Goal: Transaction & Acquisition: Purchase product/service

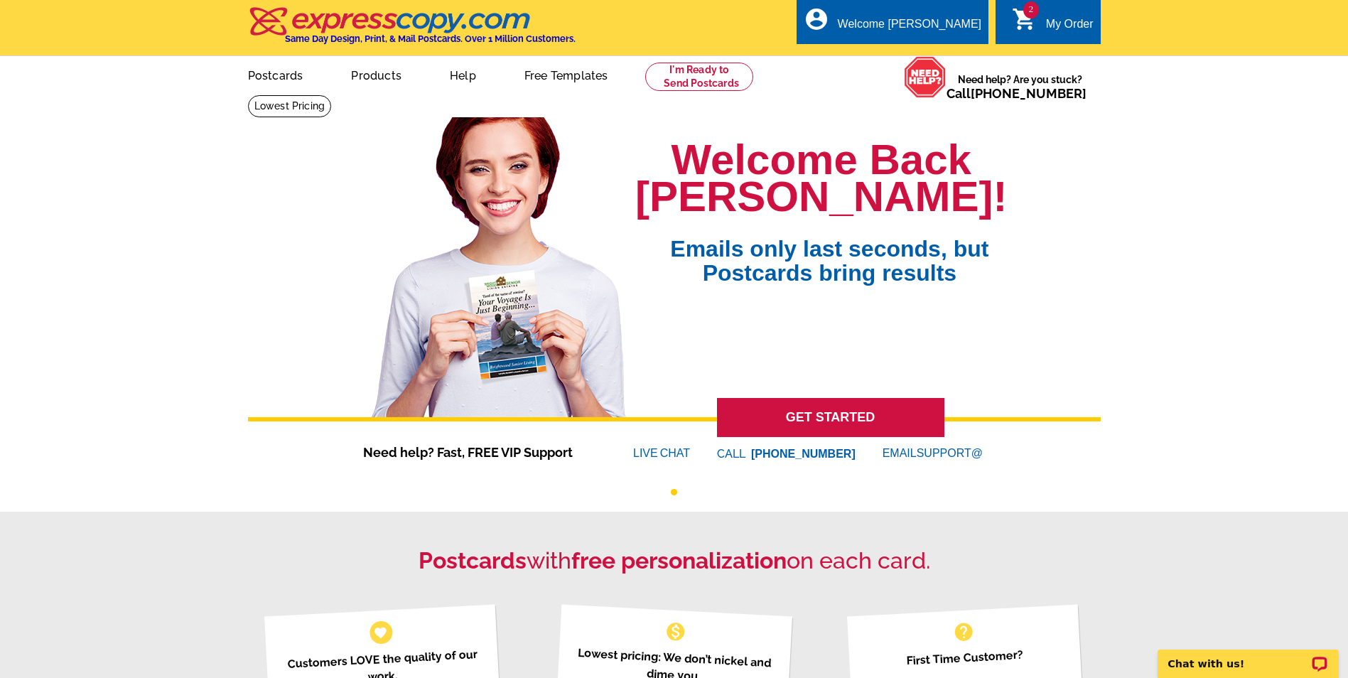
click at [1026, 27] on icon "shopping_cart" at bounding box center [1025, 19] width 26 height 26
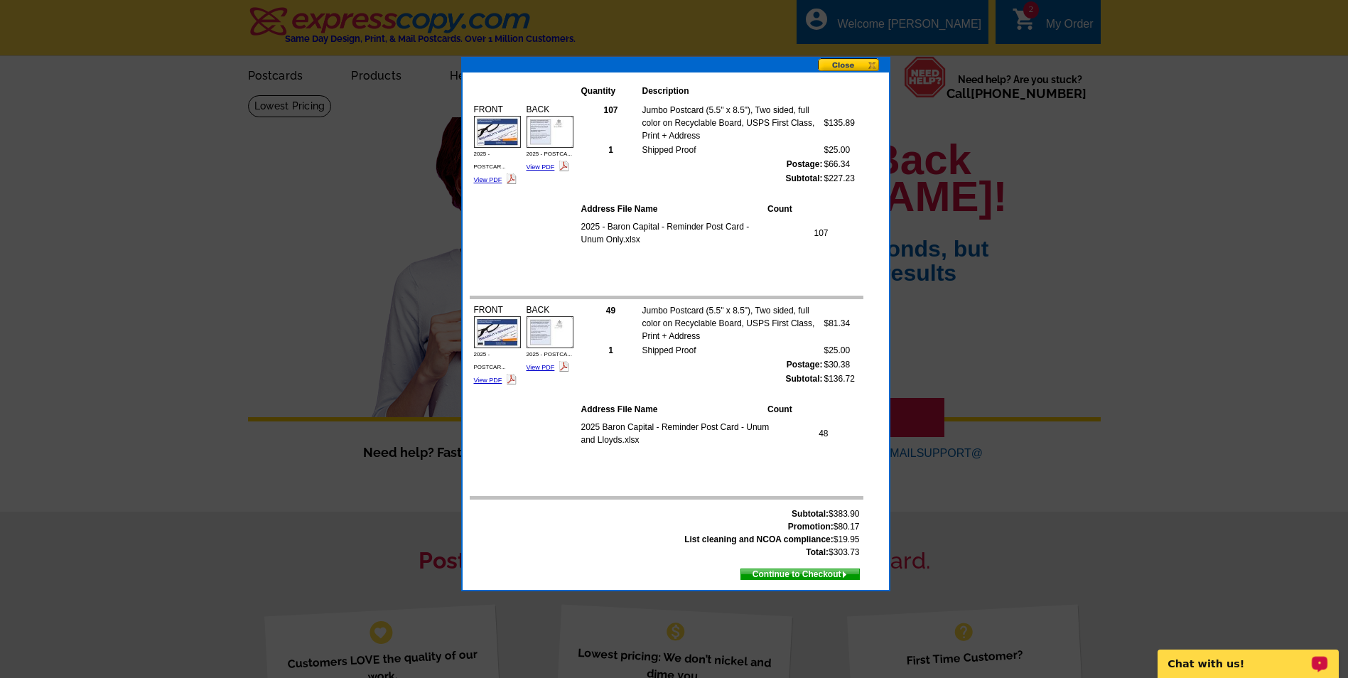
click at [869, 63] on button at bounding box center [853, 65] width 71 height 15
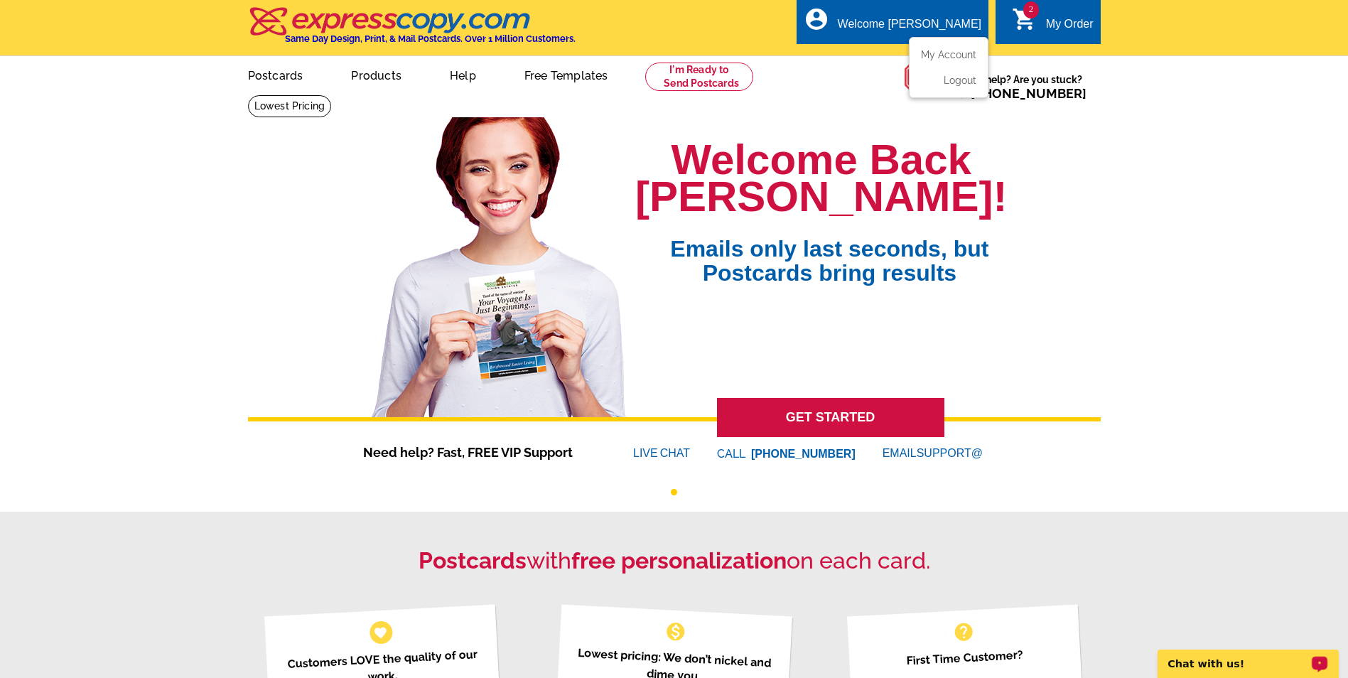
click at [887, 21] on div "account_circle Welcome Jennifer My Account Logout" at bounding box center [892, 21] width 192 height 45
click at [687, 80] on link at bounding box center [699, 77] width 109 height 28
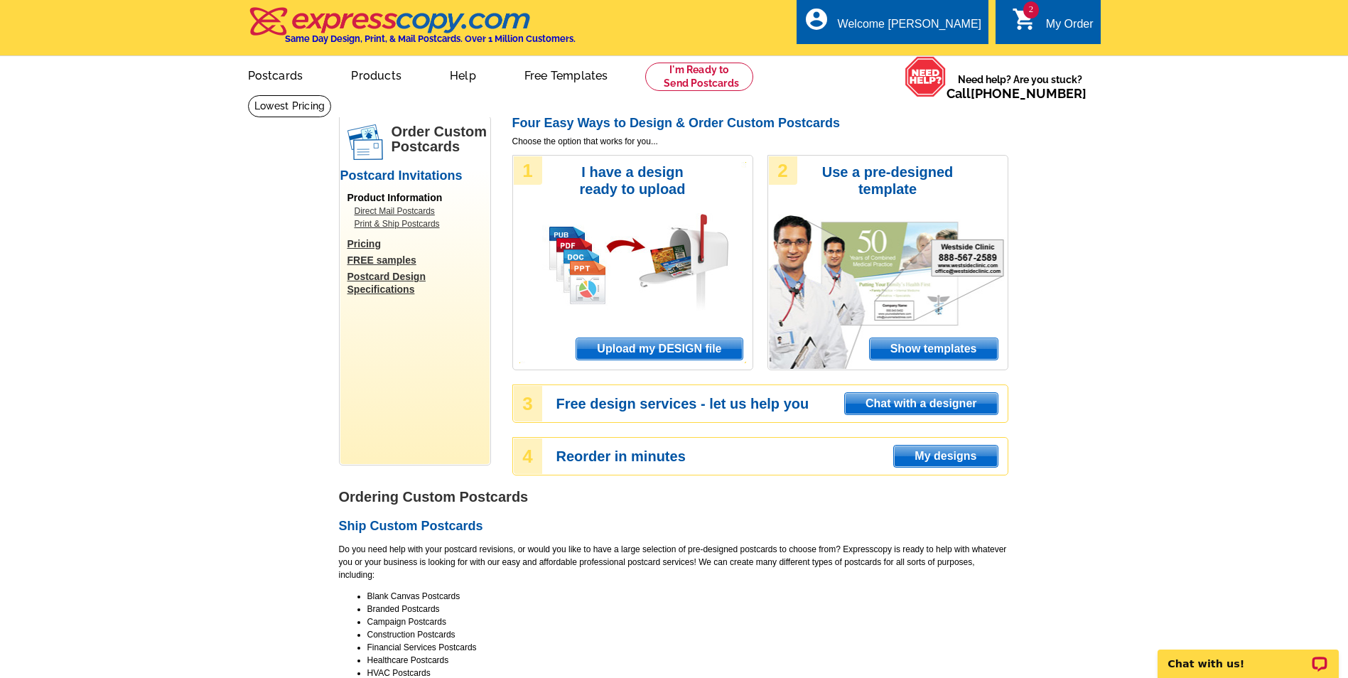
click at [1076, 9] on div "2 shopping_cart My Order" at bounding box center [1047, 21] width 104 height 45
click at [1053, 23] on div "My Order" at bounding box center [1070, 28] width 48 height 20
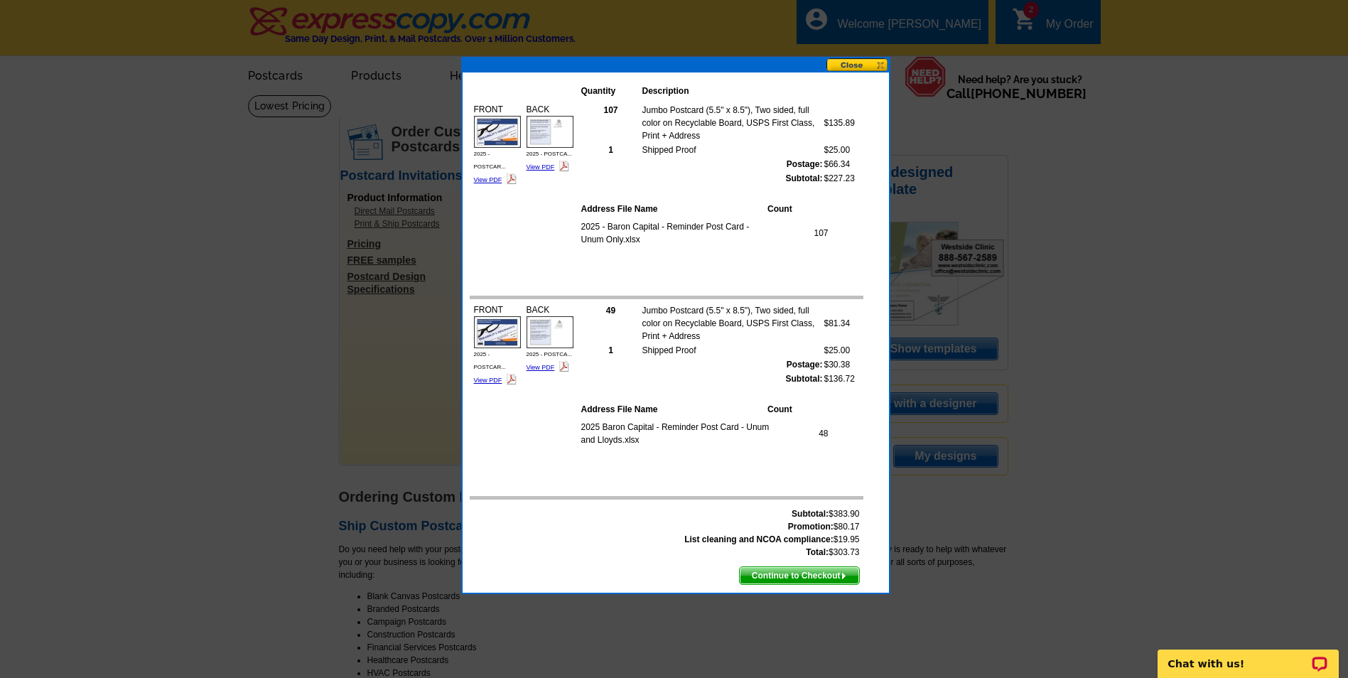
click at [726, 245] on td "2025 - Baron Capital - Reminder Post Card - Unum Only.xlsx" at bounding box center [677, 232] width 194 height 27
click at [775, 573] on span "Continue to Checkout" at bounding box center [798, 575] width 119 height 17
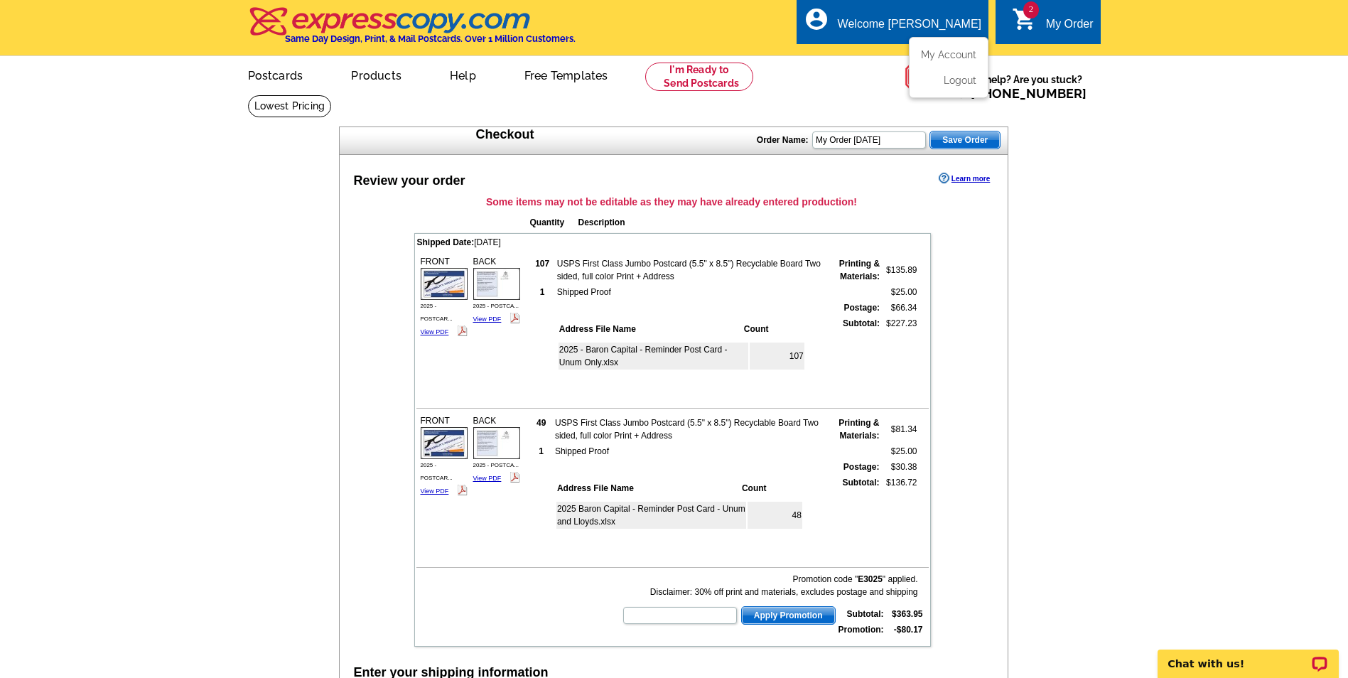
click at [829, 9] on icon "account_circle" at bounding box center [816, 19] width 26 height 26
click at [718, 72] on link at bounding box center [699, 77] width 109 height 28
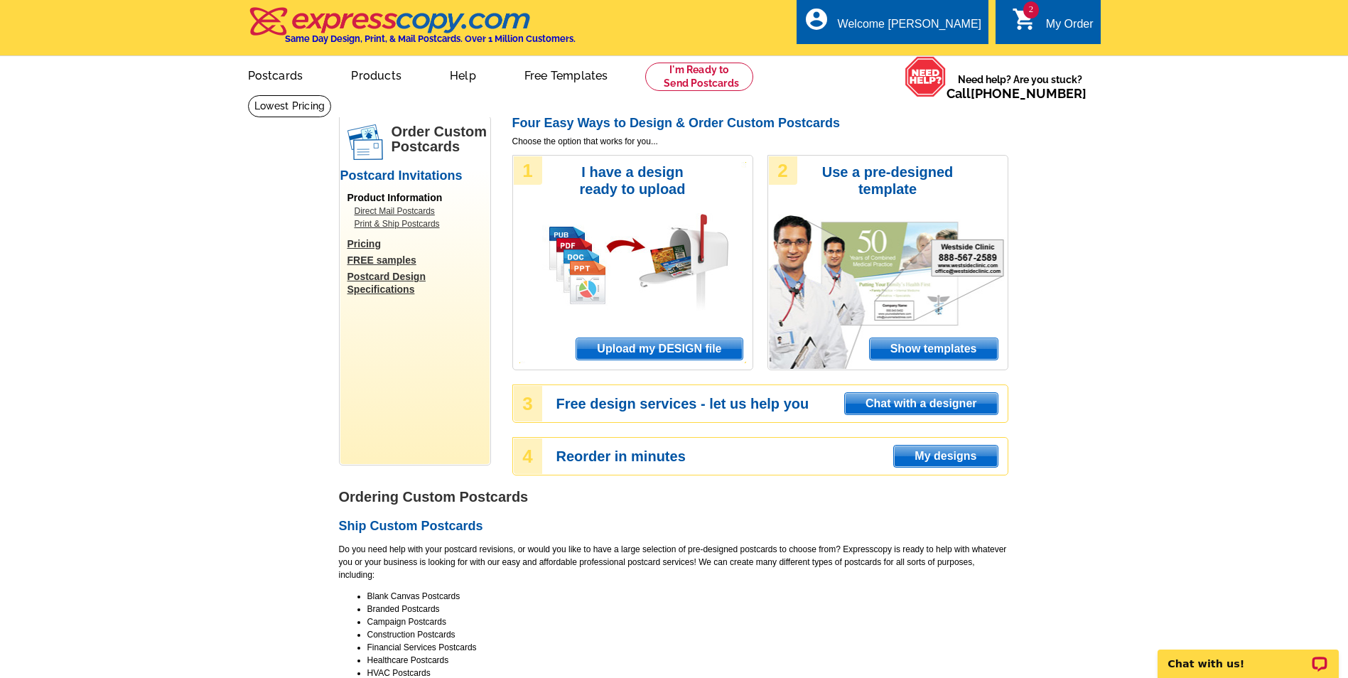
click at [585, 347] on span "Upload my DESIGN file" at bounding box center [659, 348] width 166 height 21
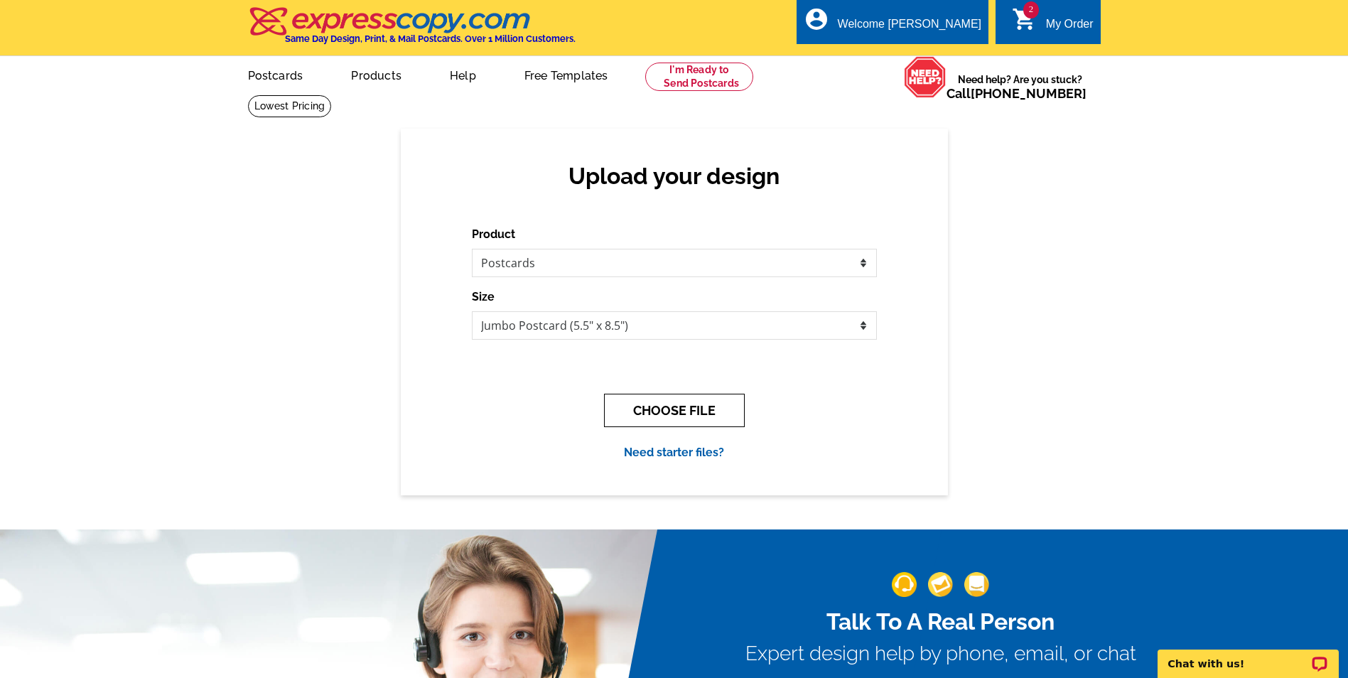
click at [653, 401] on button "CHOOSE FILE" at bounding box center [674, 410] width 141 height 33
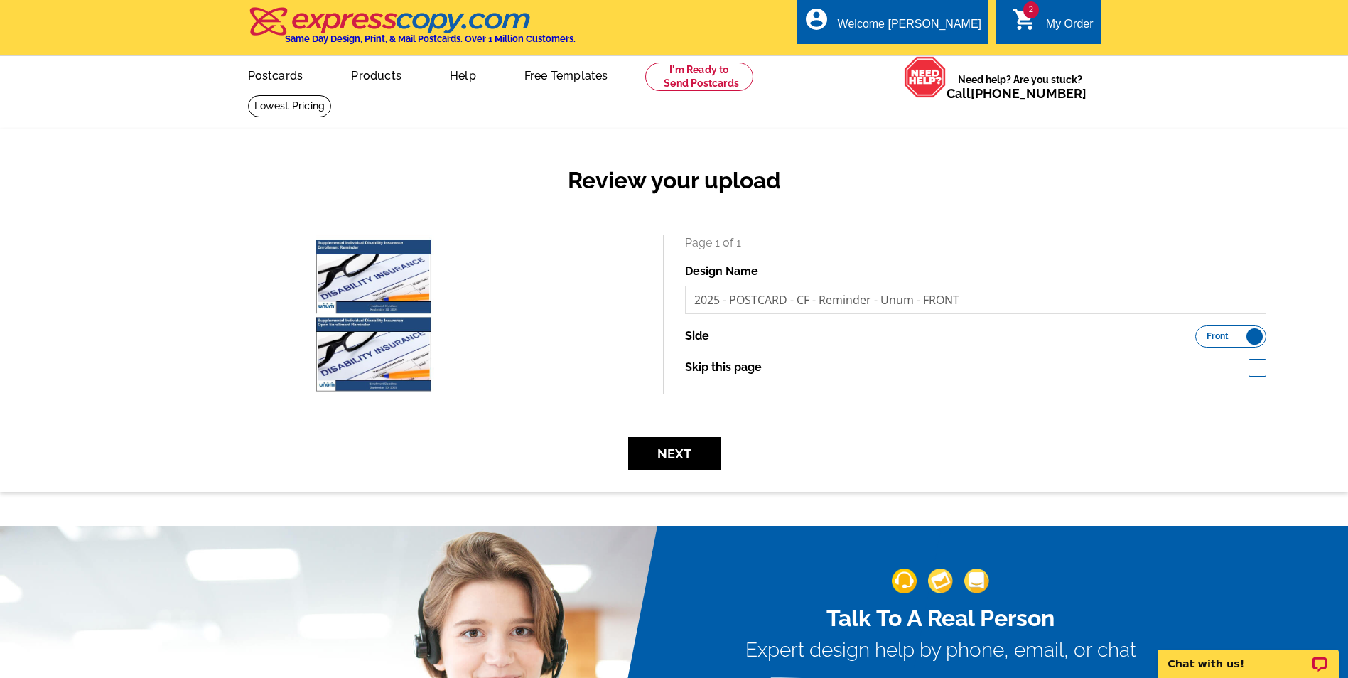
click at [967, 189] on h2 "Review your upload" at bounding box center [673, 180] width 1205 height 27
click at [651, 464] on button "Next" at bounding box center [674, 453] width 92 height 33
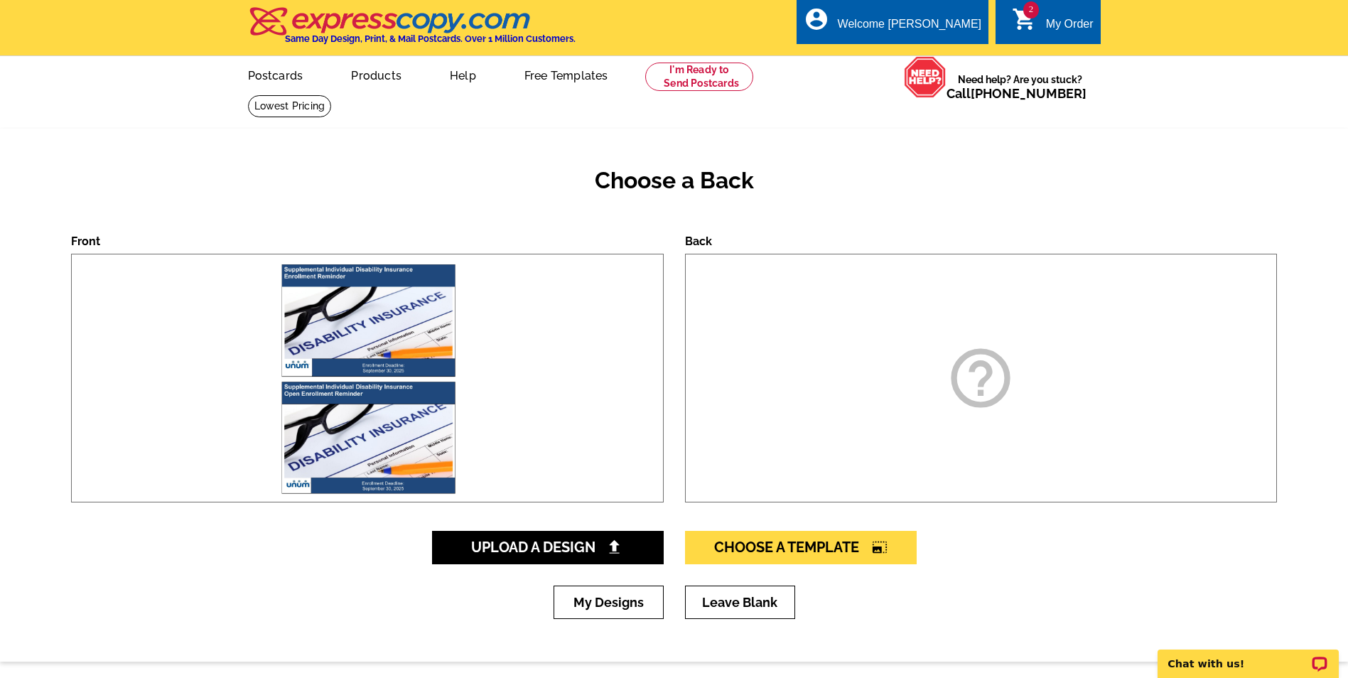
click at [1191, 613] on div "My Designs Leave Blank" at bounding box center [673, 612] width 1205 height 55
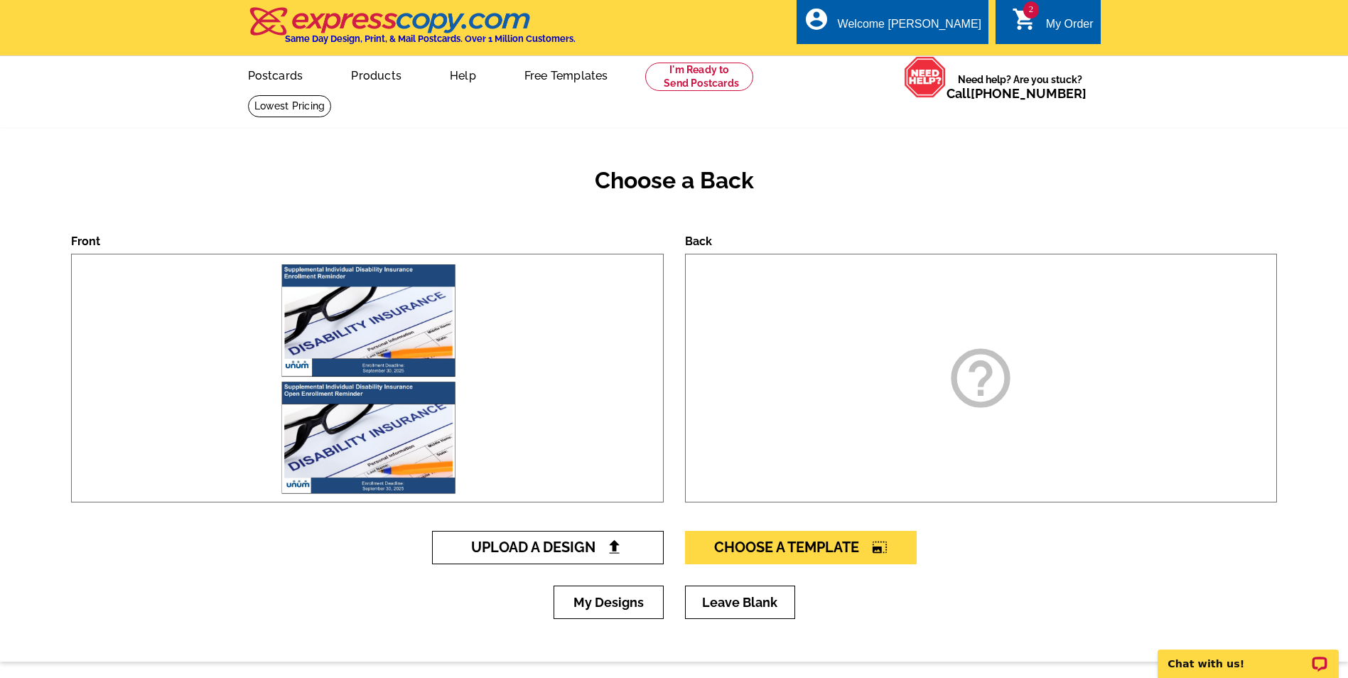
click at [546, 539] on link "Upload A Design" at bounding box center [548, 547] width 232 height 33
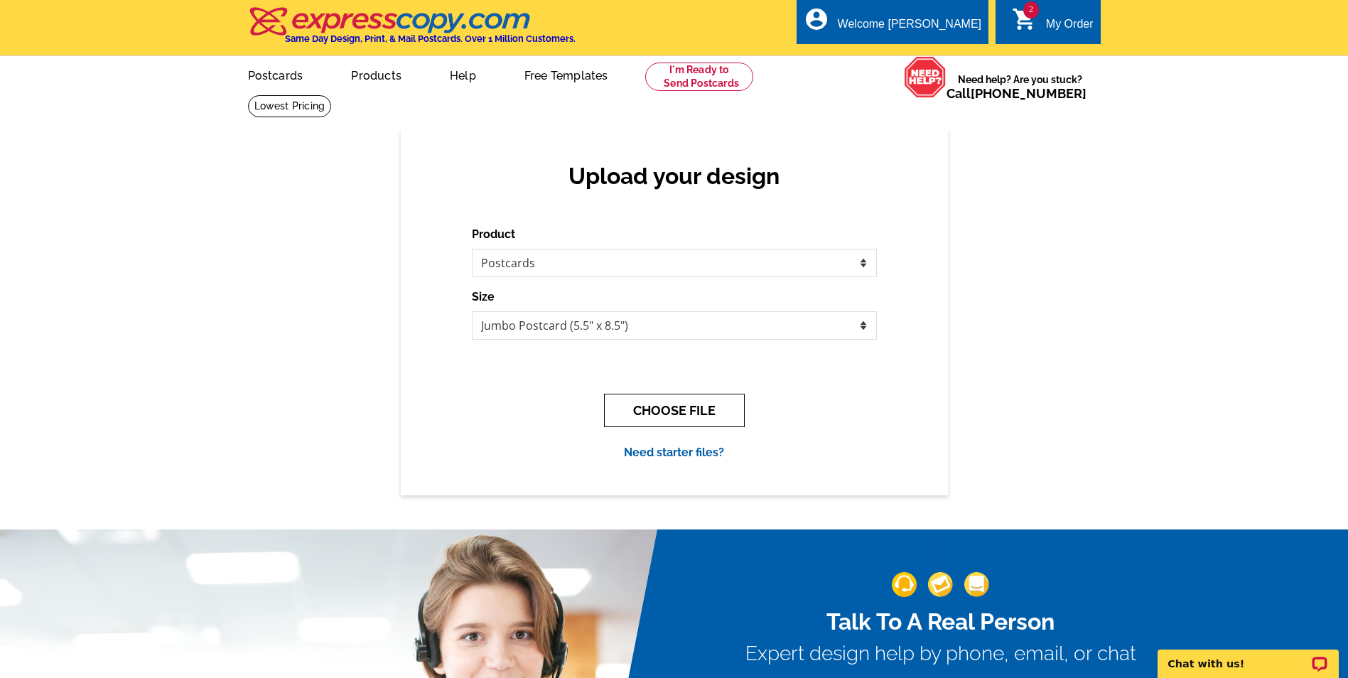
click at [687, 420] on button "CHOOSE FILE" at bounding box center [674, 410] width 141 height 33
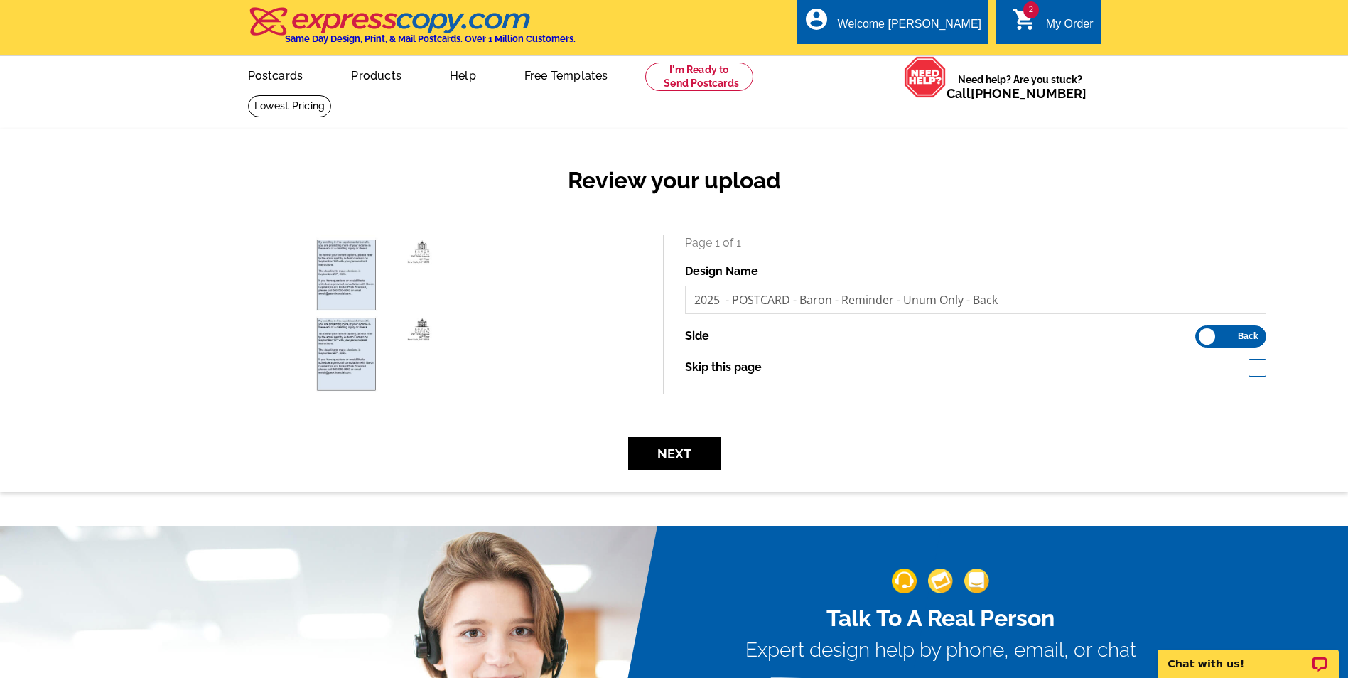
click at [1199, 442] on div "Next" at bounding box center [673, 453] width 1205 height 33
click at [654, 458] on button "Next" at bounding box center [674, 453] width 92 height 33
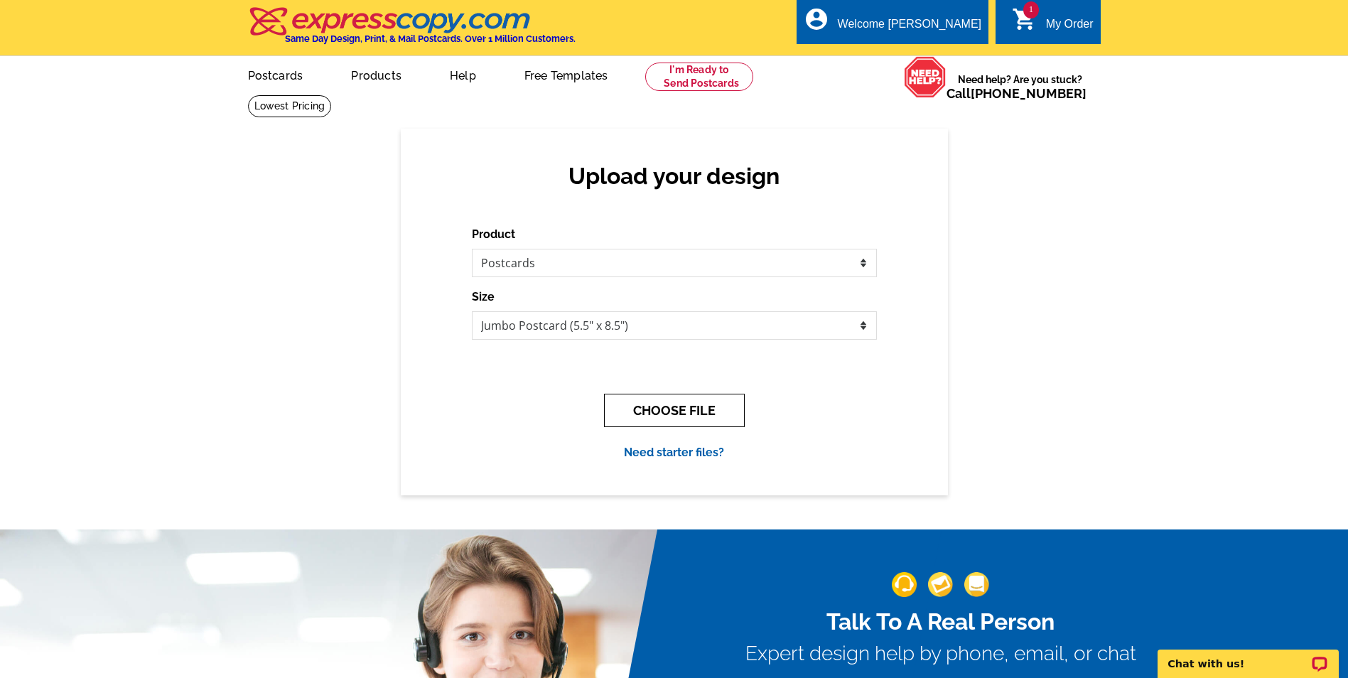
click at [690, 411] on button "CHOOSE FILE" at bounding box center [674, 410] width 141 height 33
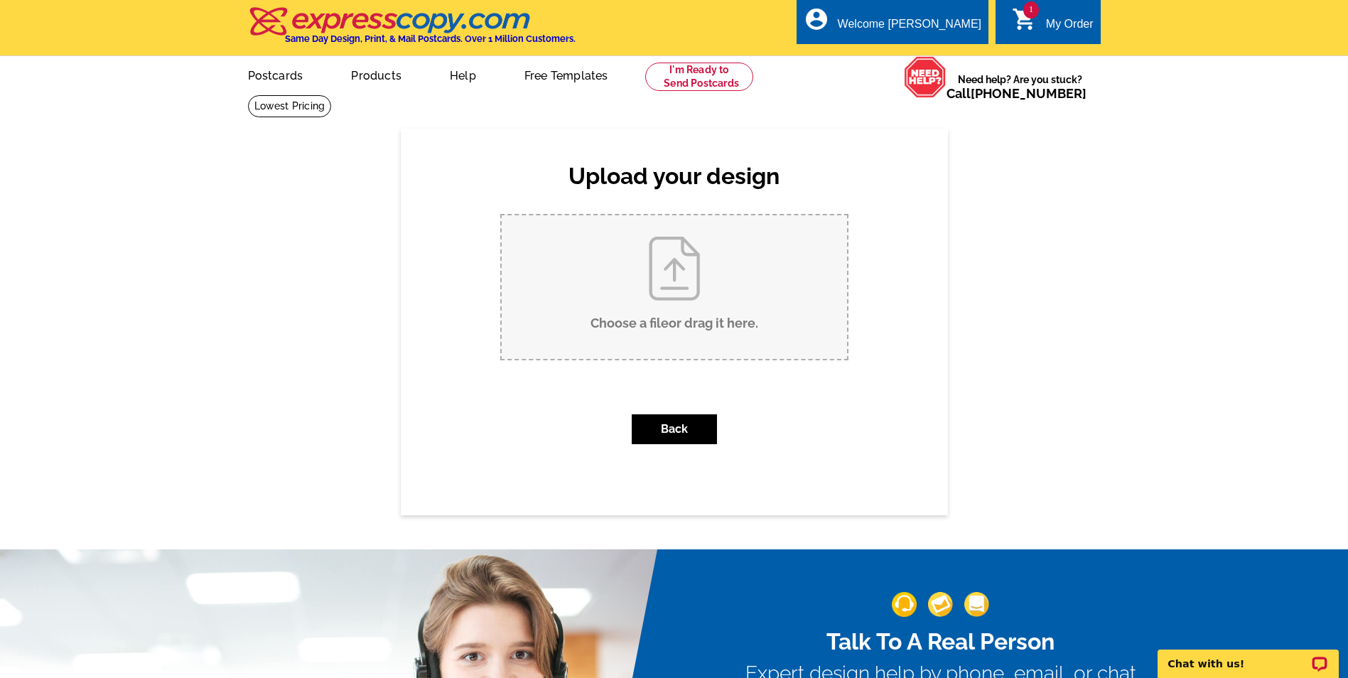
click at [1073, 177] on div "Upload your design Product Please select the type of file... Postcards Business…" at bounding box center [674, 322] width 1348 height 386
click at [694, 79] on link at bounding box center [699, 77] width 109 height 28
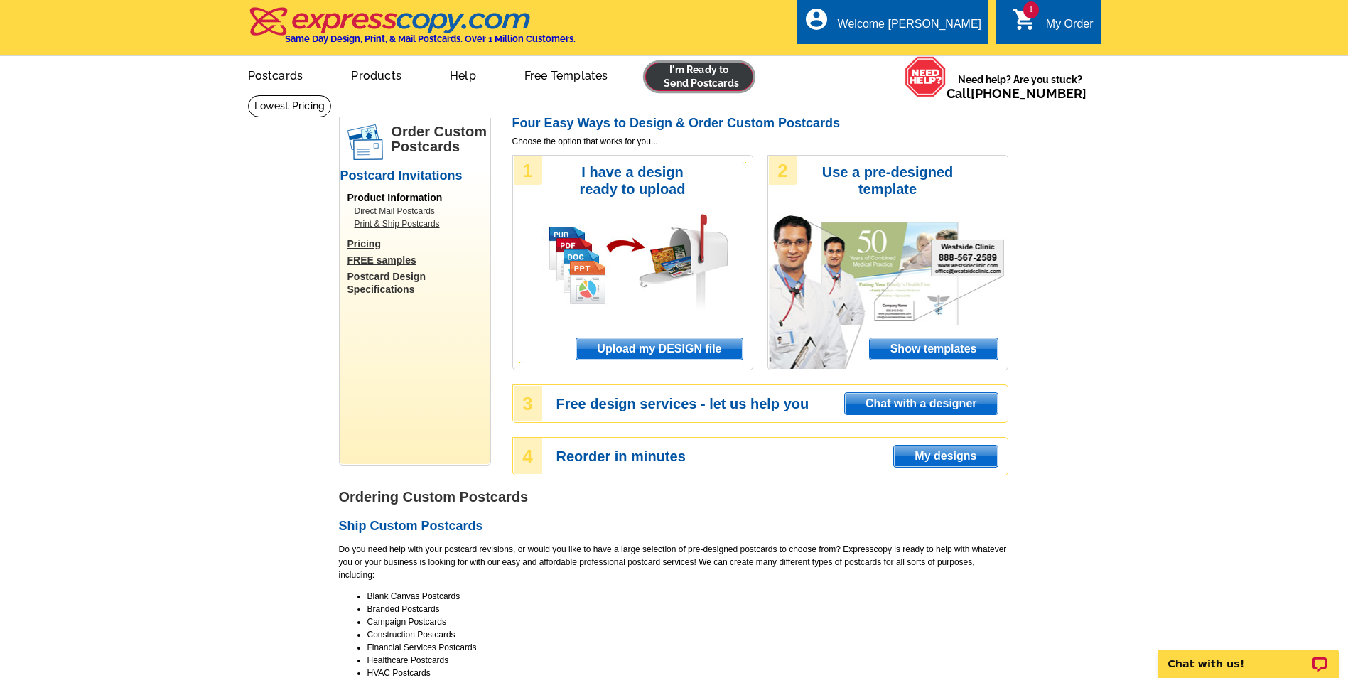
click at [716, 71] on link at bounding box center [699, 77] width 109 height 28
click at [655, 346] on span "Upload my DESIGN file" at bounding box center [659, 348] width 166 height 21
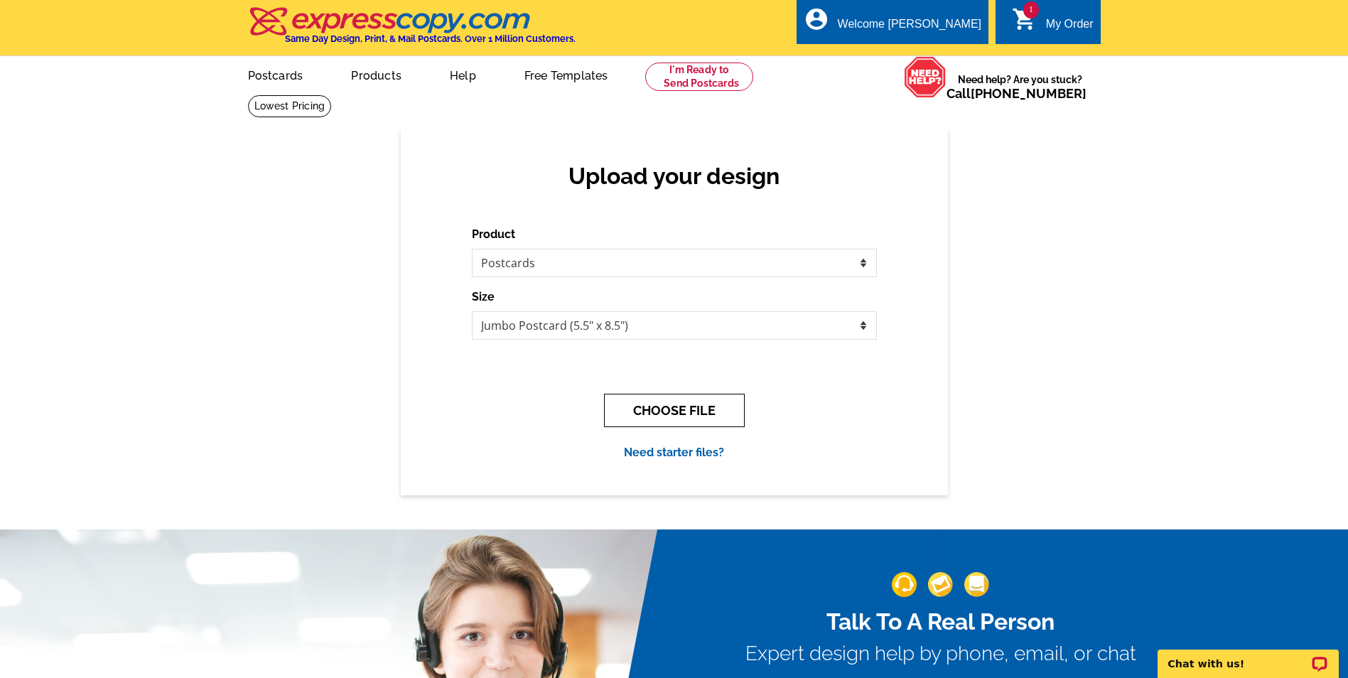
click at [654, 411] on button "CHOOSE FILE" at bounding box center [674, 410] width 141 height 33
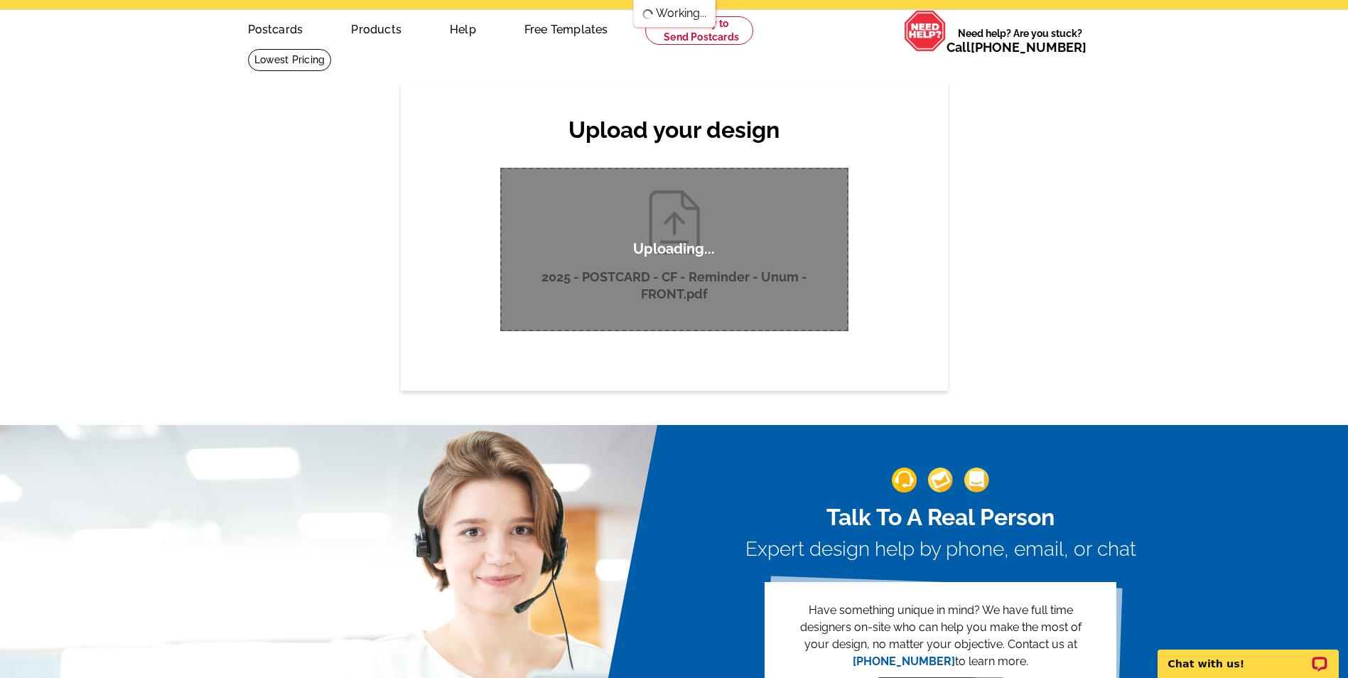
scroll to position [71, 0]
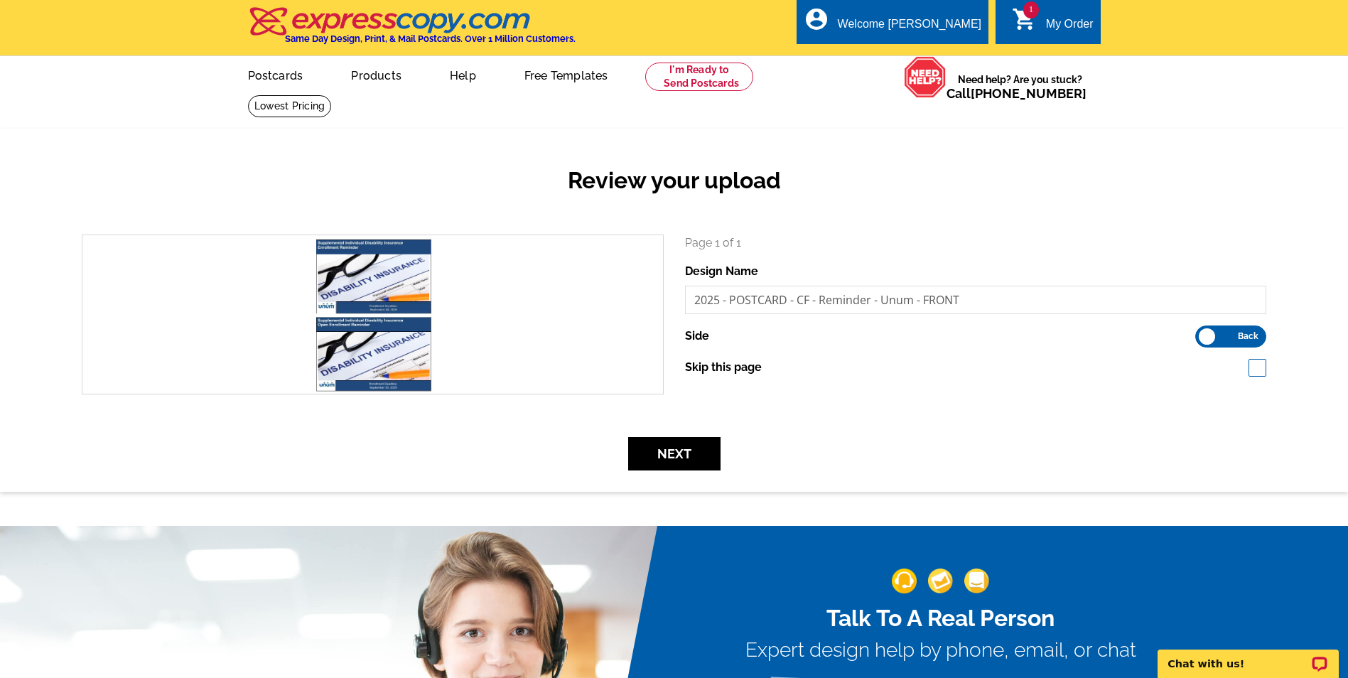
click at [1203, 331] on label "Front Back" at bounding box center [1230, 336] width 71 height 22
click at [1202, 332] on input "Front Back" at bounding box center [1202, 332] width 0 height 0
click at [680, 447] on button "Next" at bounding box center [674, 453] width 92 height 33
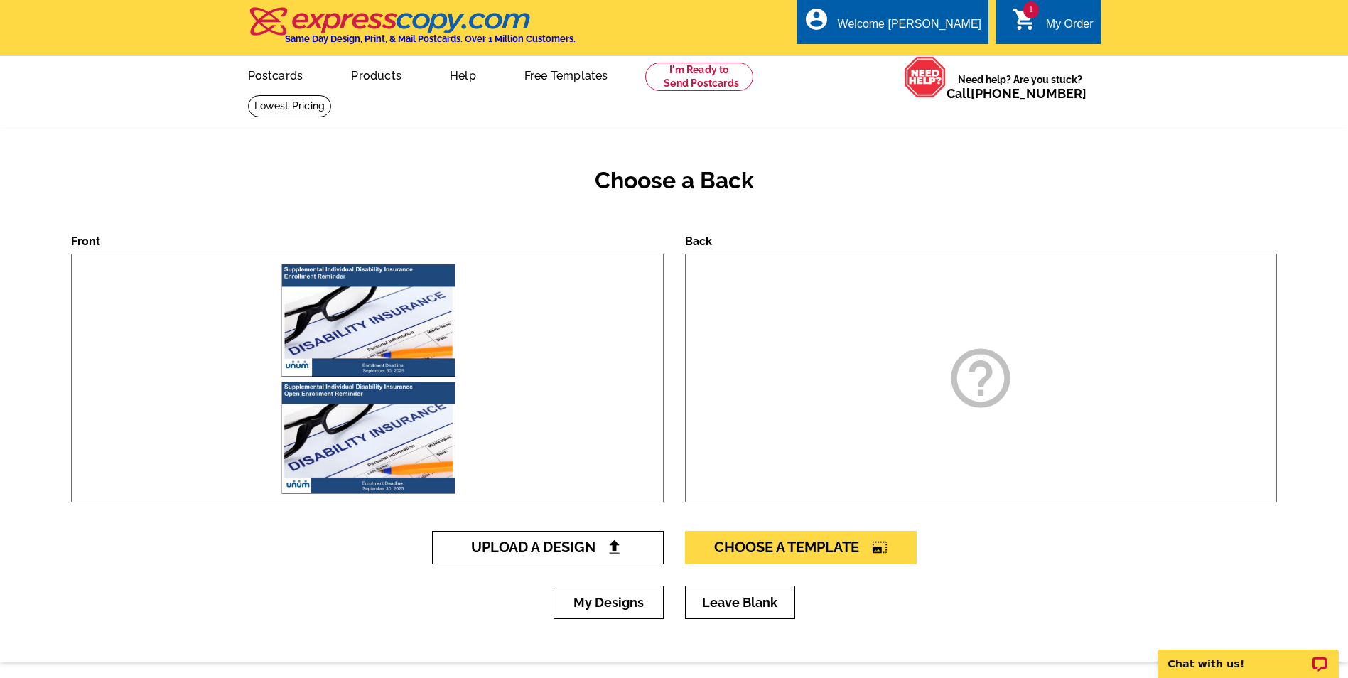
click at [497, 533] on link "Upload A Design" at bounding box center [548, 547] width 232 height 33
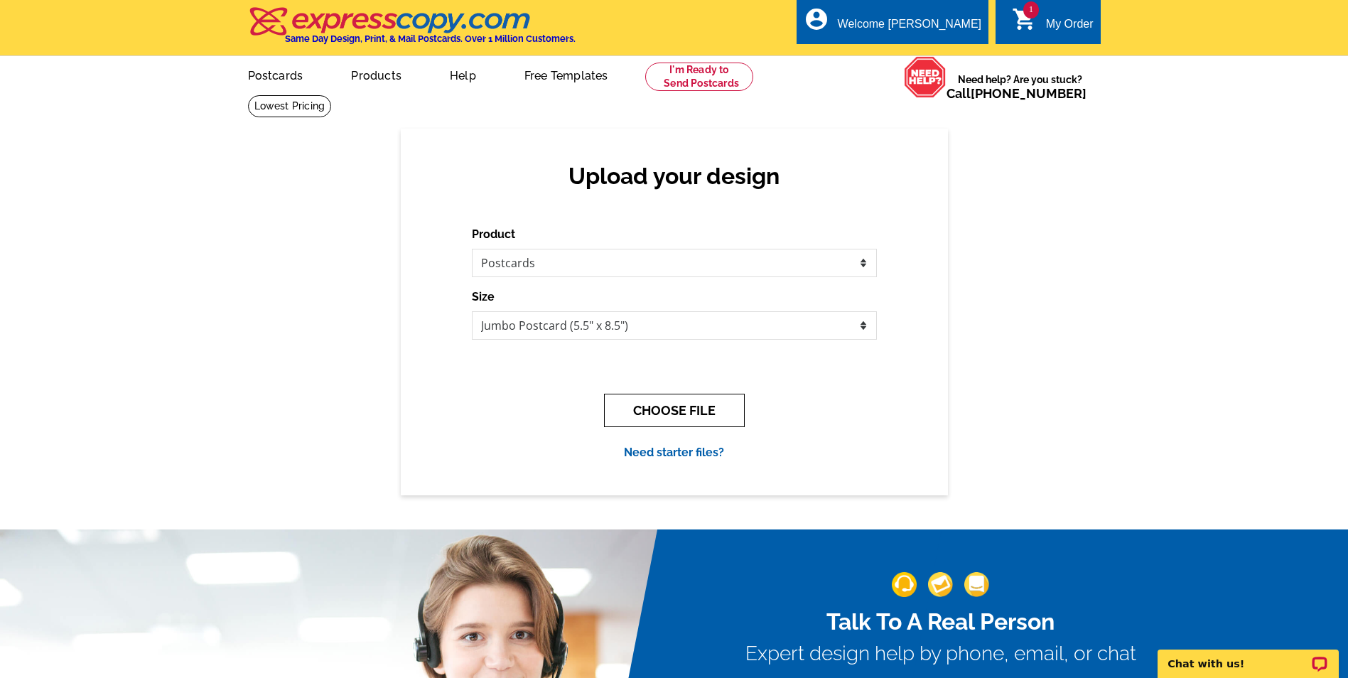
click at [656, 401] on button "CHOOSE FILE" at bounding box center [674, 410] width 141 height 33
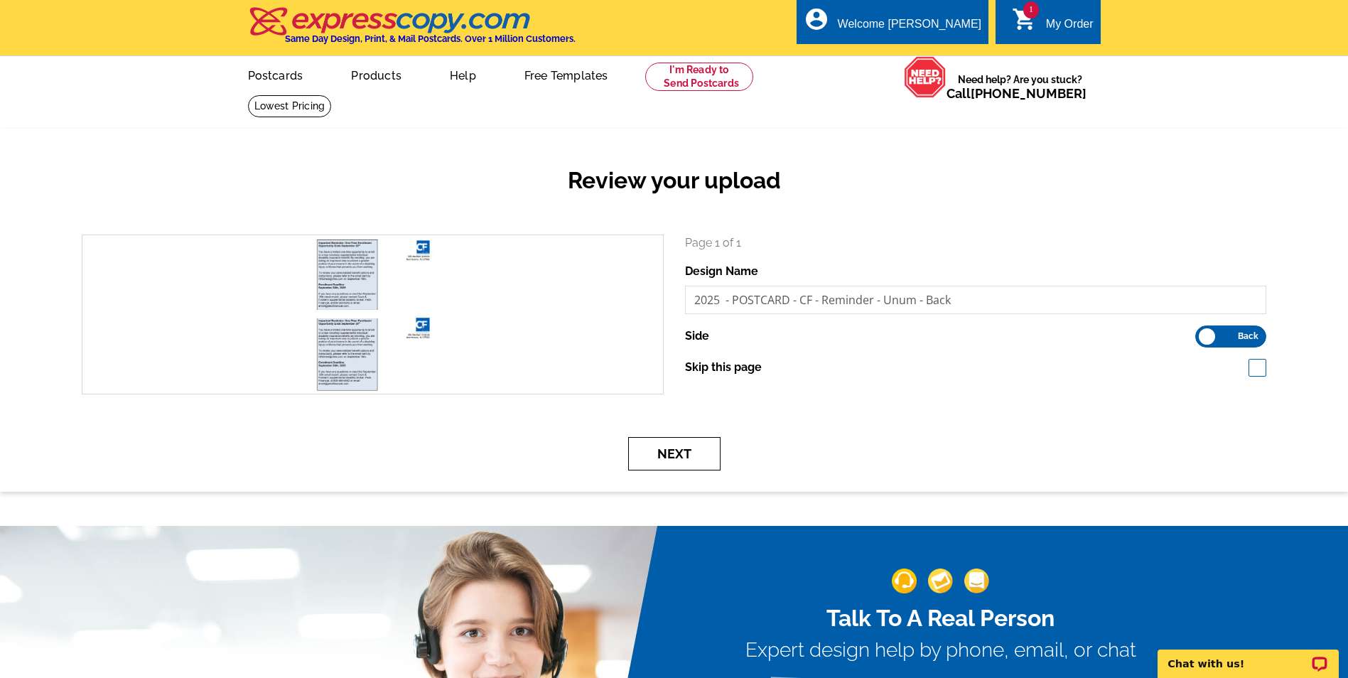
click at [676, 442] on button "Next" at bounding box center [674, 453] width 92 height 33
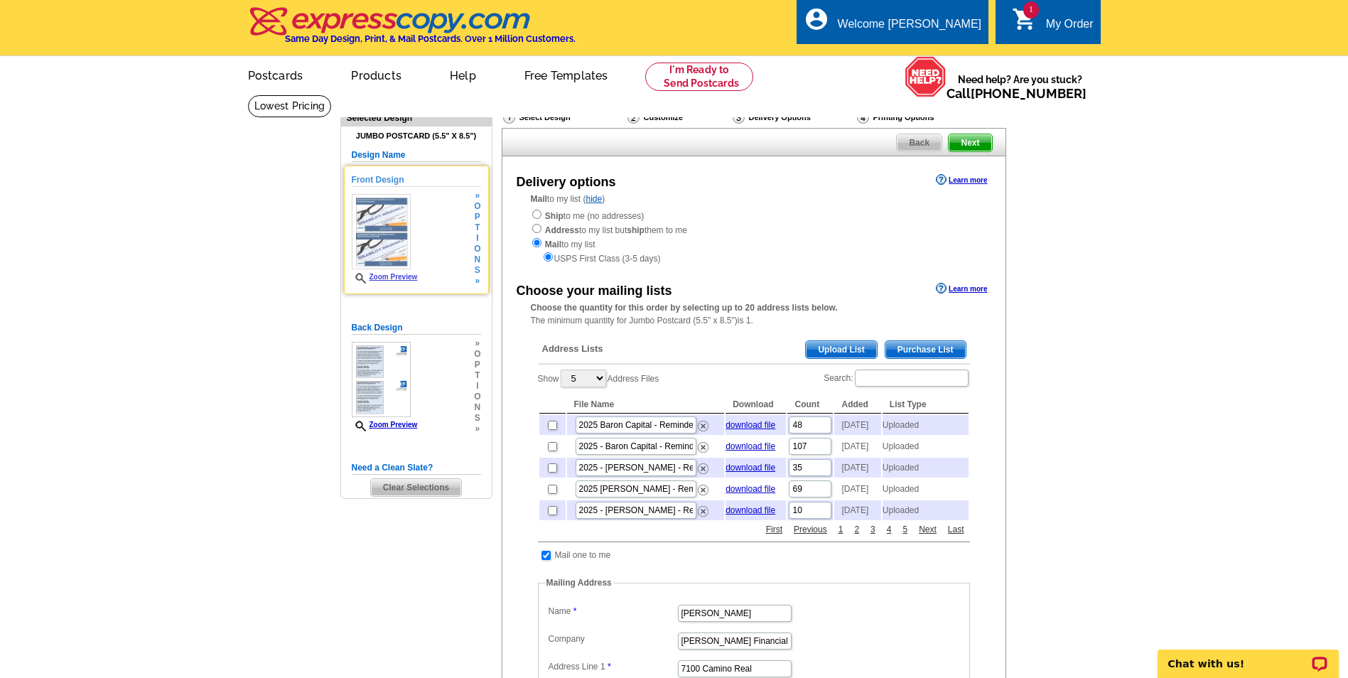
click at [379, 283] on span "Zoom Preview" at bounding box center [385, 278] width 66 height 11
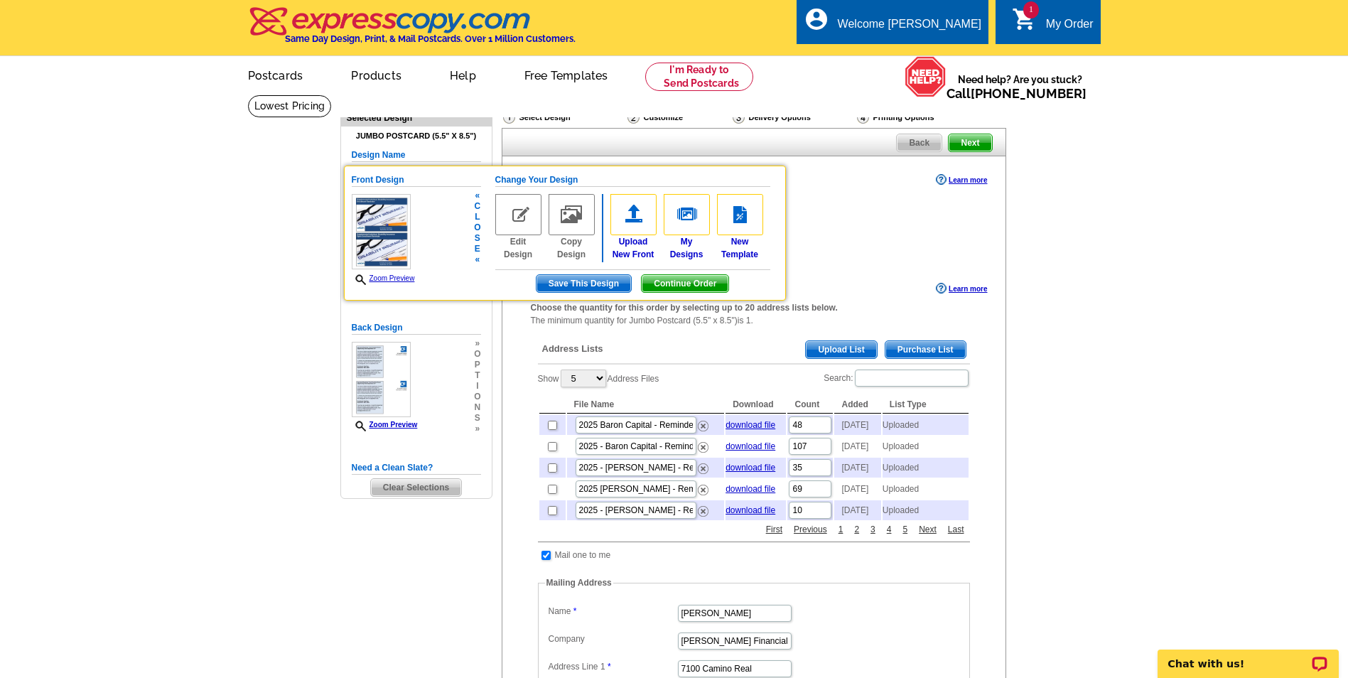
click at [405, 275] on link "Zoom Preview" at bounding box center [383, 278] width 63 height 8
click at [405, 276] on link "Zoom Preview" at bounding box center [383, 278] width 63 height 8
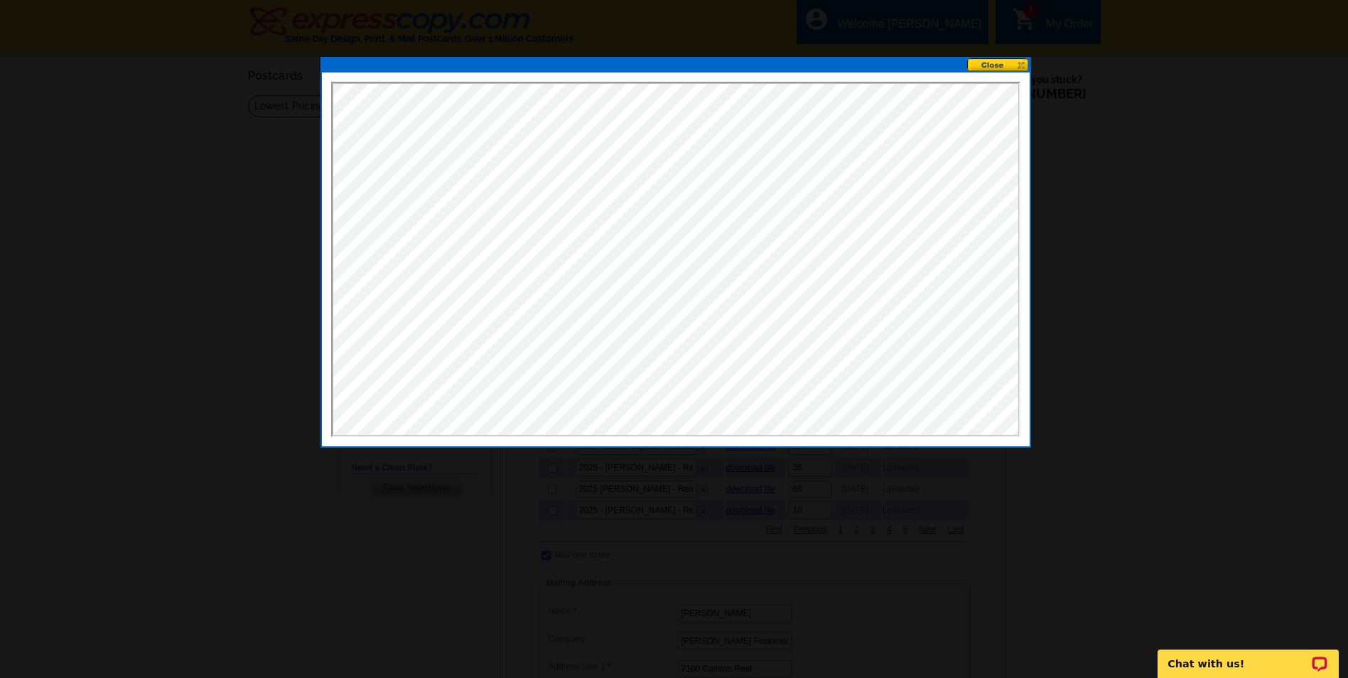
click at [1023, 60] on button at bounding box center [998, 64] width 63 height 13
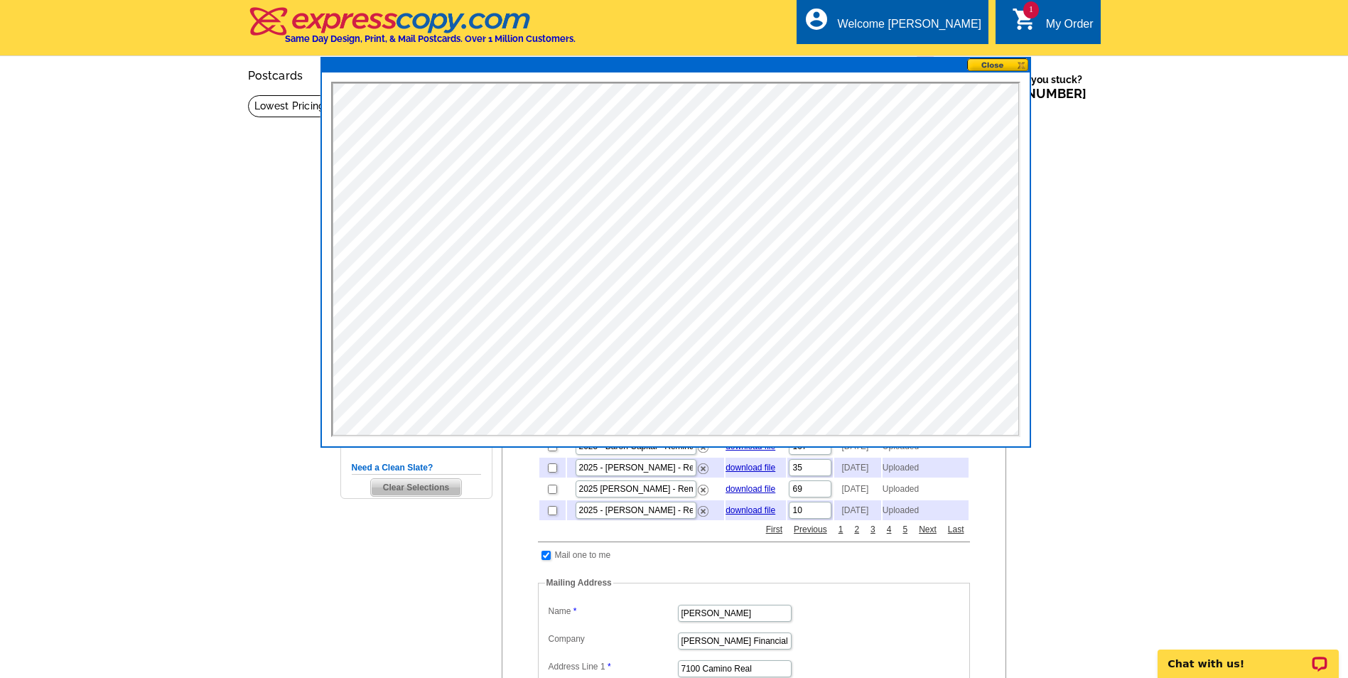
click at [1020, 65] on button at bounding box center [998, 64] width 63 height 13
click at [195, 511] on main "Need Help? call 800-260-5887, chat with support, or have our designers make som…" at bounding box center [674, 558] width 1348 height 928
click at [1019, 63] on button at bounding box center [998, 64] width 63 height 13
click at [985, 72] on div at bounding box center [676, 65] width 708 height 14
click at [990, 65] on button at bounding box center [998, 64] width 63 height 13
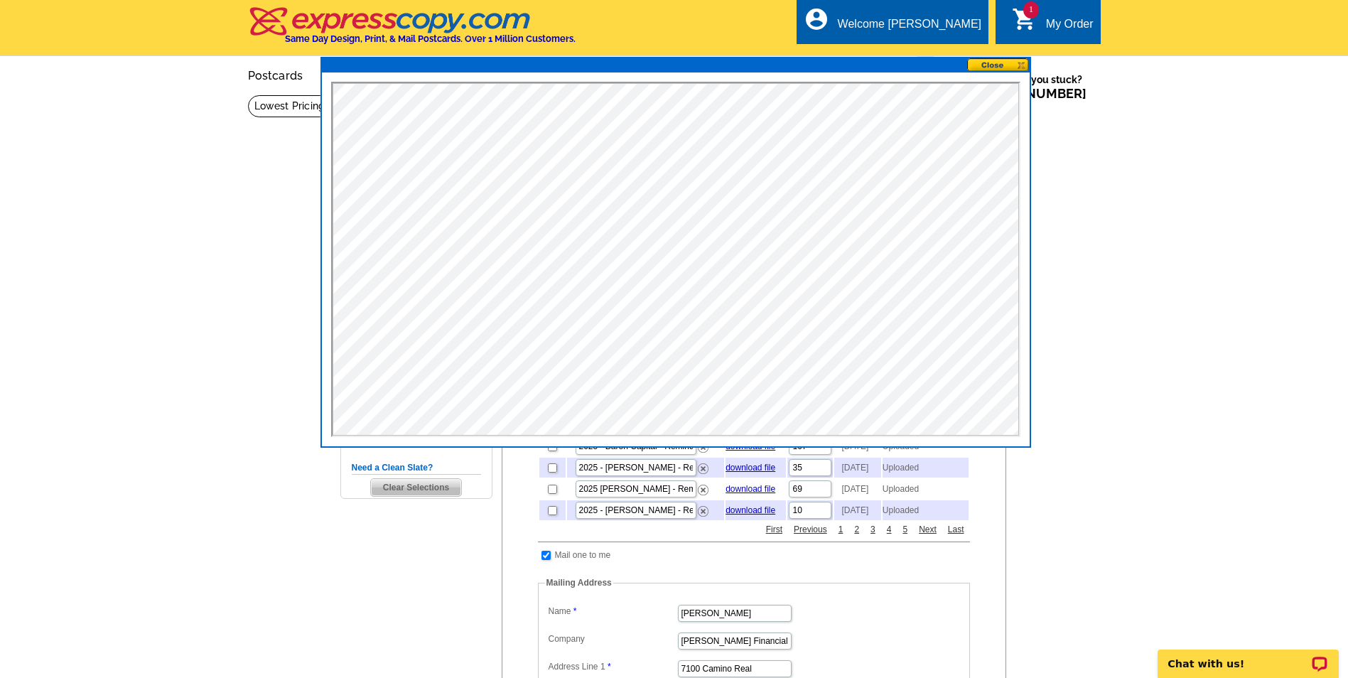
click at [990, 65] on button at bounding box center [998, 64] width 63 height 13
click at [1008, 63] on button at bounding box center [998, 64] width 63 height 13
drag, startPoint x: 1016, startPoint y: 63, endPoint x: 1034, endPoint y: 59, distance: 18.3
click at [1024, 63] on button at bounding box center [998, 64] width 63 height 13
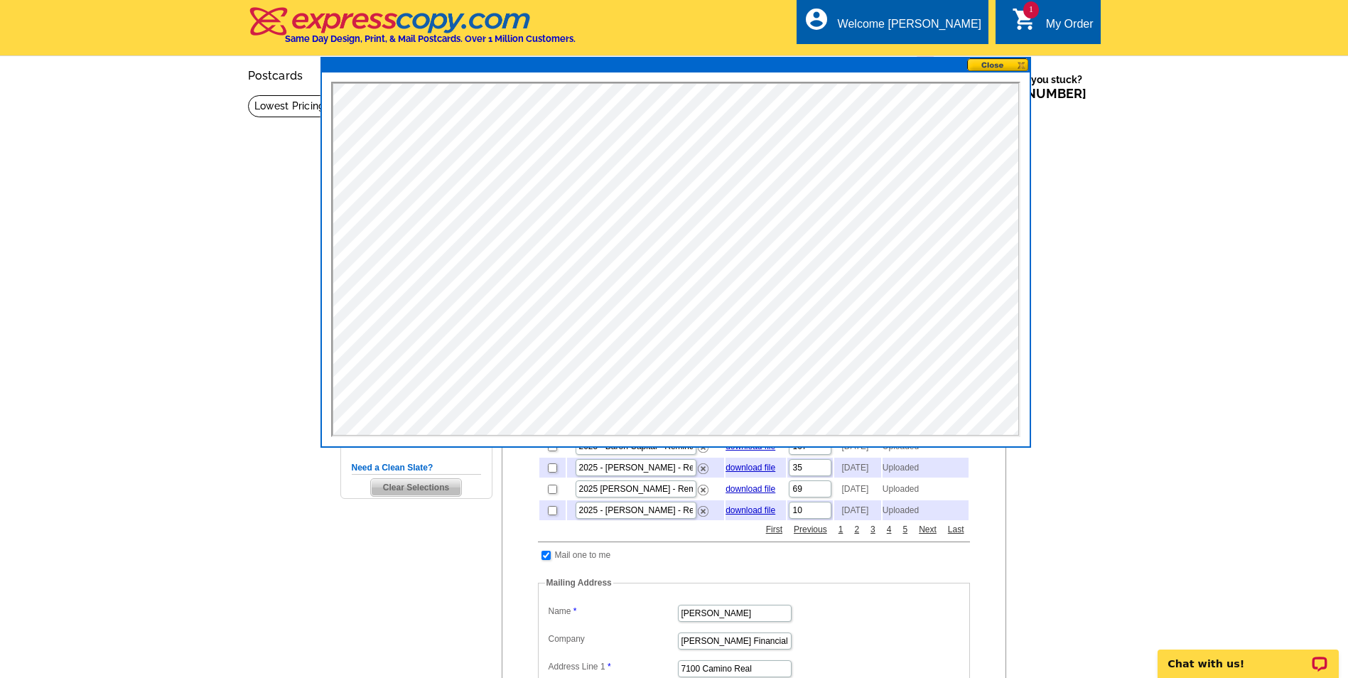
click at [1022, 65] on button at bounding box center [998, 64] width 63 height 13
drag, startPoint x: 1022, startPoint y: 65, endPoint x: 1173, endPoint y: 234, distance: 226.9
click at [1031, 80] on body "Welcome back Jennifer My Account Logout local_phone Same Day Design, Print, & M…" at bounding box center [674, 663] width 1348 height 1326
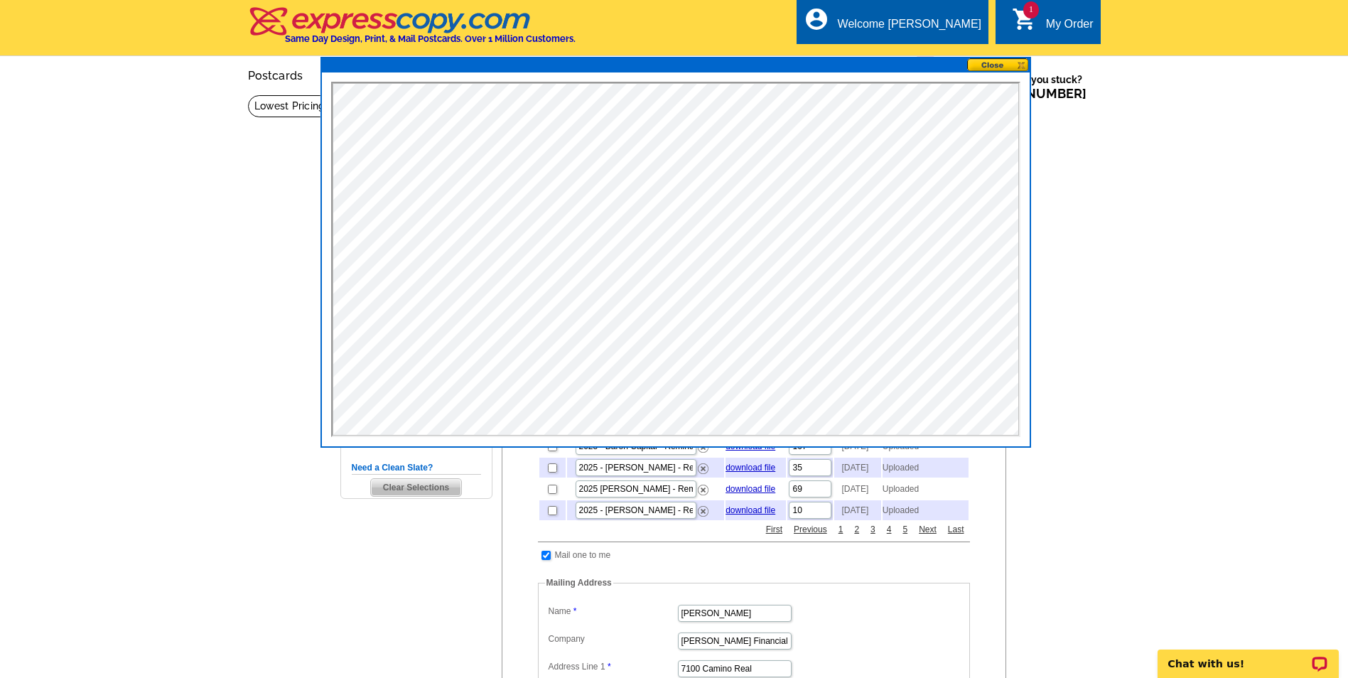
click at [1166, 307] on main "Need Help? call 800-260-5887, chat with support, or have our designers make som…" at bounding box center [674, 558] width 1348 height 928
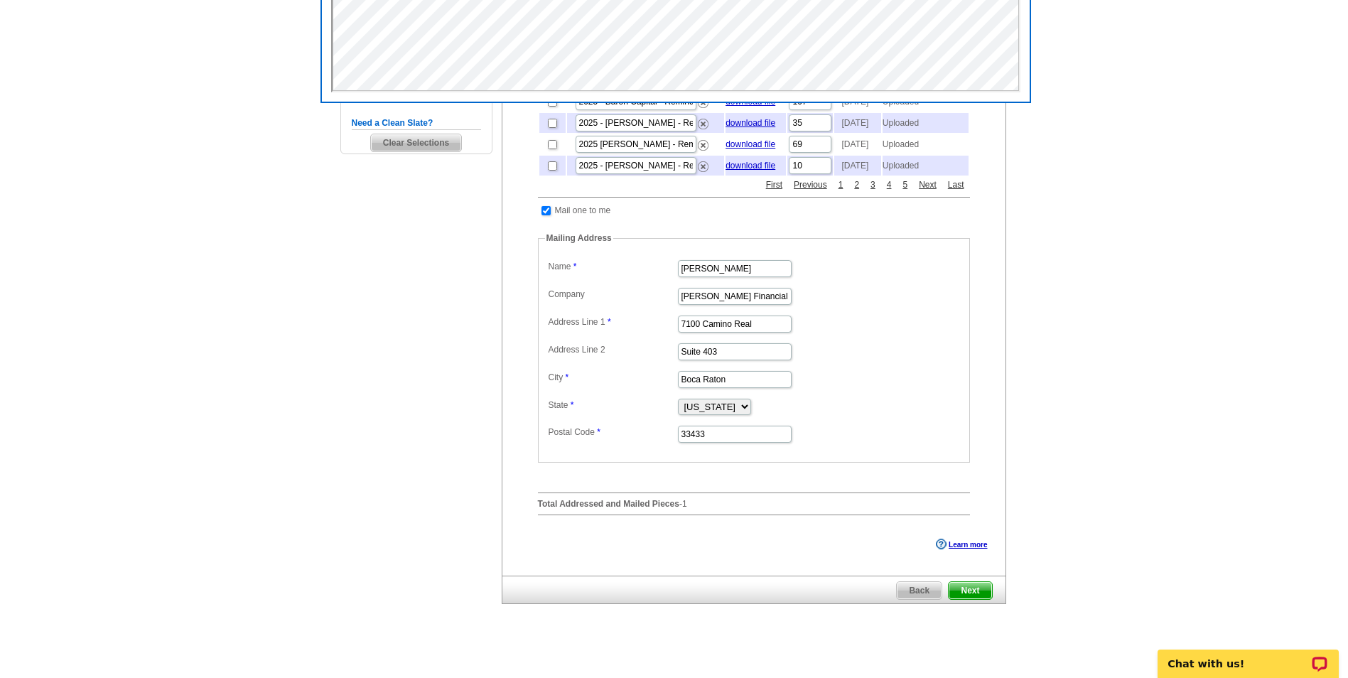
scroll to position [71, 0]
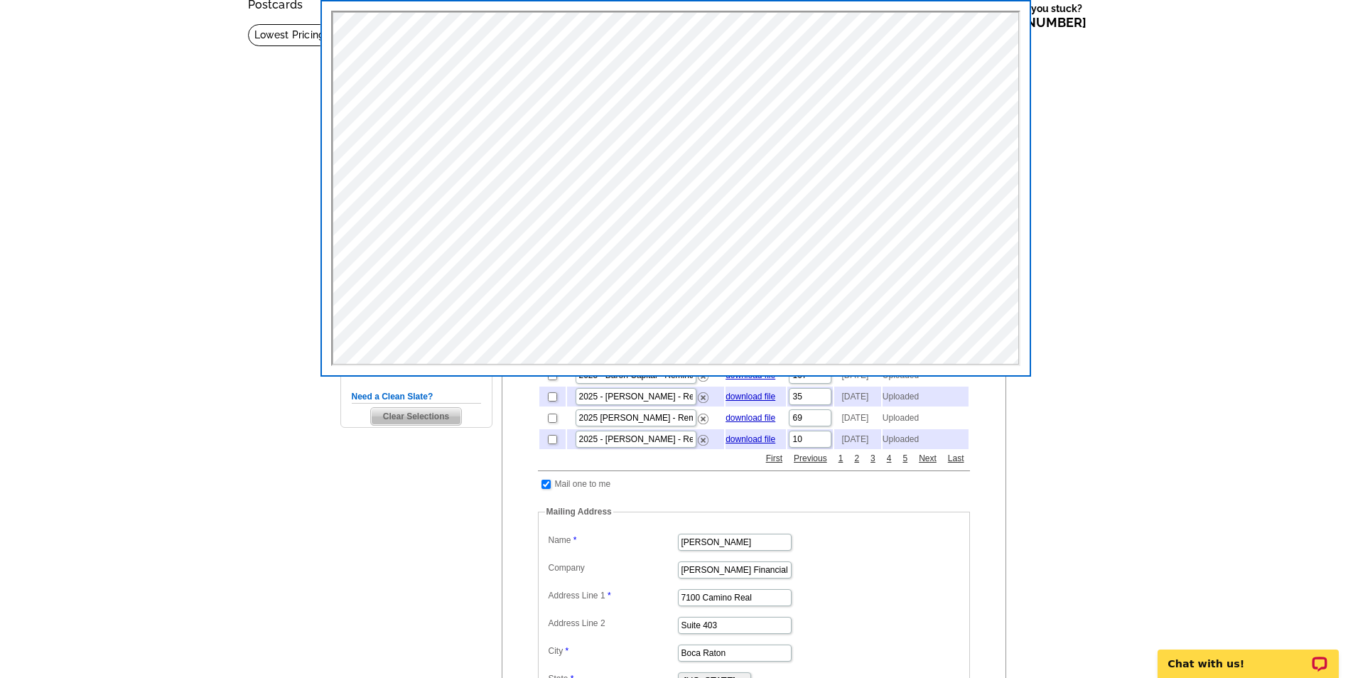
click at [1210, 449] on main "Need Help? call 800-260-5887, chat with support, or have our designers make som…" at bounding box center [674, 487] width 1348 height 928
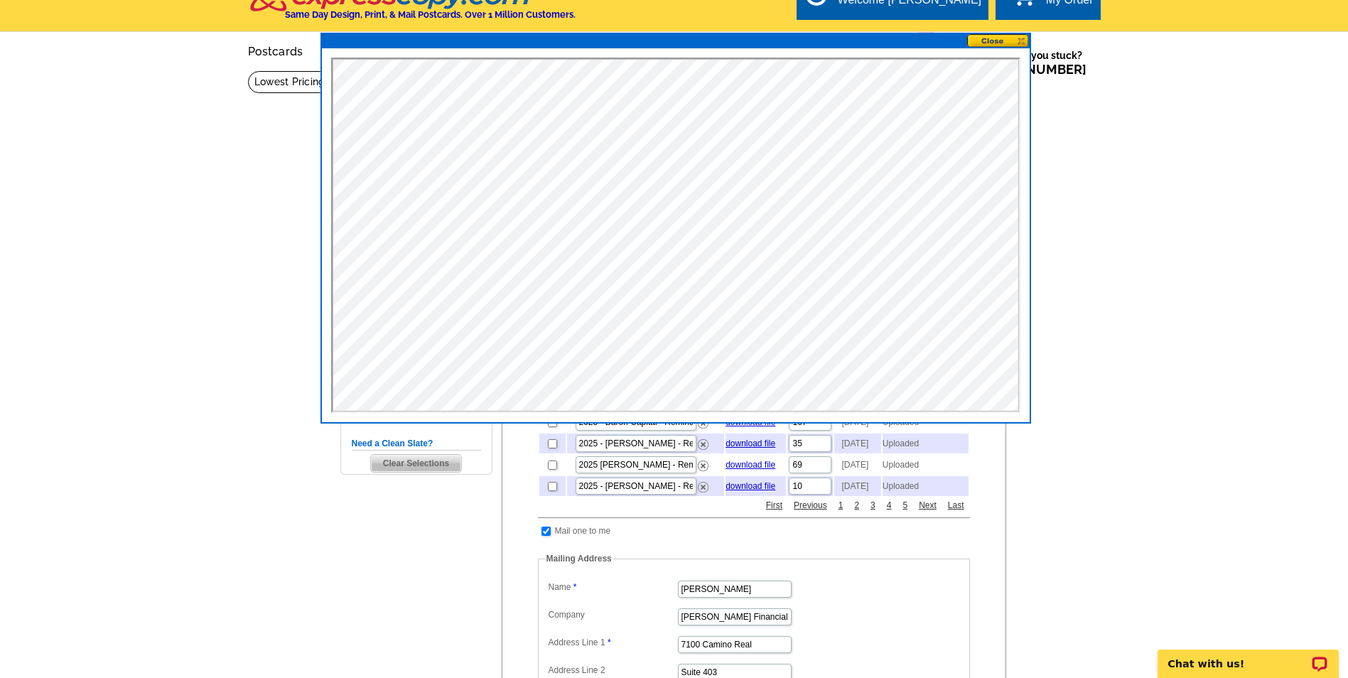
scroll to position [0, 0]
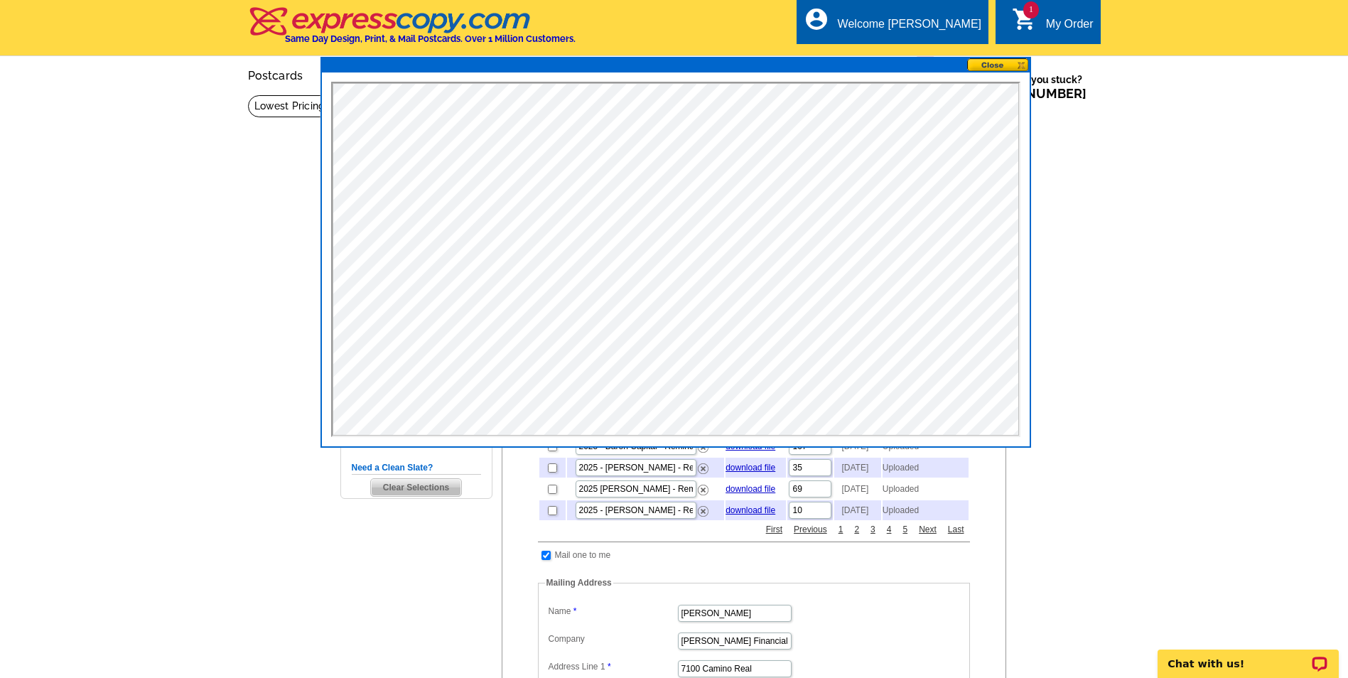
click at [1022, 62] on button at bounding box center [998, 64] width 63 height 13
click at [997, 69] on button at bounding box center [998, 64] width 63 height 13
click at [1017, 63] on button at bounding box center [998, 64] width 63 height 13
click at [1019, 61] on button at bounding box center [998, 64] width 63 height 13
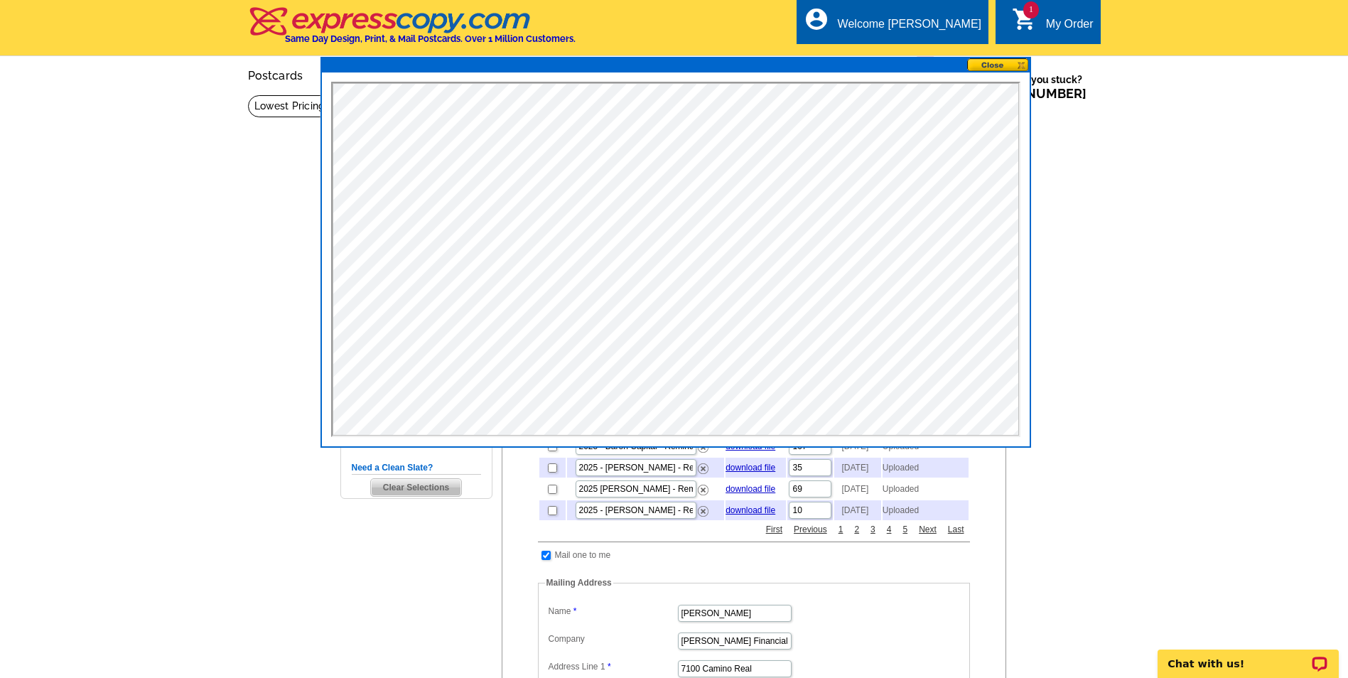
click at [1019, 61] on button at bounding box center [998, 64] width 63 height 13
drag, startPoint x: 1056, startPoint y: 126, endPoint x: 1034, endPoint y: 75, distance: 55.3
click at [1054, 119] on main "Need Help? call 800-260-5887, chat with support, or have our designers make som…" at bounding box center [674, 558] width 1348 height 928
click at [1019, 62] on button at bounding box center [998, 64] width 63 height 13
click at [1019, 71] on button at bounding box center [998, 64] width 63 height 13
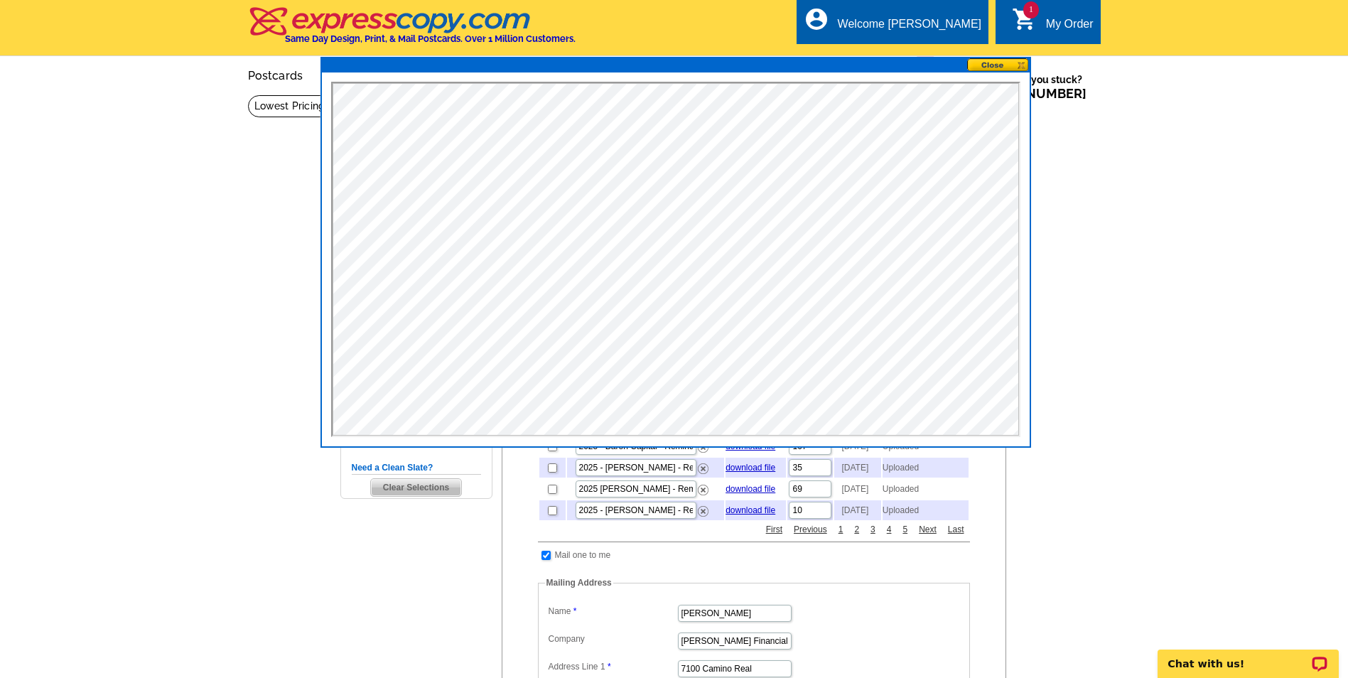
drag, startPoint x: 1019, startPoint y: 71, endPoint x: 1024, endPoint y: 58, distance: 13.7
click at [1020, 70] on button at bounding box center [998, 64] width 63 height 13
drag, startPoint x: 1024, startPoint y: 53, endPoint x: 985, endPoint y: 53, distance: 38.4
click at [985, 53] on div "local_phone Same Day Design, Print, & Mail Postcards. Over 1 Million Customers.…" at bounding box center [674, 28] width 852 height 53
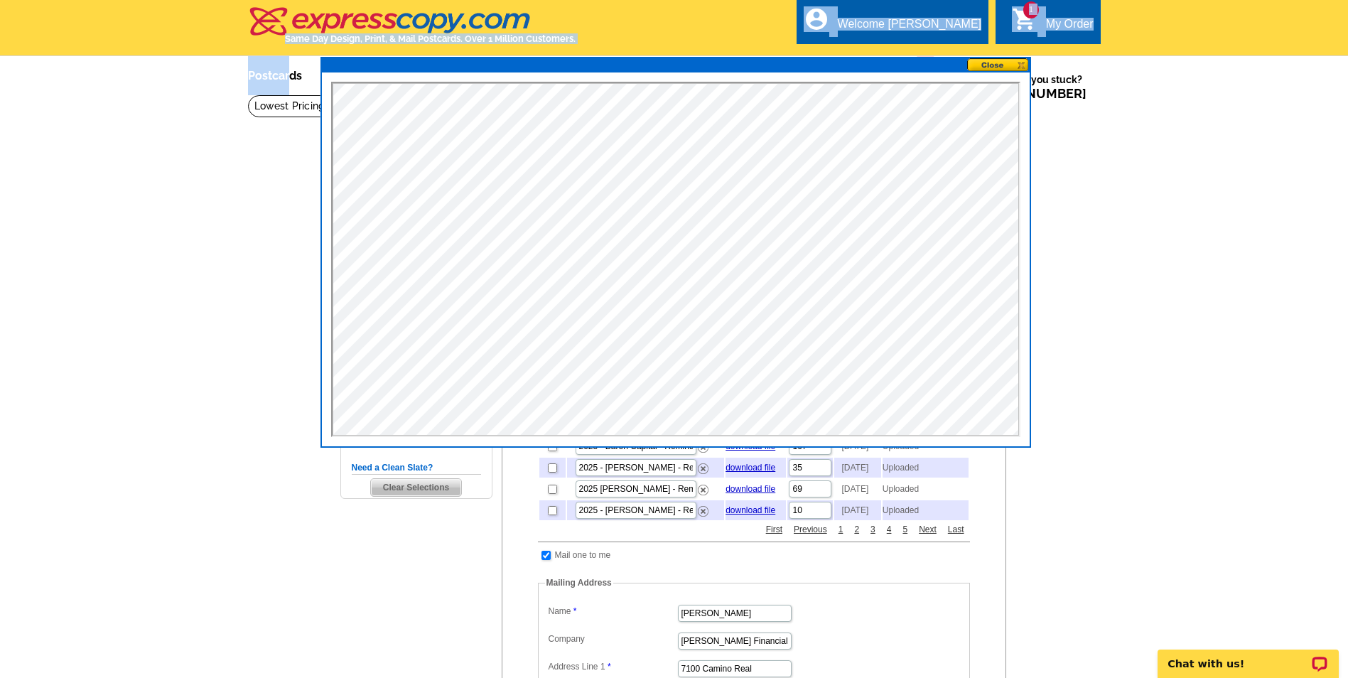
drag, startPoint x: 985, startPoint y: 53, endPoint x: 300, endPoint y: 77, distance: 685.9
click at [300, 77] on div "Welcome back Jennifer My Account Logout local_phone Same Day Design, Print, & M…" at bounding box center [674, 47] width 1348 height 94
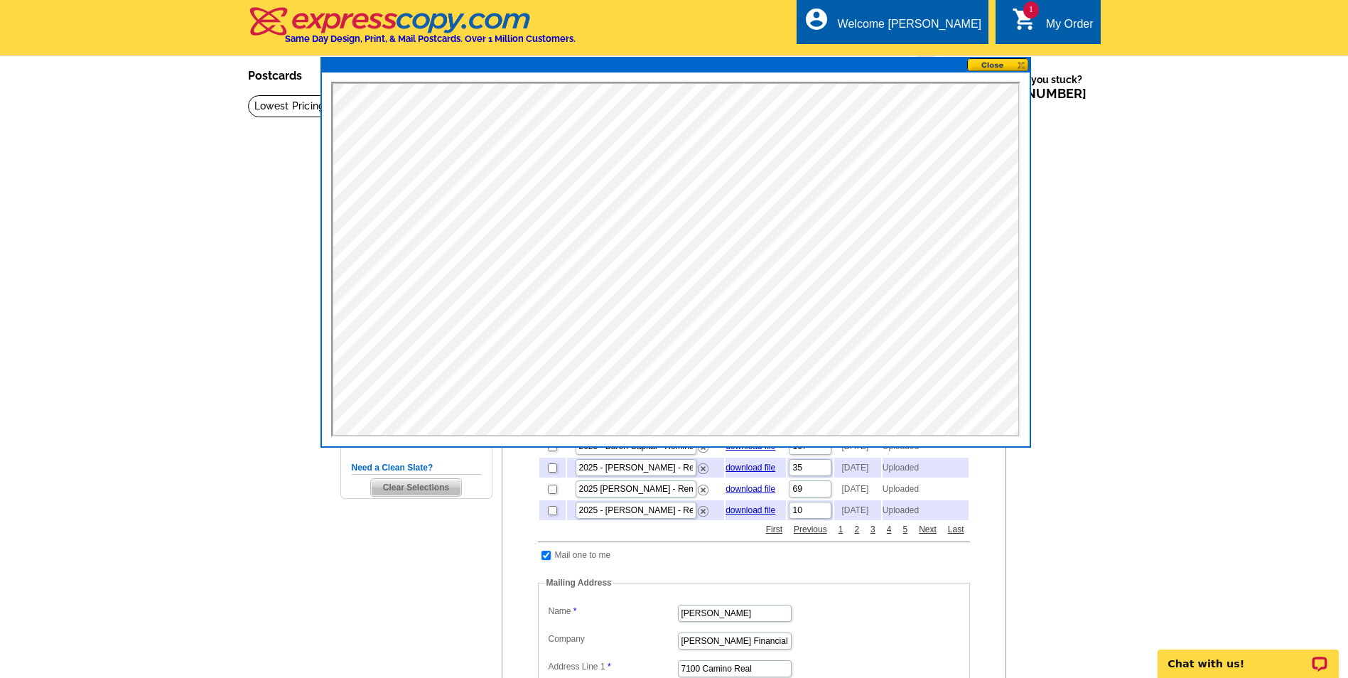
drag, startPoint x: 300, startPoint y: 77, endPoint x: 210, endPoint y: 185, distance: 140.7
click at [210, 185] on main "Need Help? call 800-260-5887, chat with support, or have our designers make som…" at bounding box center [674, 558] width 1348 height 928
click at [217, 558] on main "Need Help? call 800-260-5887, chat with support, or have our designers make som…" at bounding box center [674, 558] width 1348 height 928
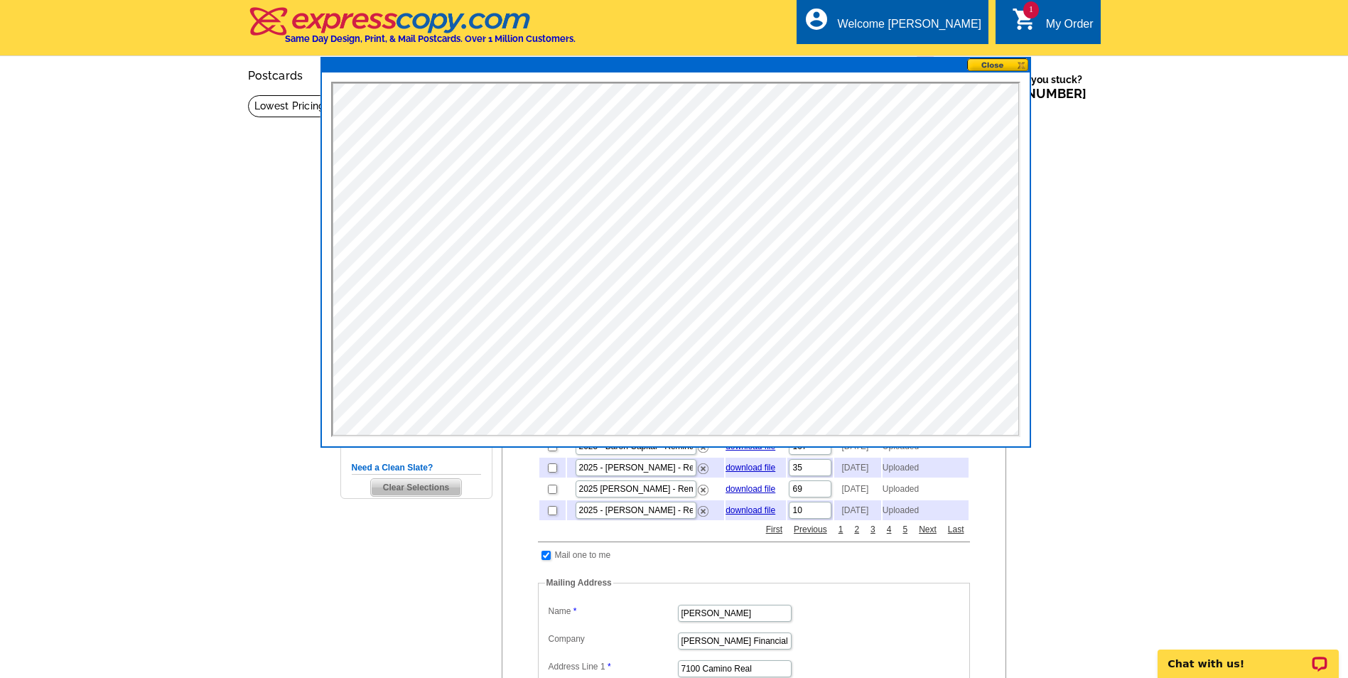
click at [446, 543] on div "Need Help? call 800-260-5887, chat with support, or have our designers make som…" at bounding box center [674, 551] width 682 height 915
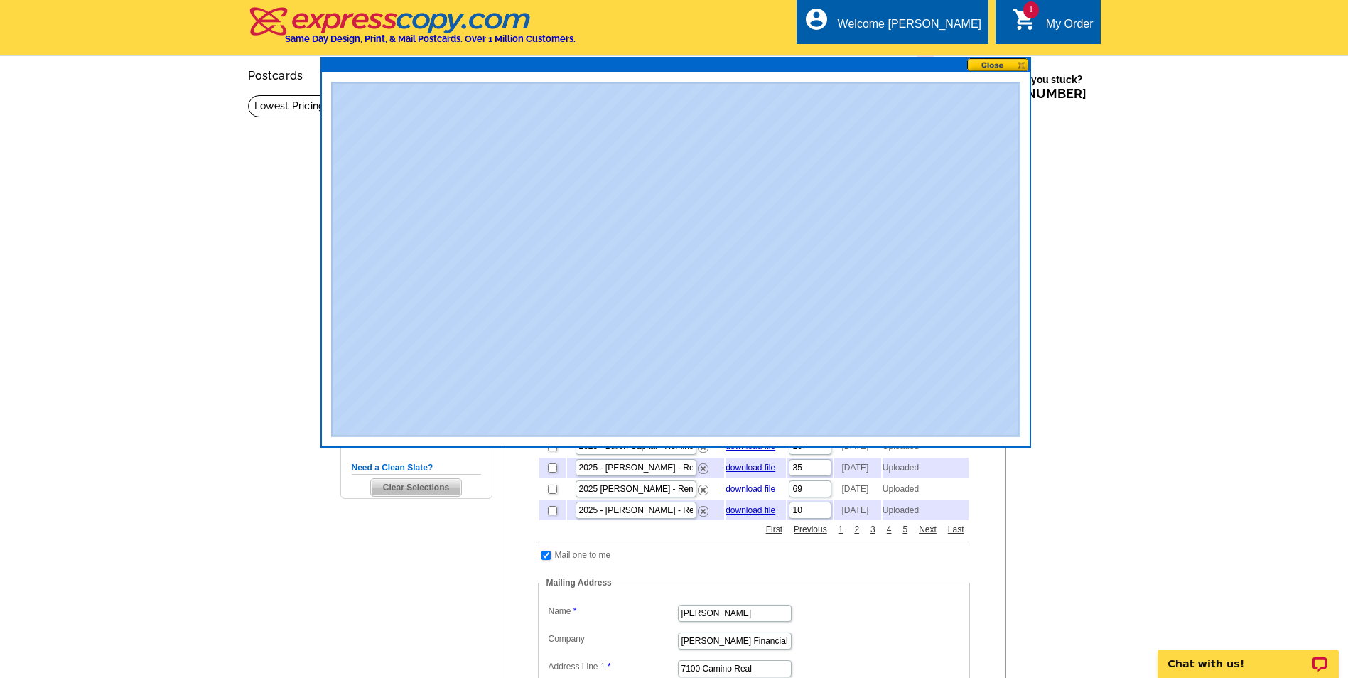
drag, startPoint x: 739, startPoint y: 66, endPoint x: 738, endPoint y: 80, distance: 14.3
click at [411, 75] on div at bounding box center [675, 252] width 710 height 391
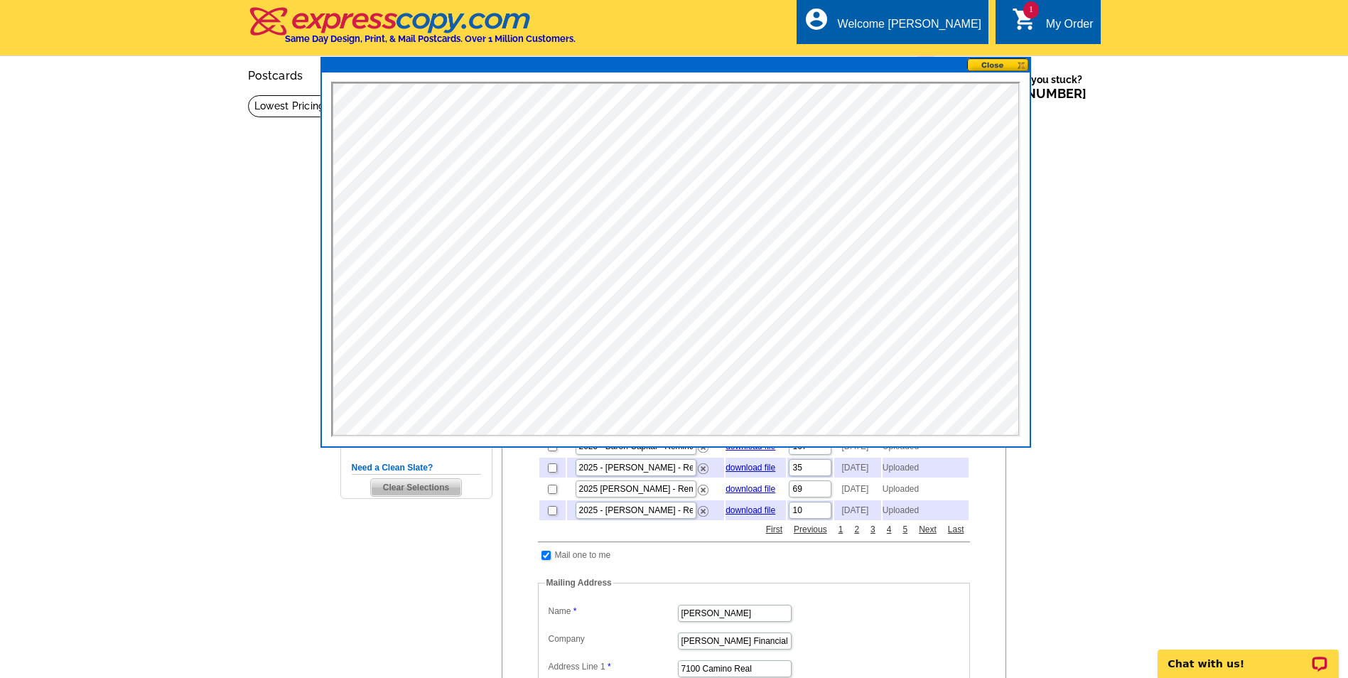
click at [1074, 246] on main "Need Help? call 800-260-5887, chat with support, or have our designers make som…" at bounding box center [674, 558] width 1348 height 928
click at [1021, 66] on button at bounding box center [998, 64] width 63 height 13
click at [1021, 69] on button at bounding box center [998, 64] width 63 height 13
click at [1024, 58] on div at bounding box center [675, 252] width 710 height 391
click at [1019, 60] on button at bounding box center [998, 64] width 63 height 13
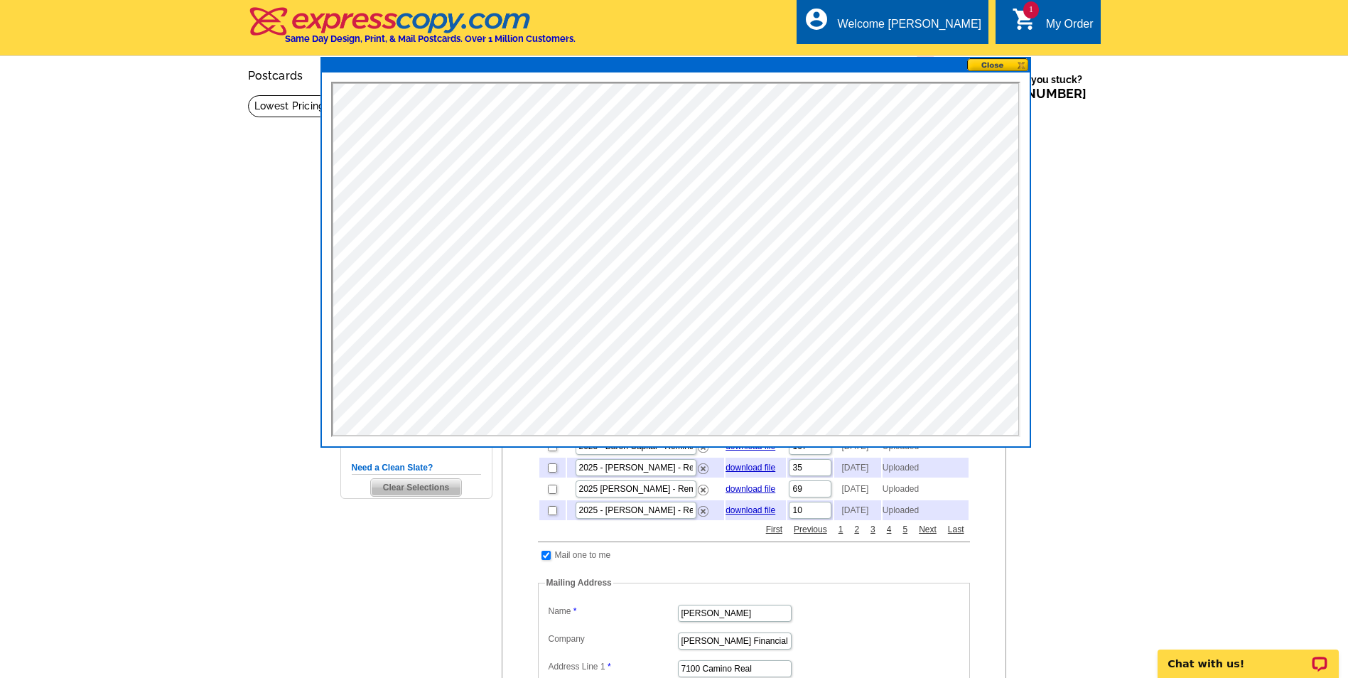
click at [1019, 60] on button at bounding box center [998, 64] width 63 height 13
click at [999, 67] on button at bounding box center [998, 64] width 63 height 13
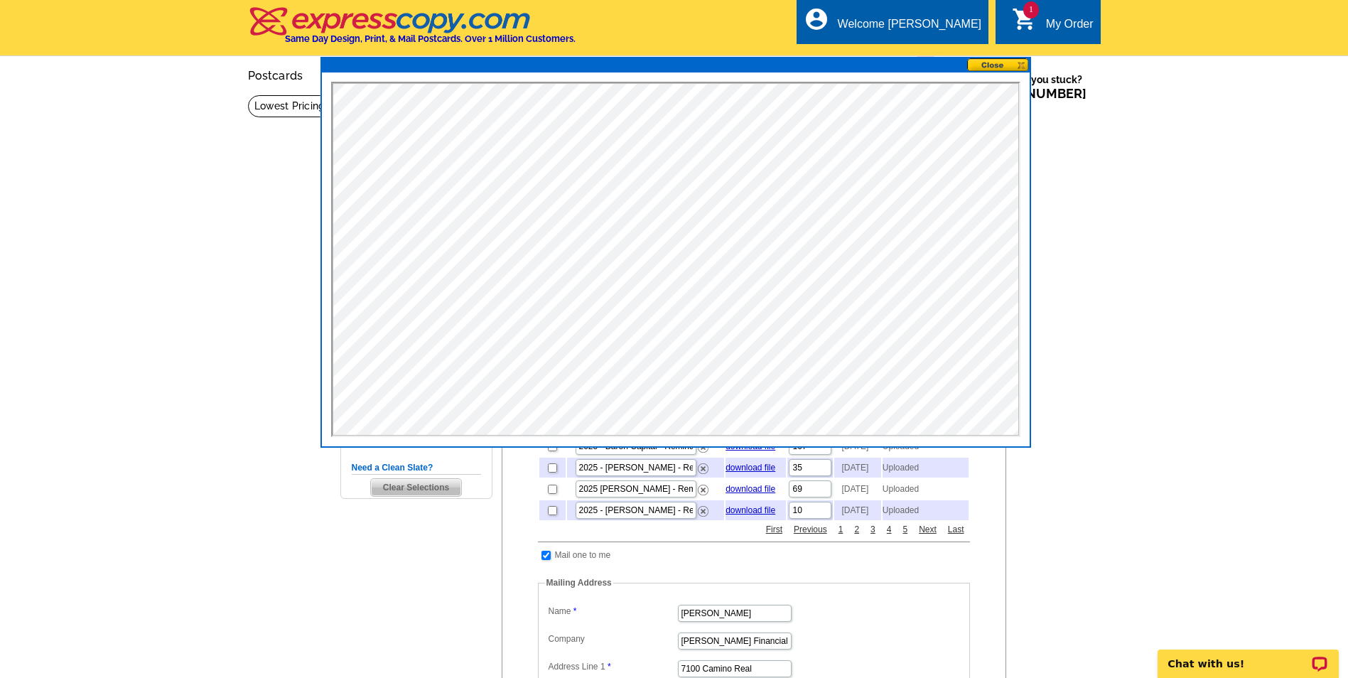
click at [1191, 183] on main "Need Help? call 800-260-5887, chat with support, or have our designers make som…" at bounding box center [674, 558] width 1348 height 928
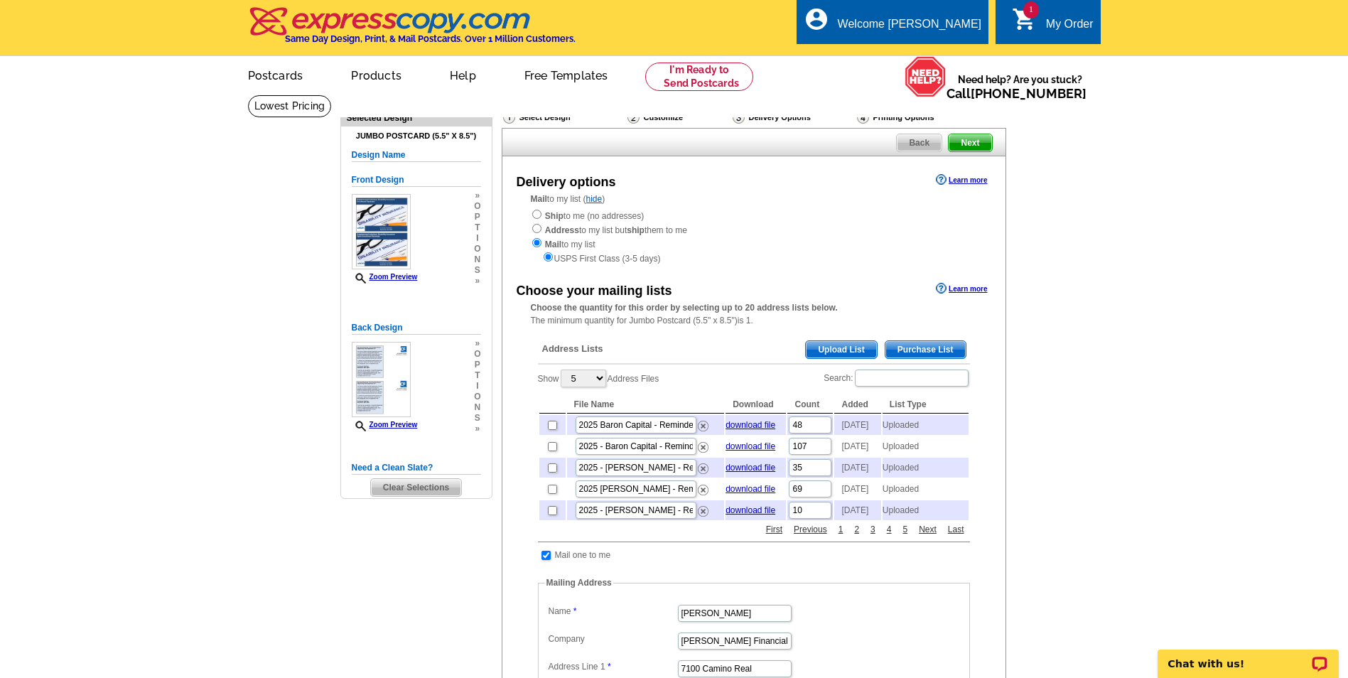
click at [831, 349] on span "Upload List" at bounding box center [841, 349] width 70 height 17
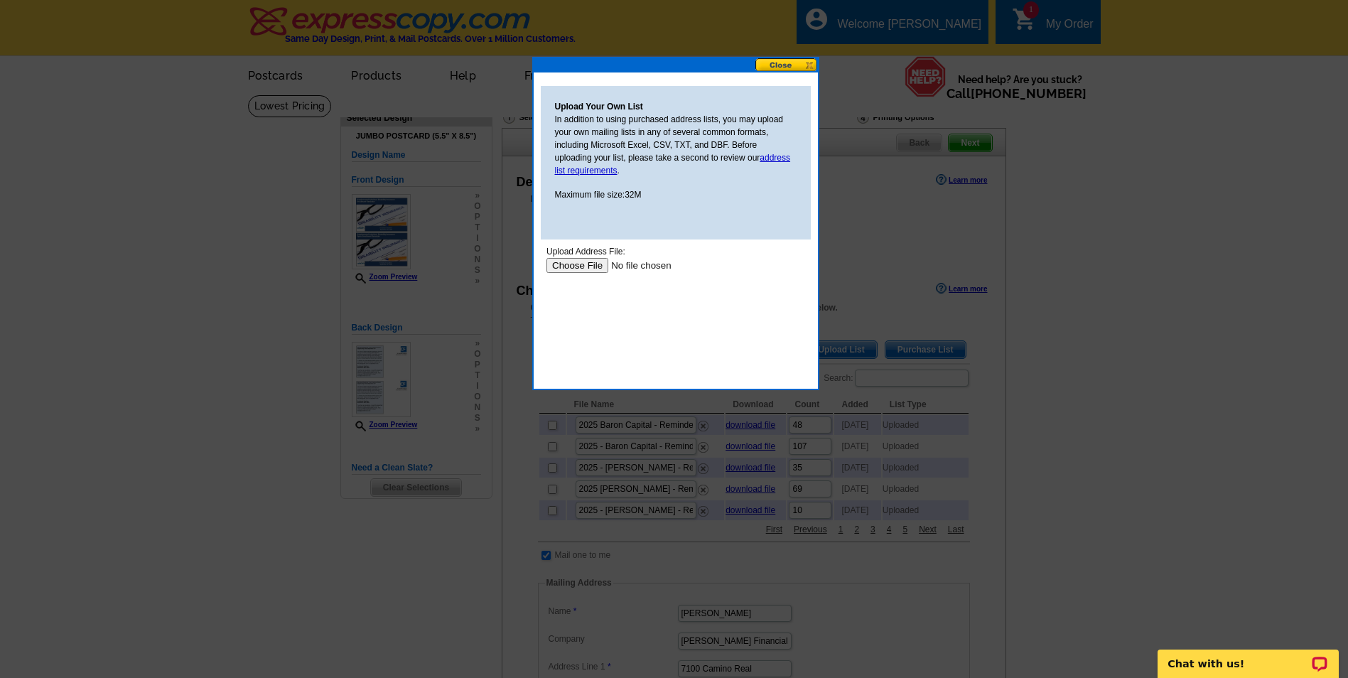
click at [587, 266] on input "file" at bounding box center [636, 265] width 180 height 15
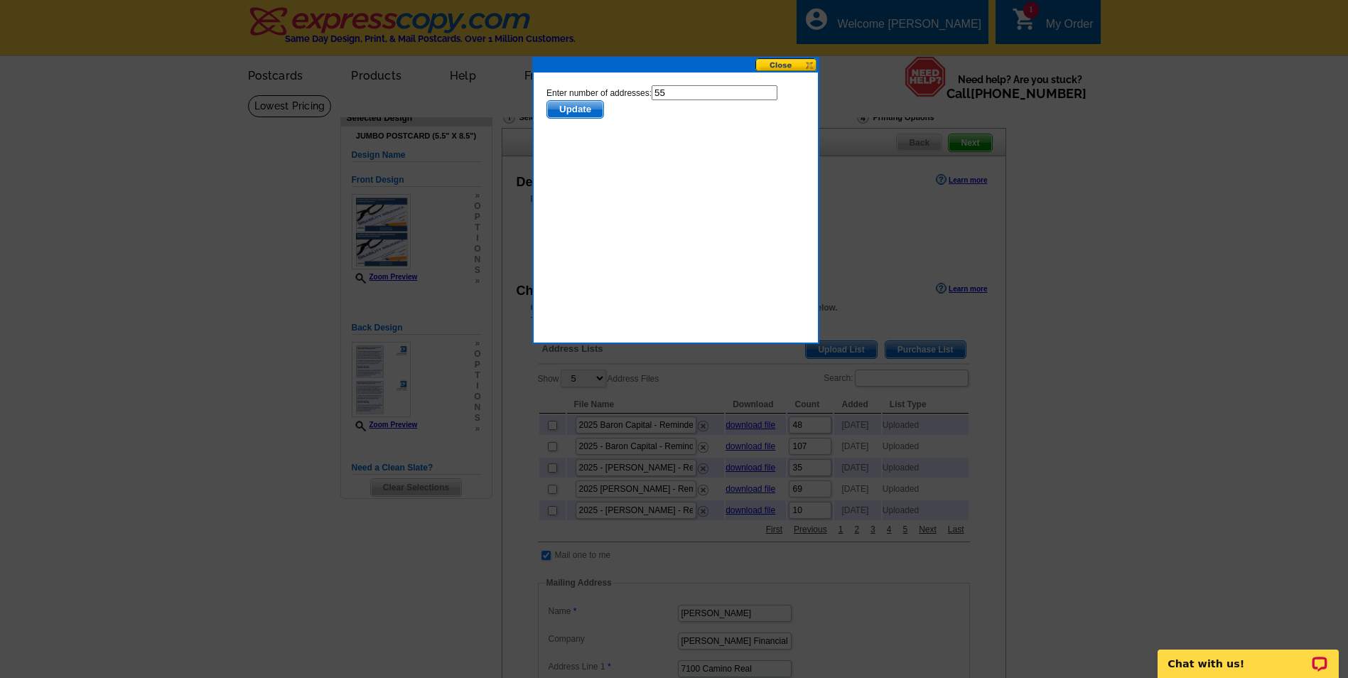
click at [676, 86] on input "55" at bounding box center [714, 92] width 126 height 15
type input "54"
click at [582, 107] on span "Update" at bounding box center [574, 109] width 56 height 17
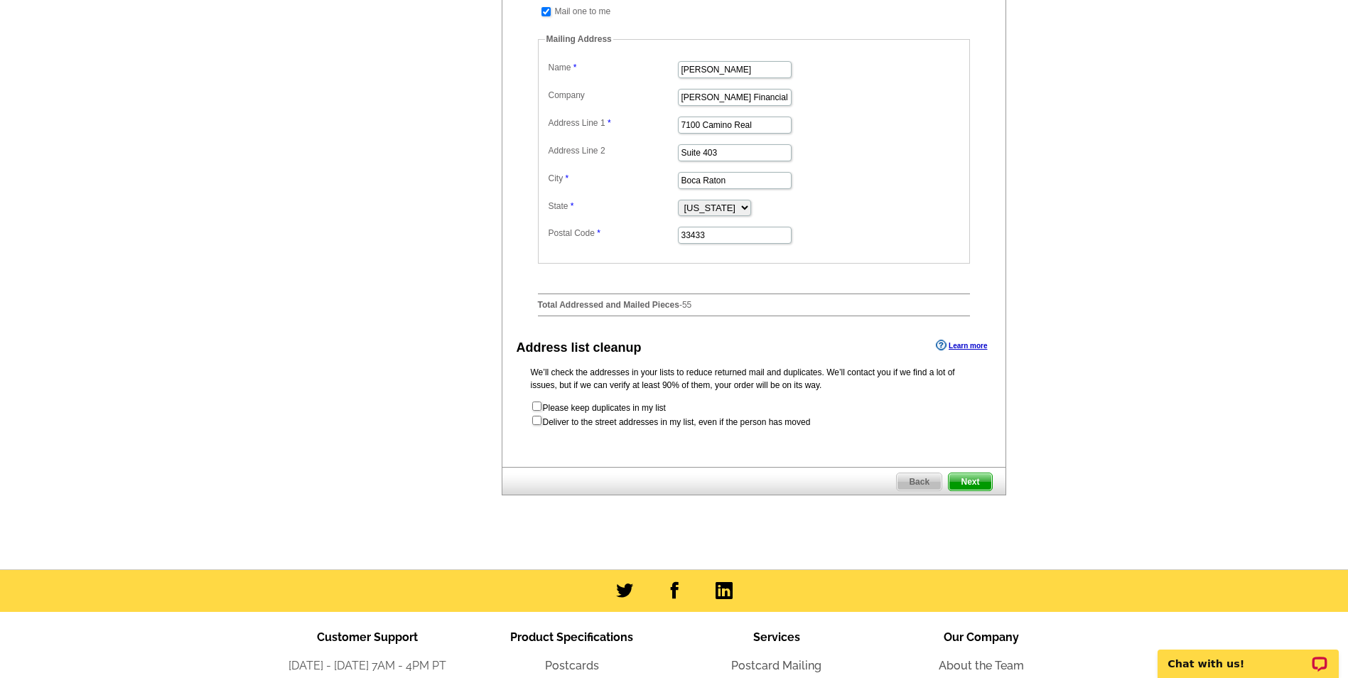
scroll to position [568, 0]
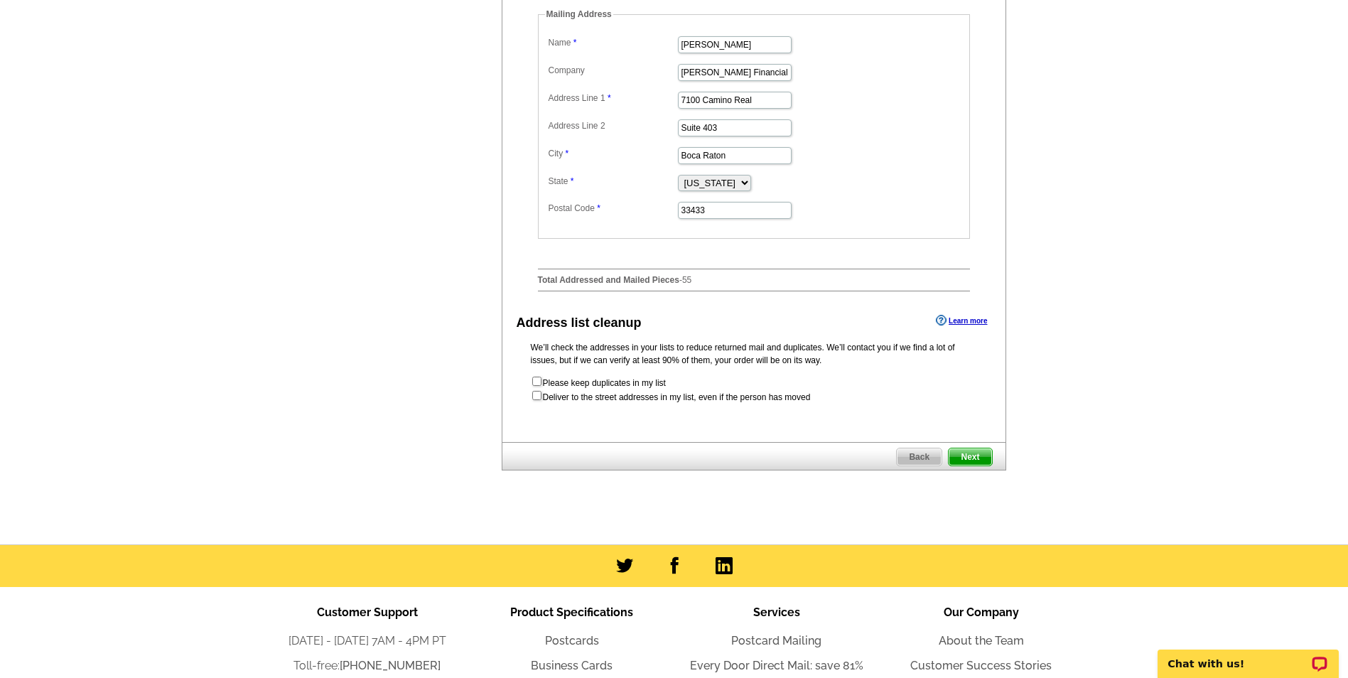
click at [972, 465] on span "Next" at bounding box center [969, 456] width 43 height 17
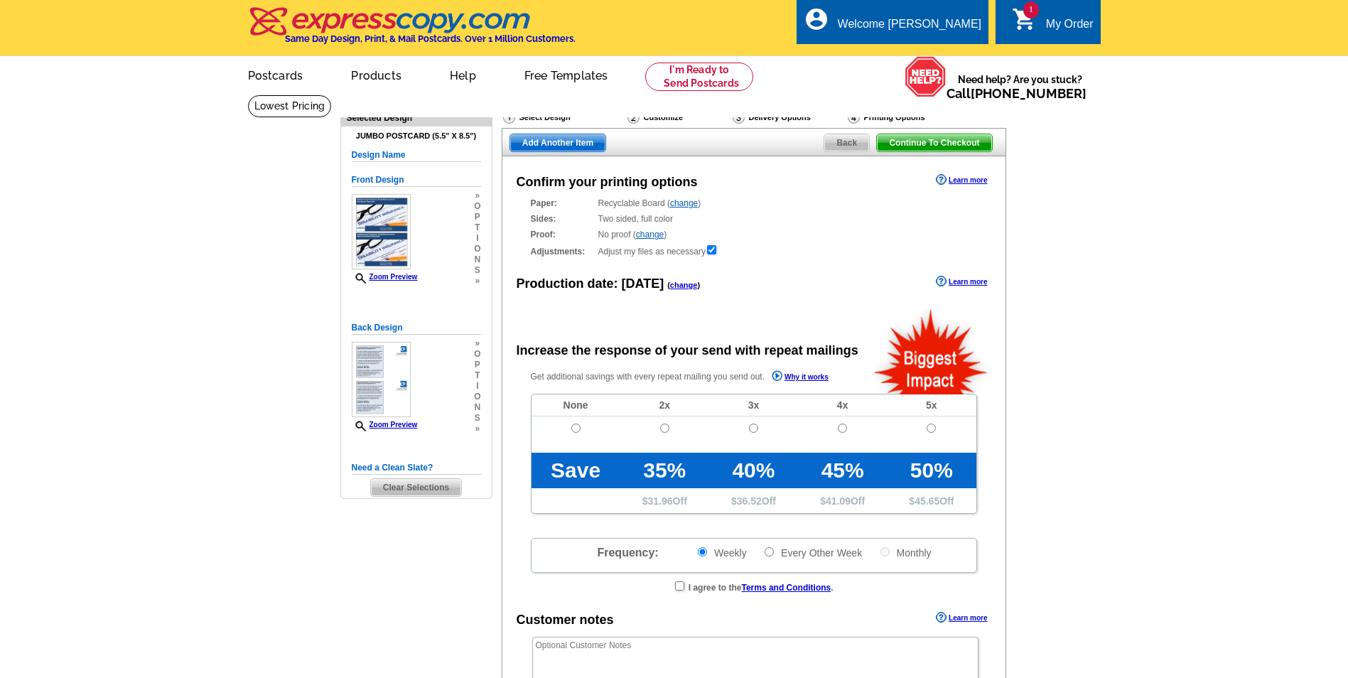
radio input "false"
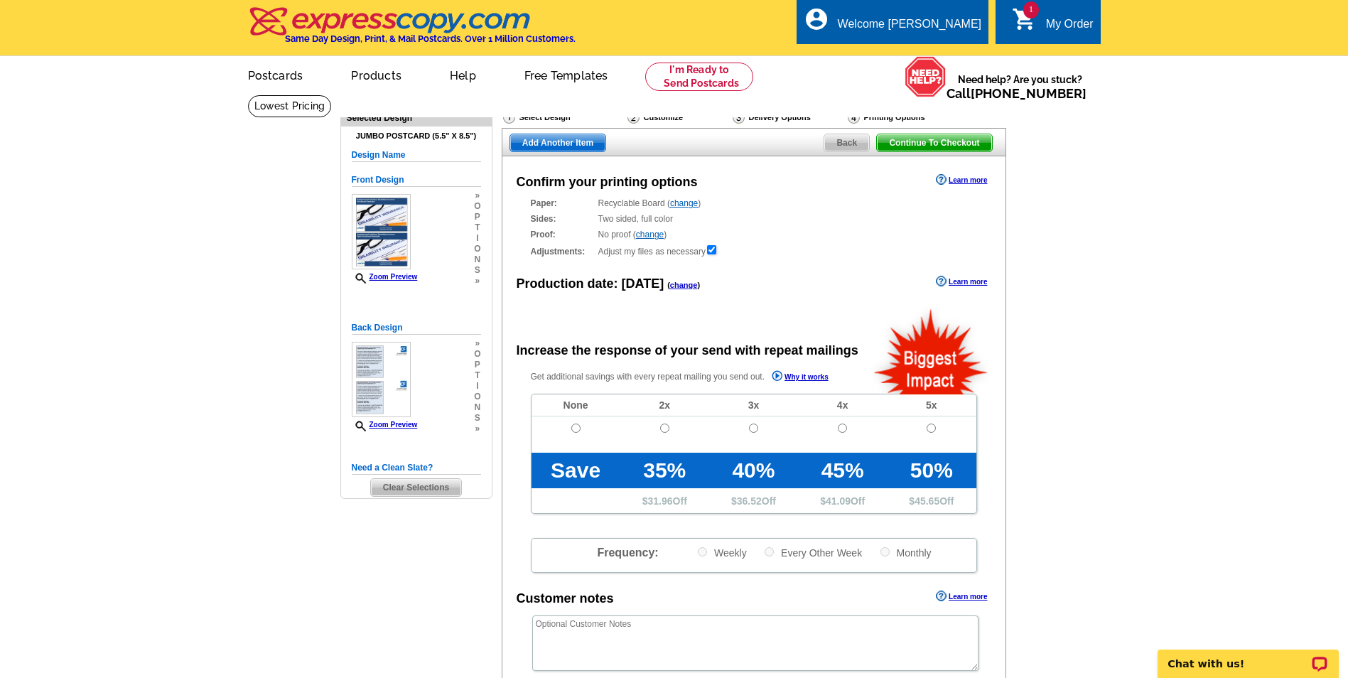
click at [654, 230] on div "Proof: No proof ( change ) Shipped Proof ($25.00) No Proof" at bounding box center [754, 234] width 446 height 13
click at [655, 237] on link "change" at bounding box center [650, 234] width 28 height 10
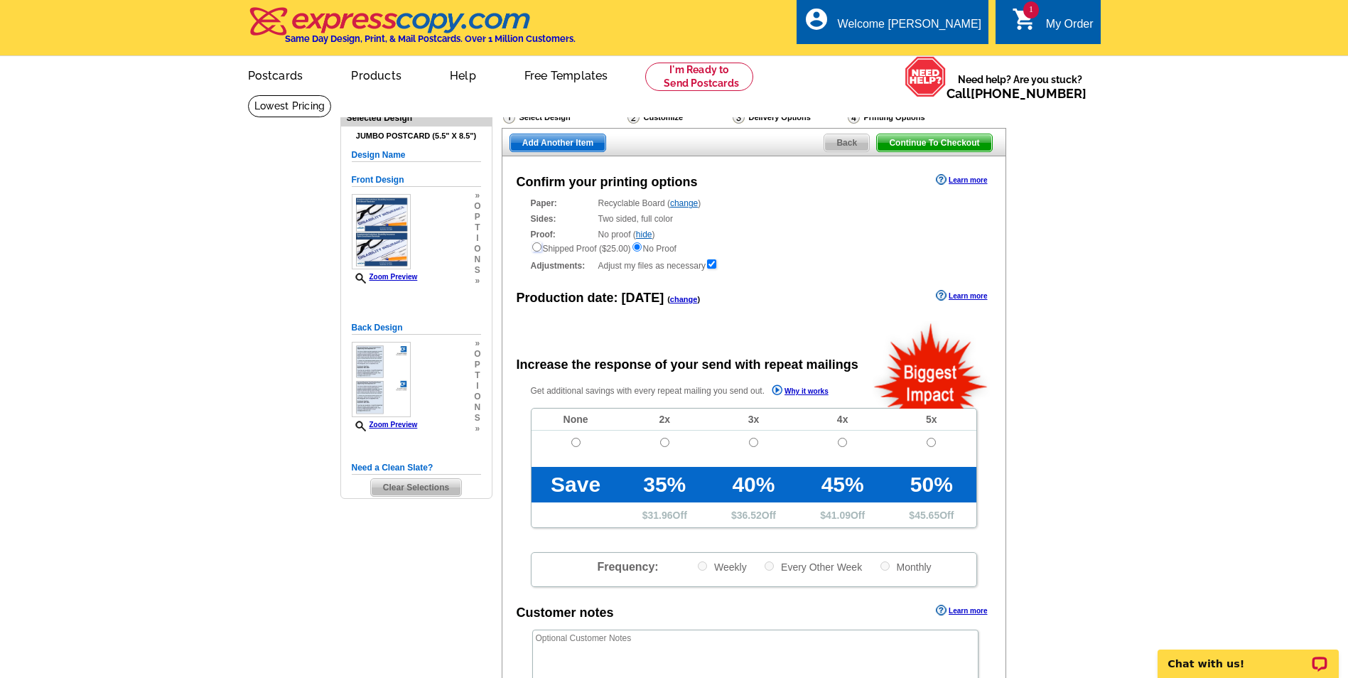
click at [534, 249] on input "radio" at bounding box center [536, 246] width 9 height 9
radio input "true"
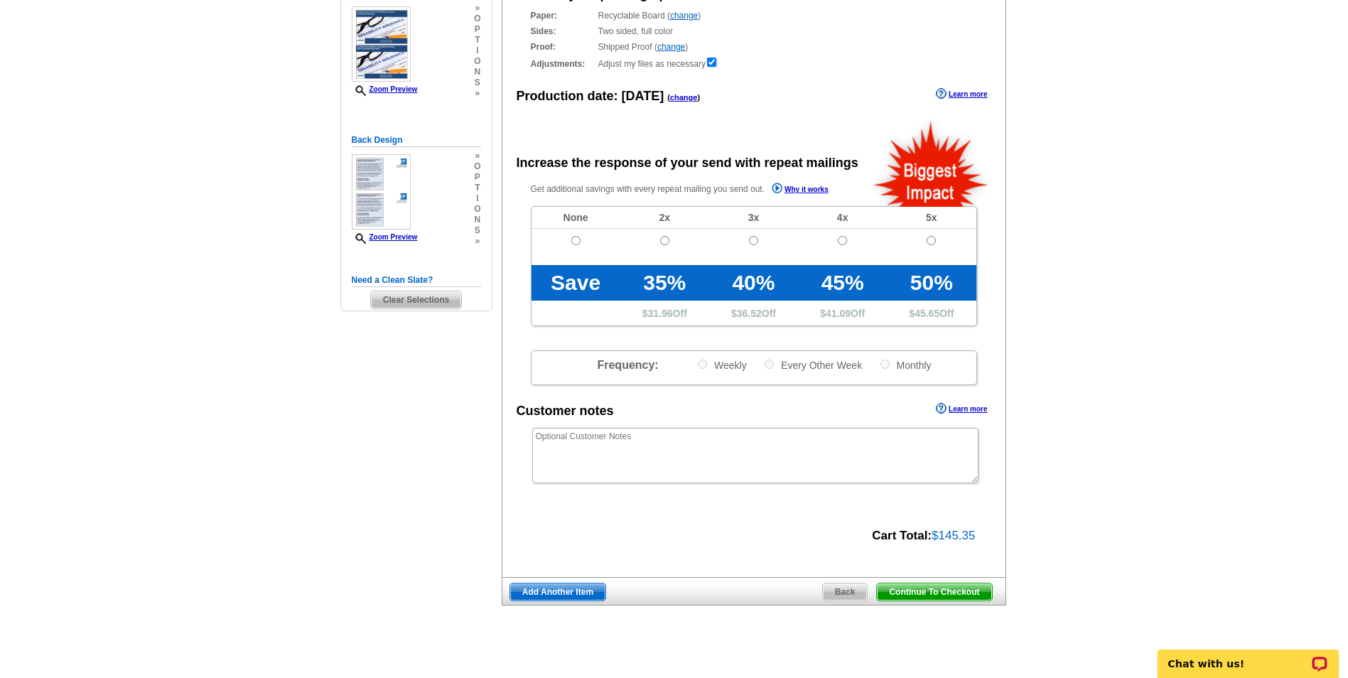
scroll to position [213, 0]
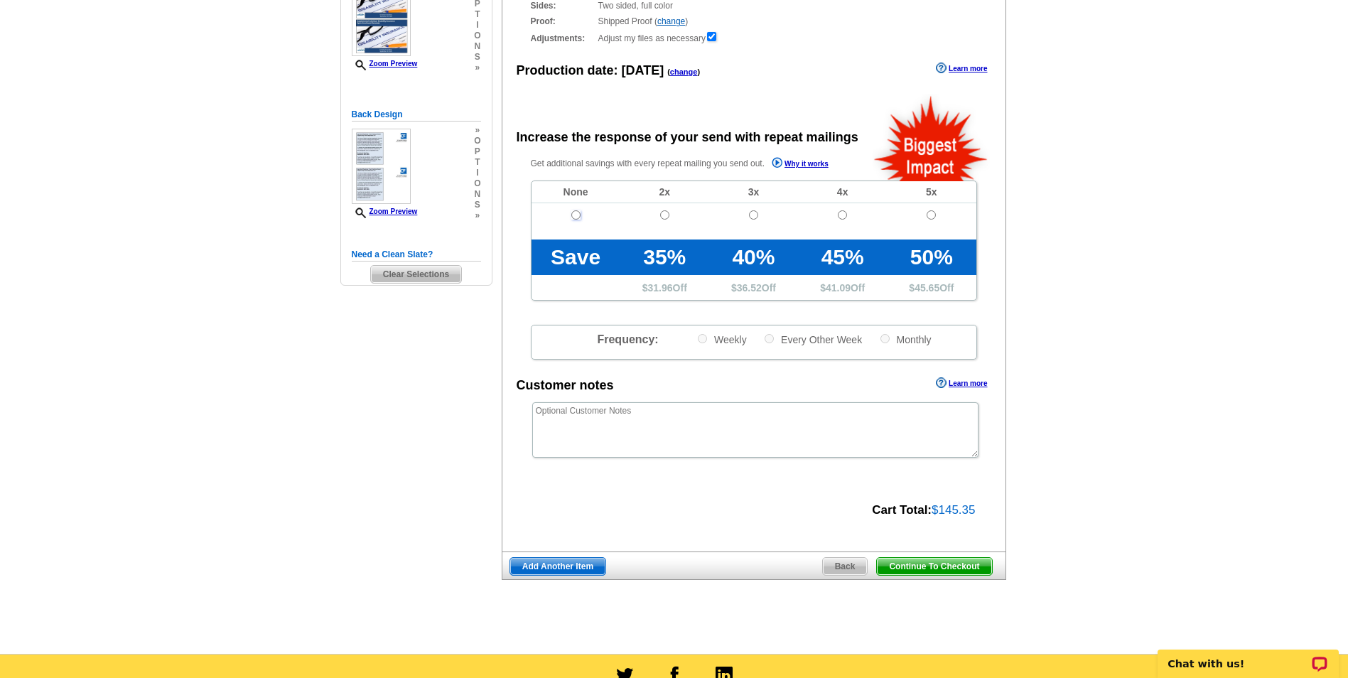
click at [575, 217] on input "radio" at bounding box center [575, 214] width 9 height 9
radio input "true"
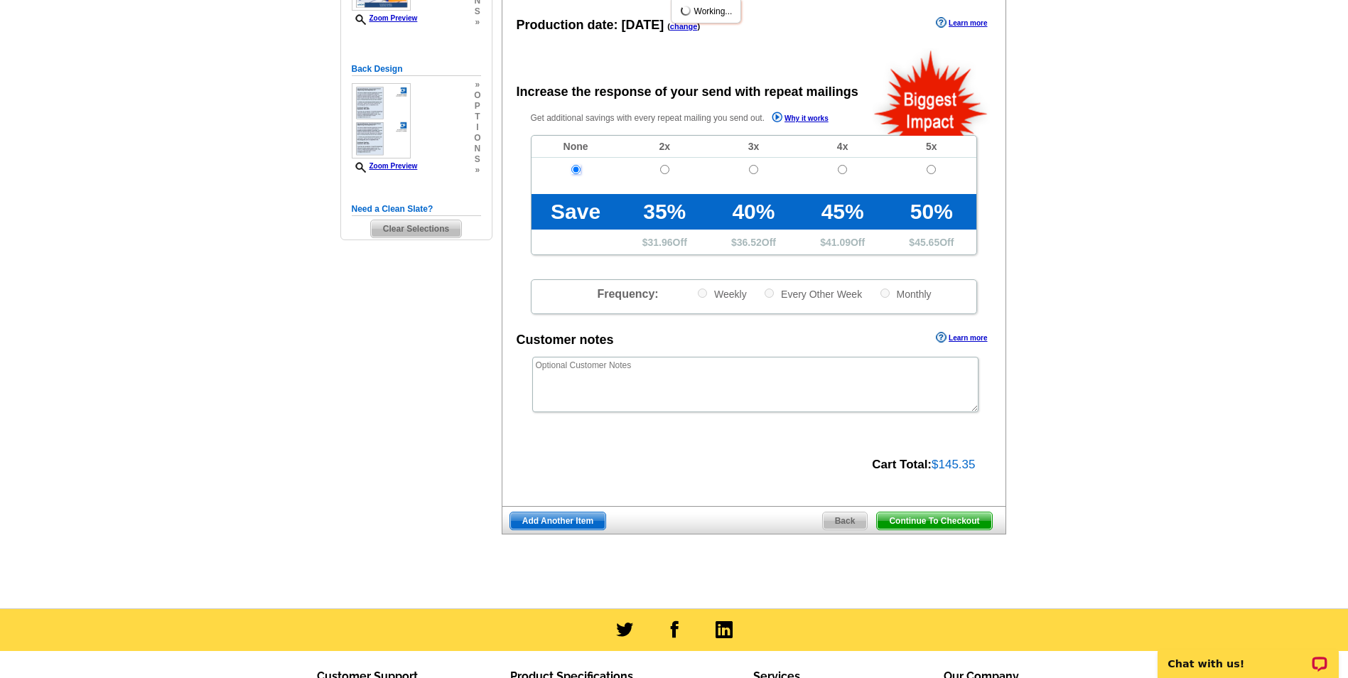
scroll to position [284, 0]
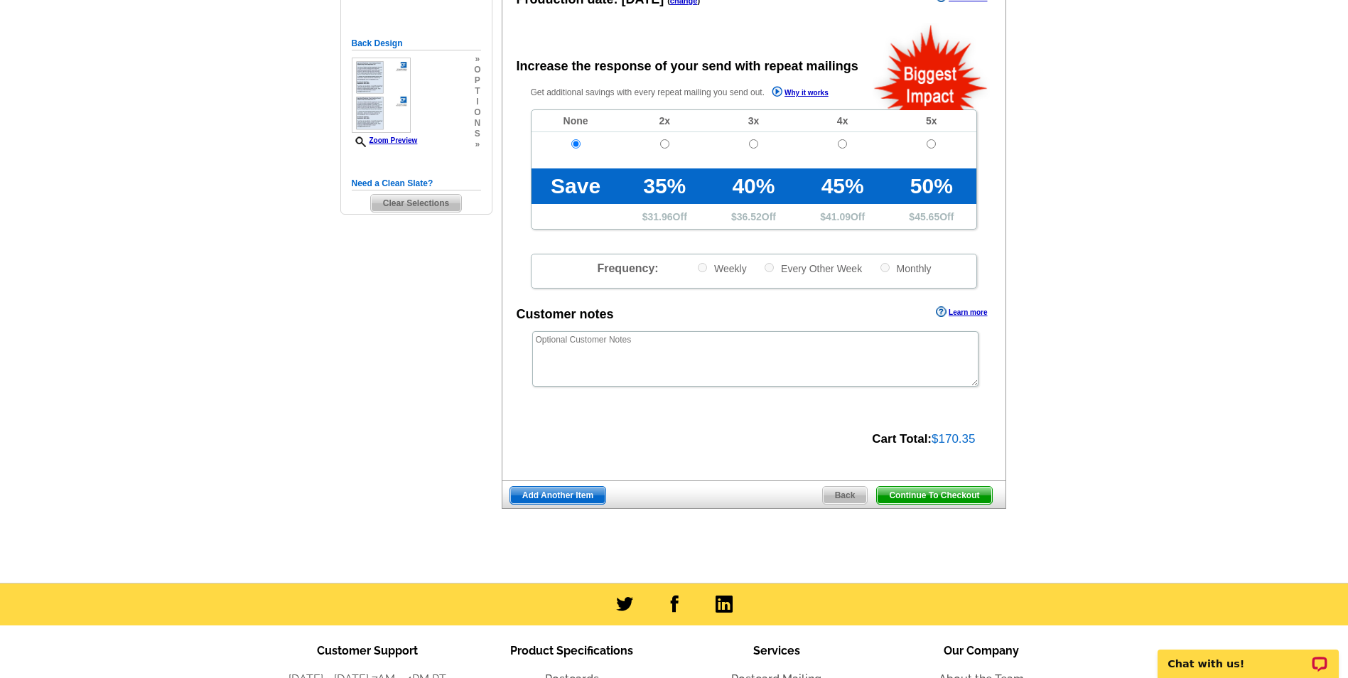
click at [555, 494] on span "Add Another Item" at bounding box center [557, 495] width 95 height 17
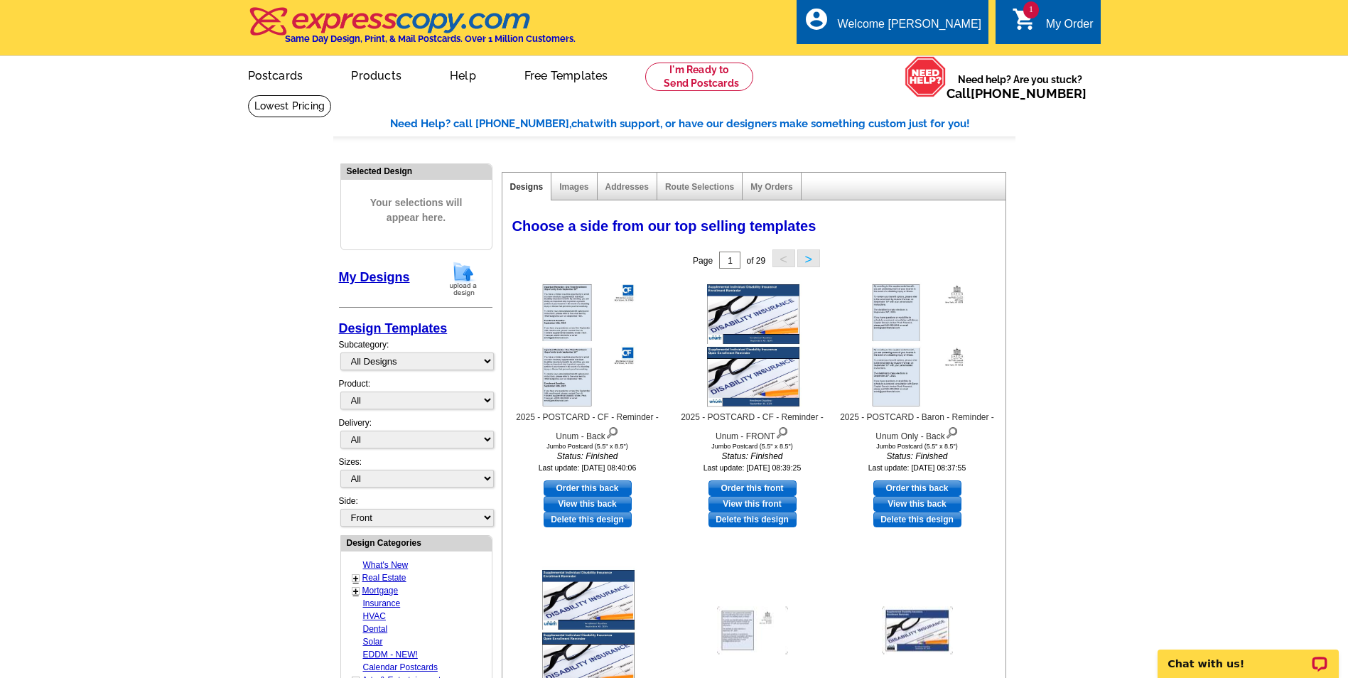
click at [464, 271] on img at bounding box center [463, 279] width 37 height 36
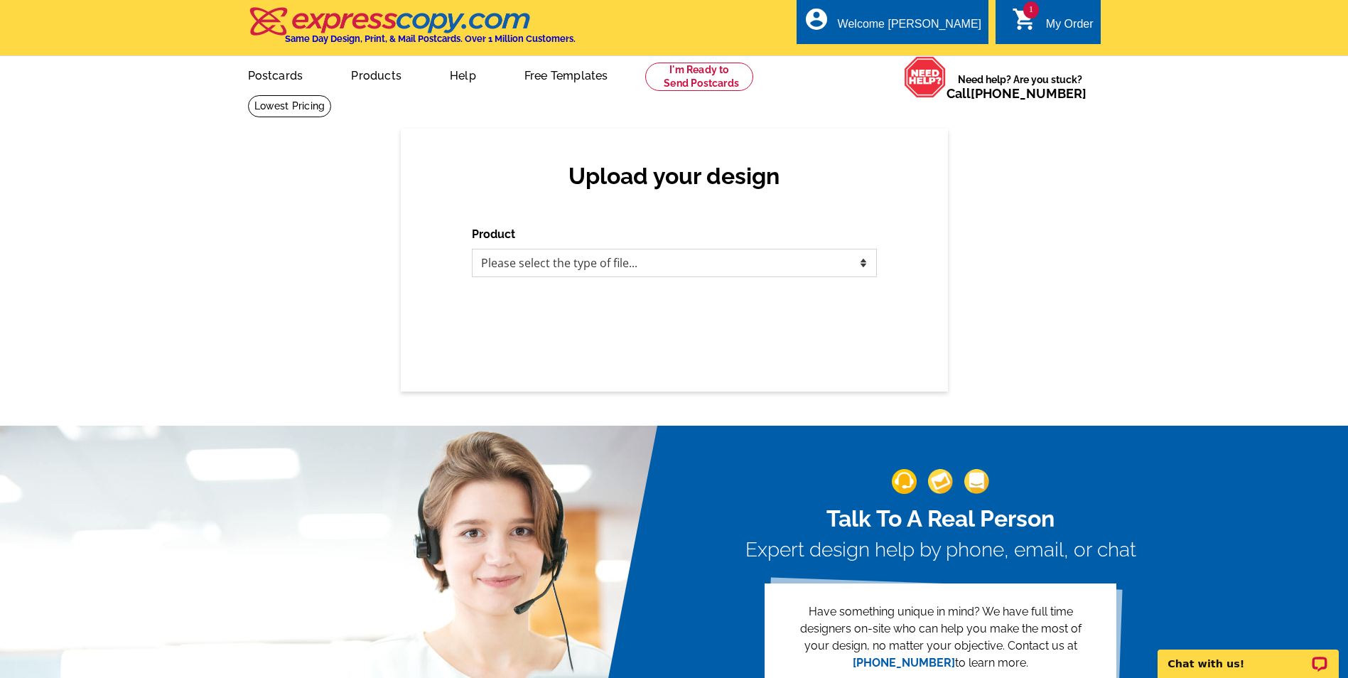
click at [681, 269] on select "Please select the type of file... Postcards Business Cards Letters and flyers G…" at bounding box center [674, 263] width 405 height 28
select select "1"
click at [472, 249] on select "Please select the type of file... Postcards Business Cards Letters and flyers G…" at bounding box center [674, 263] width 405 height 28
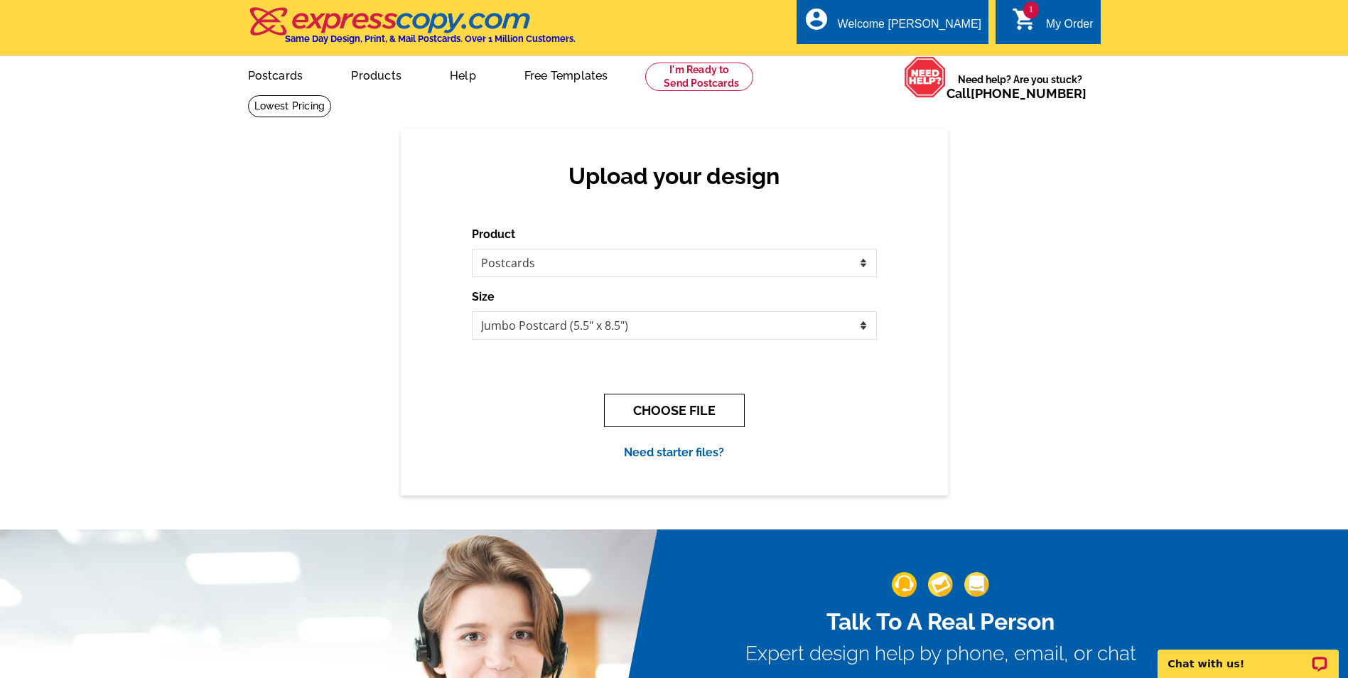
click at [653, 404] on button "CHOOSE FILE" at bounding box center [674, 410] width 141 height 33
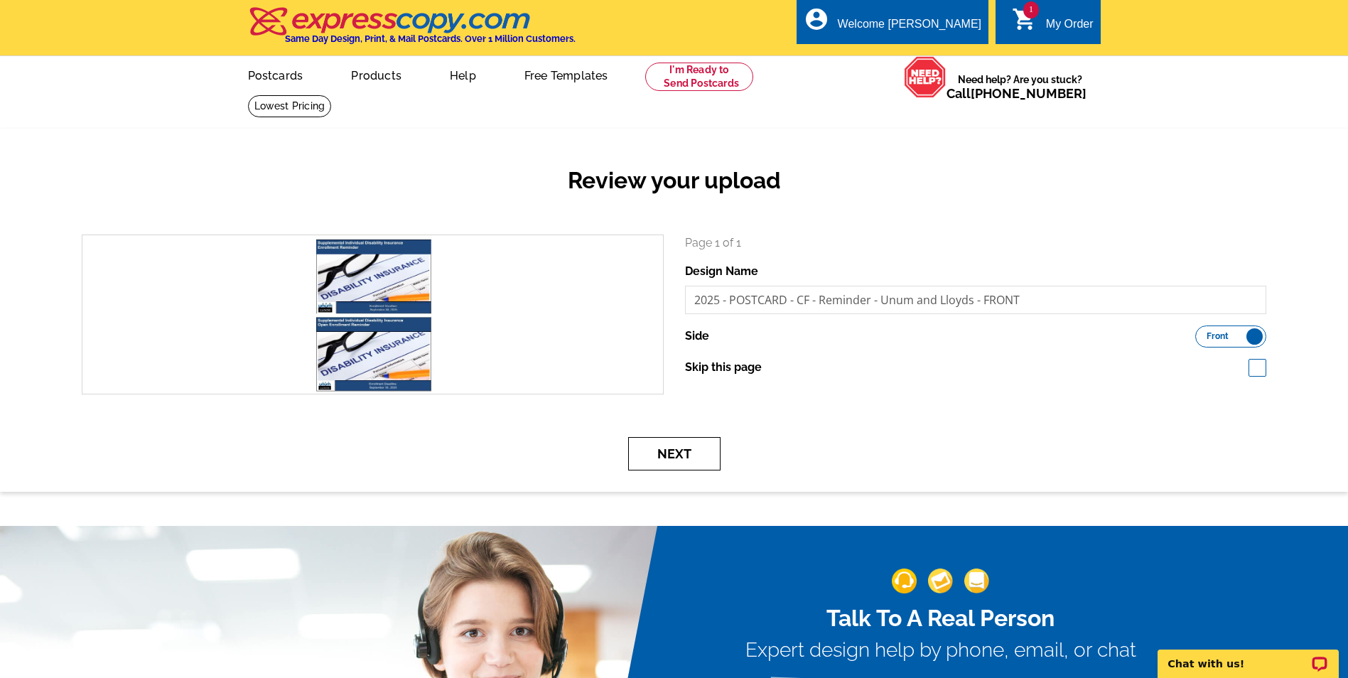
click at [671, 450] on button "Next" at bounding box center [674, 453] width 92 height 33
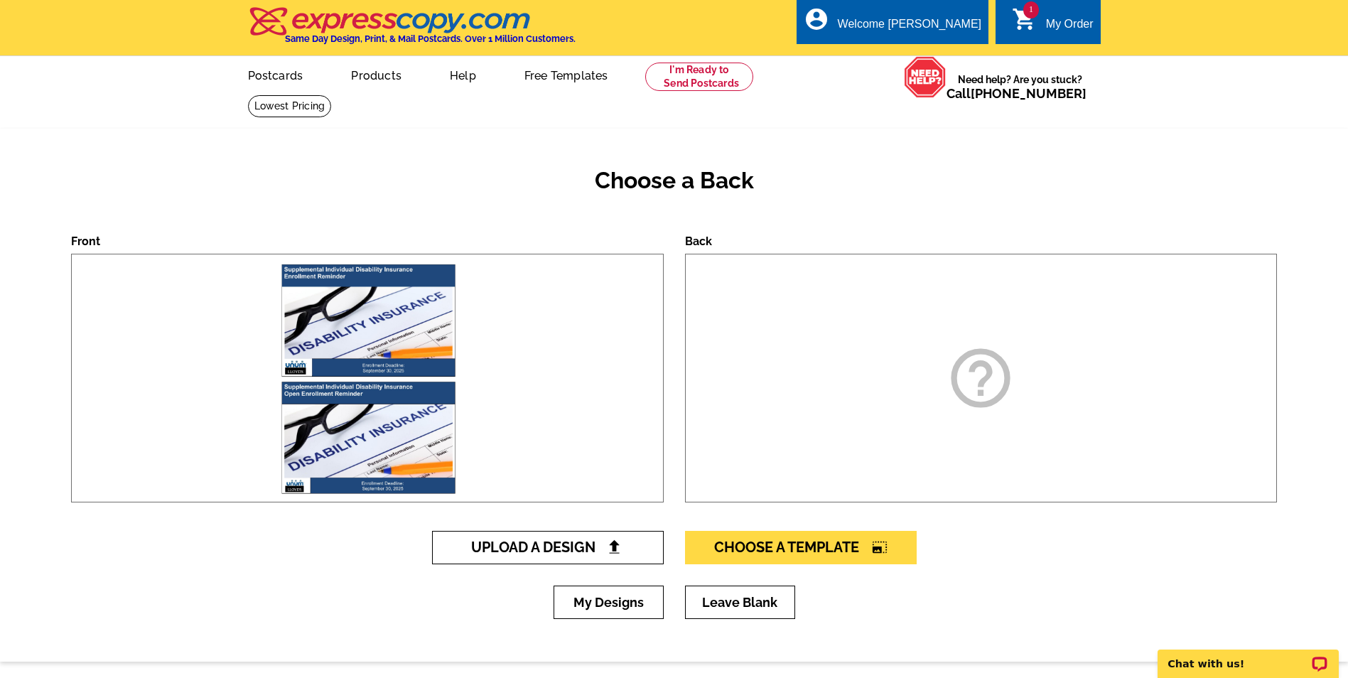
click at [600, 564] on link "Upload A Design" at bounding box center [548, 547] width 232 height 33
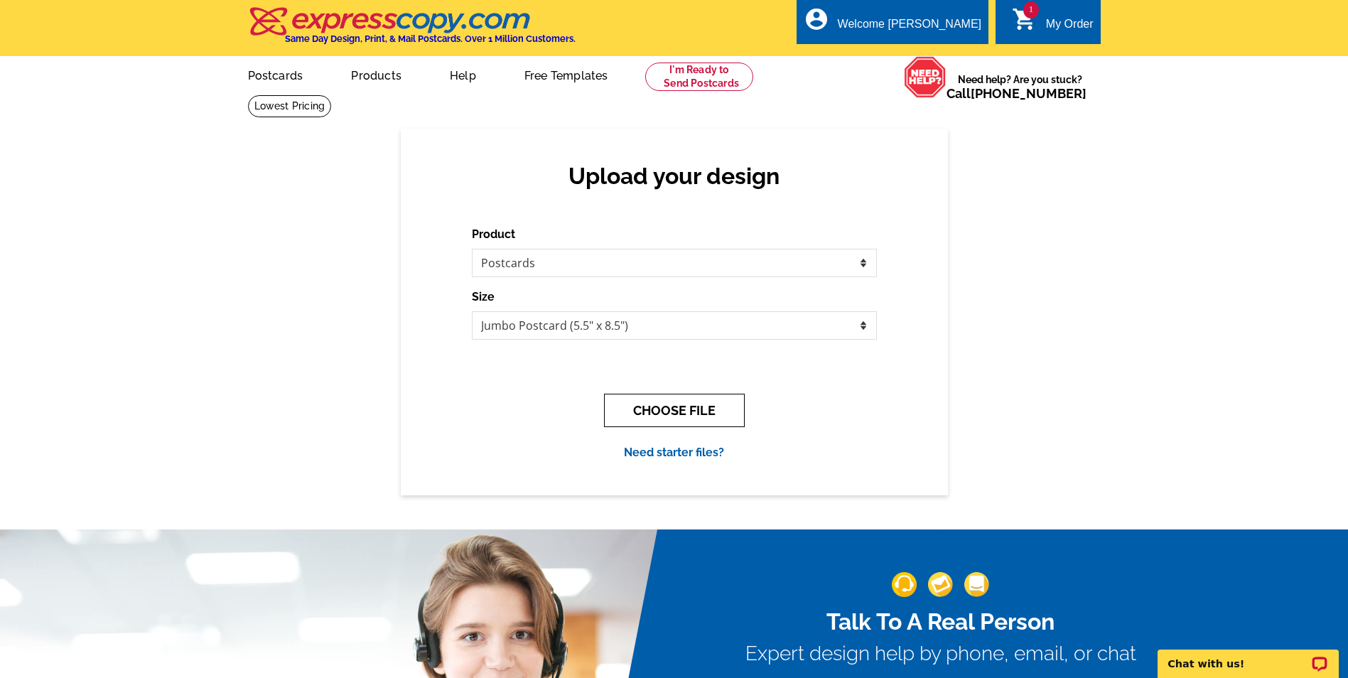
click at [657, 408] on button "CHOOSE FILE" at bounding box center [674, 410] width 141 height 33
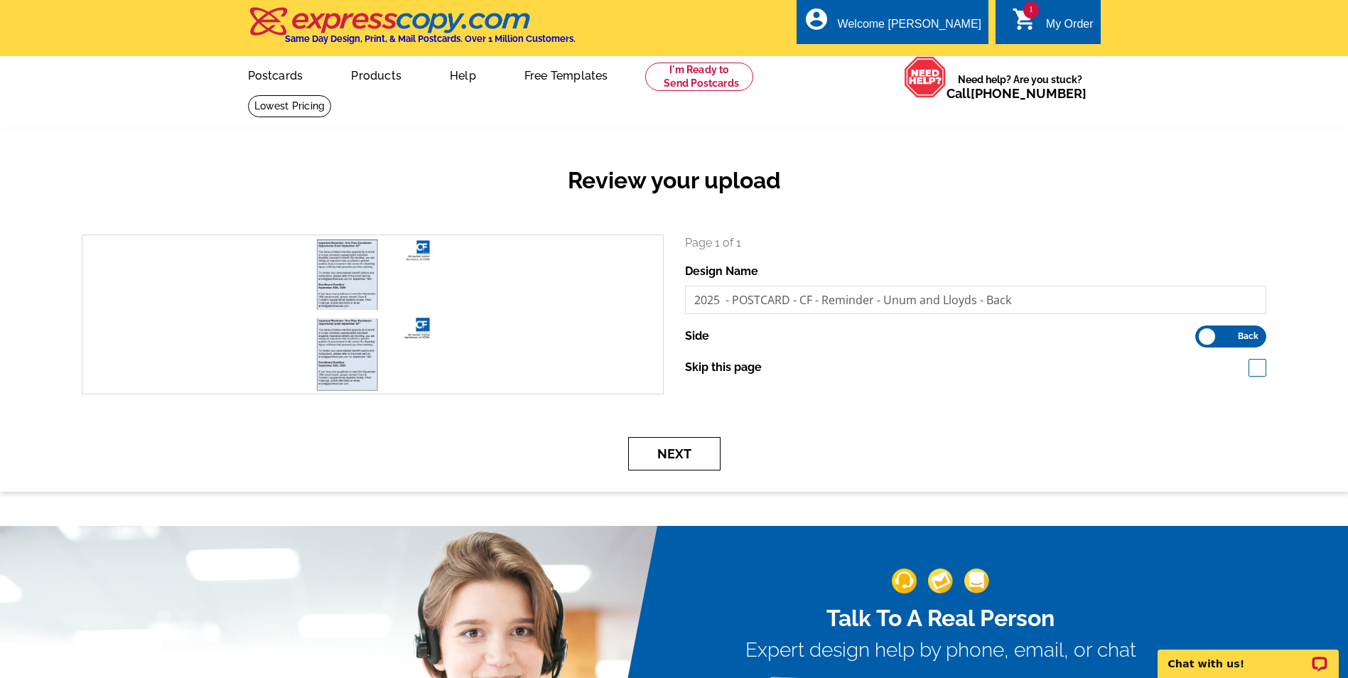
click at [656, 455] on button "Next" at bounding box center [674, 453] width 92 height 33
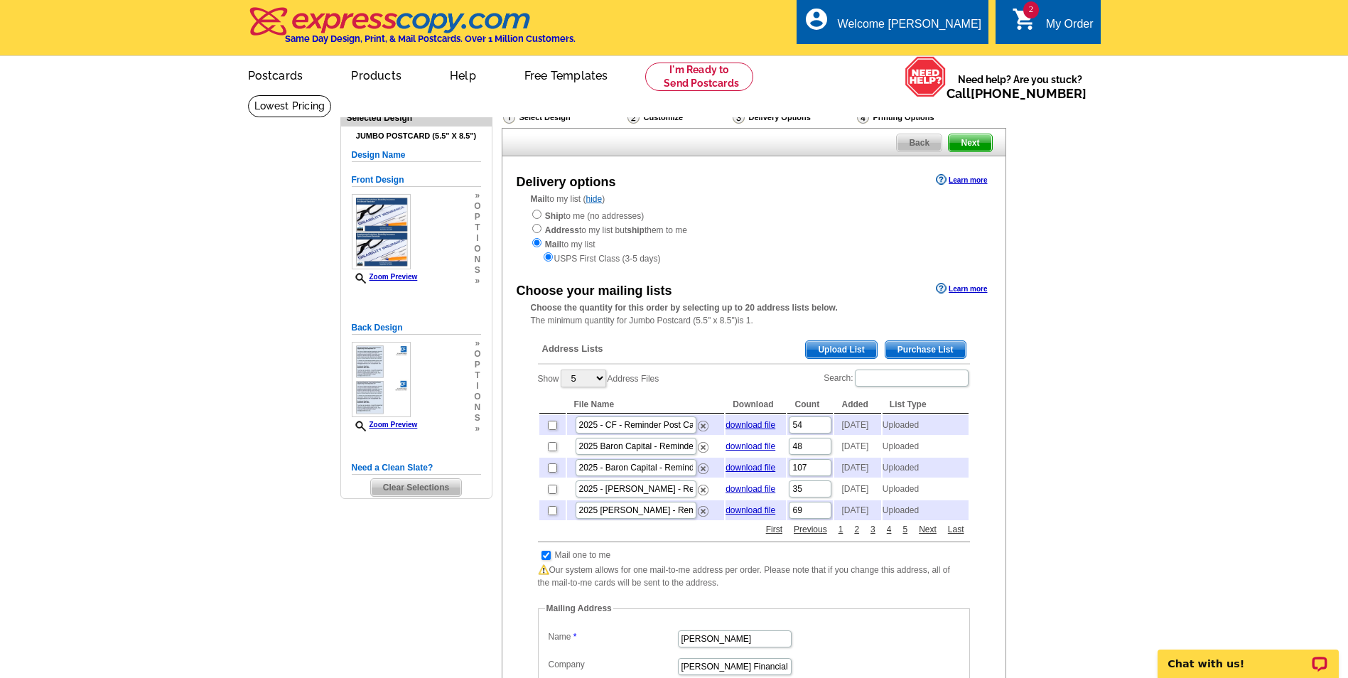
click at [833, 351] on span "Upload List" at bounding box center [841, 349] width 70 height 17
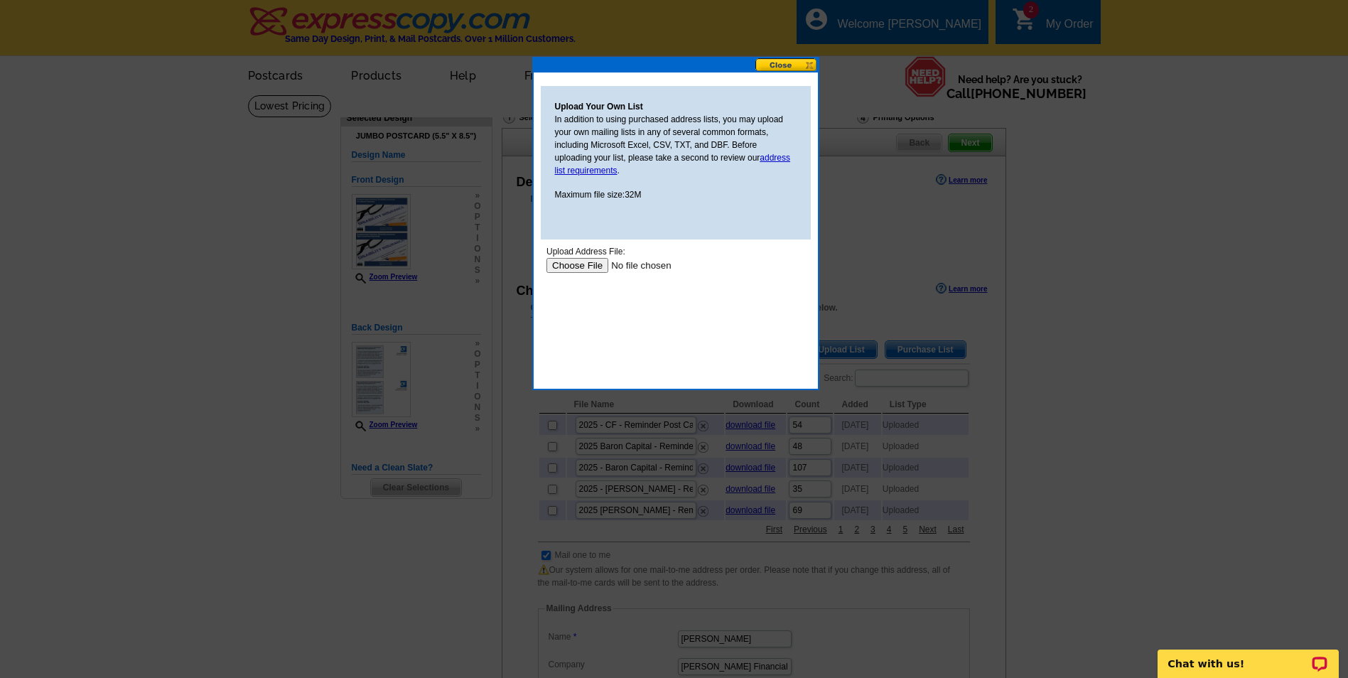
click at [578, 259] on input "file" at bounding box center [636, 265] width 180 height 15
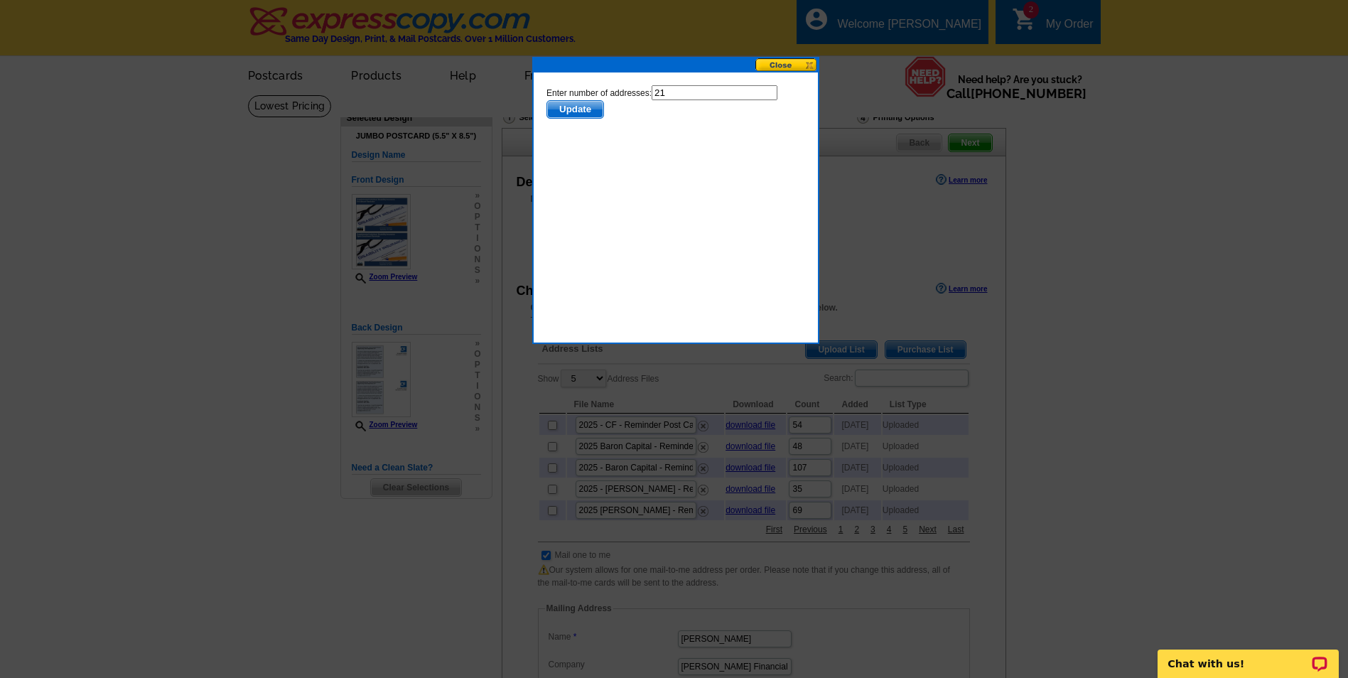
click at [682, 94] on input "21" at bounding box center [714, 92] width 126 height 15
type input "20"
click at [587, 104] on span "Update" at bounding box center [574, 109] width 56 height 17
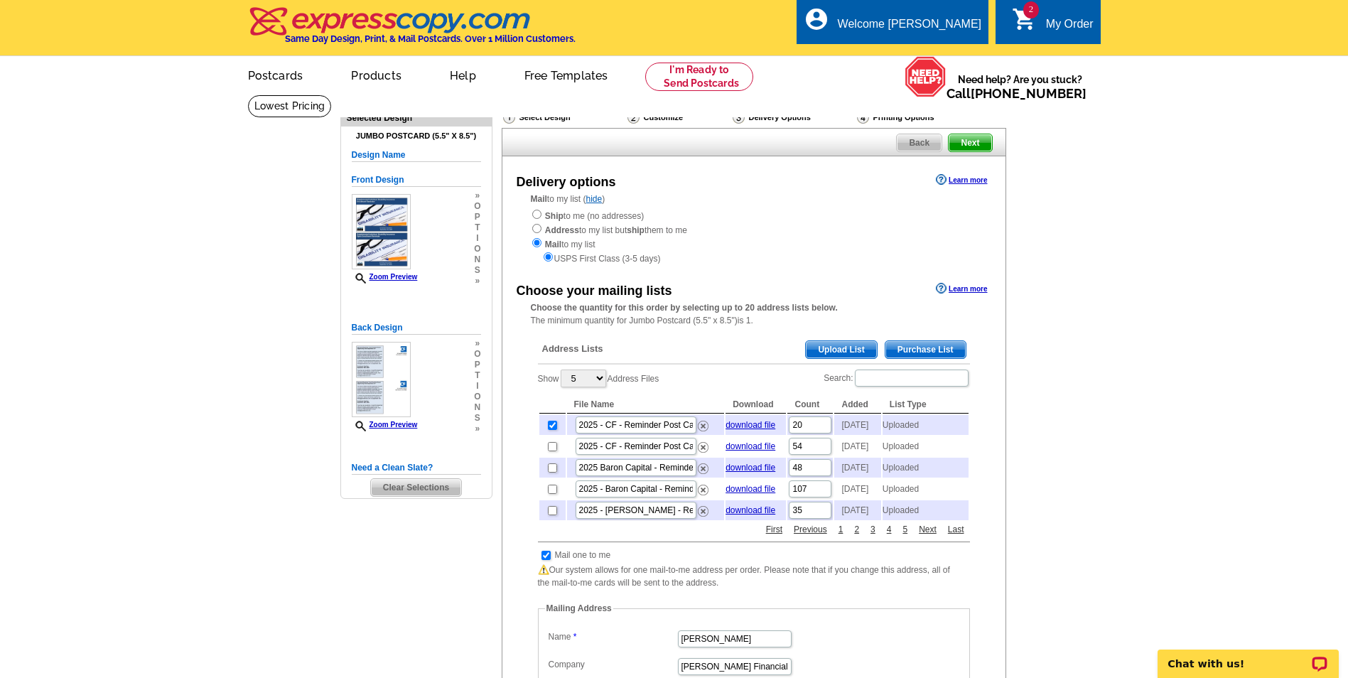
click at [1108, 430] on main "Need Help? call [PHONE_NUMBER], chat with support, or have our designers make s…" at bounding box center [674, 616] width 1348 height 1044
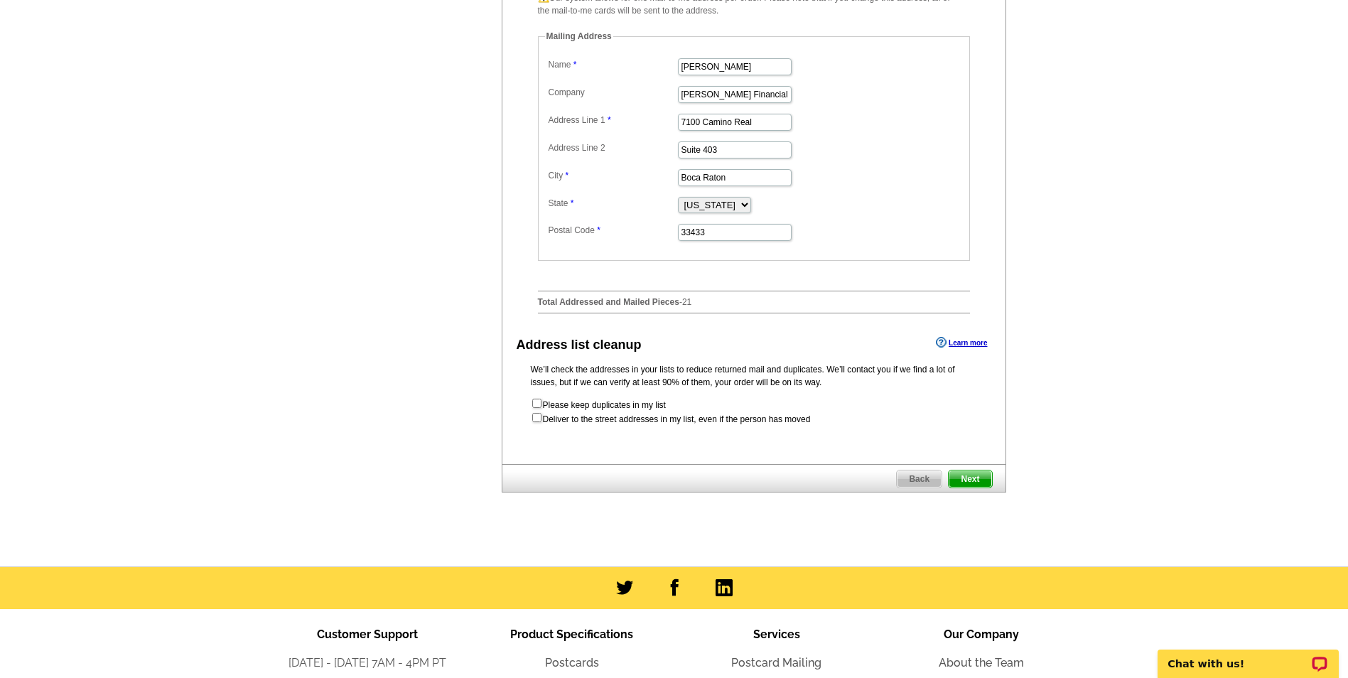
scroll to position [639, 0]
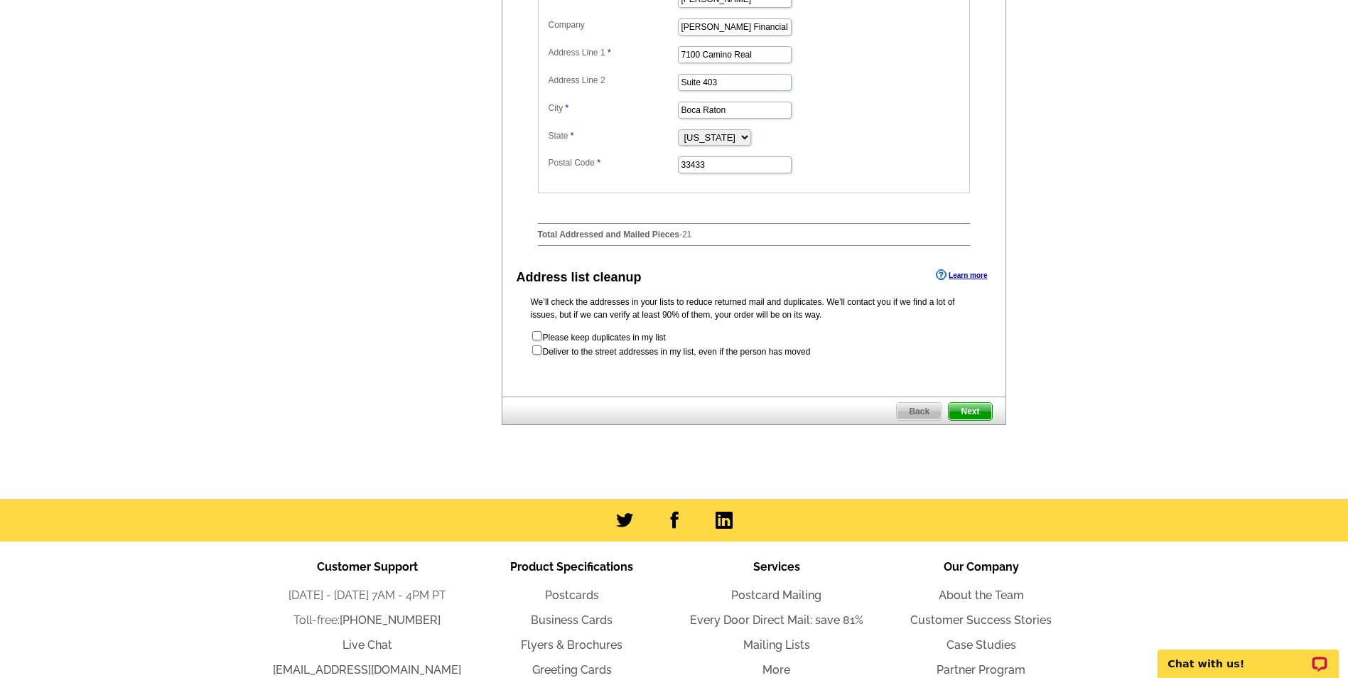
click at [977, 420] on span "Next" at bounding box center [969, 411] width 43 height 17
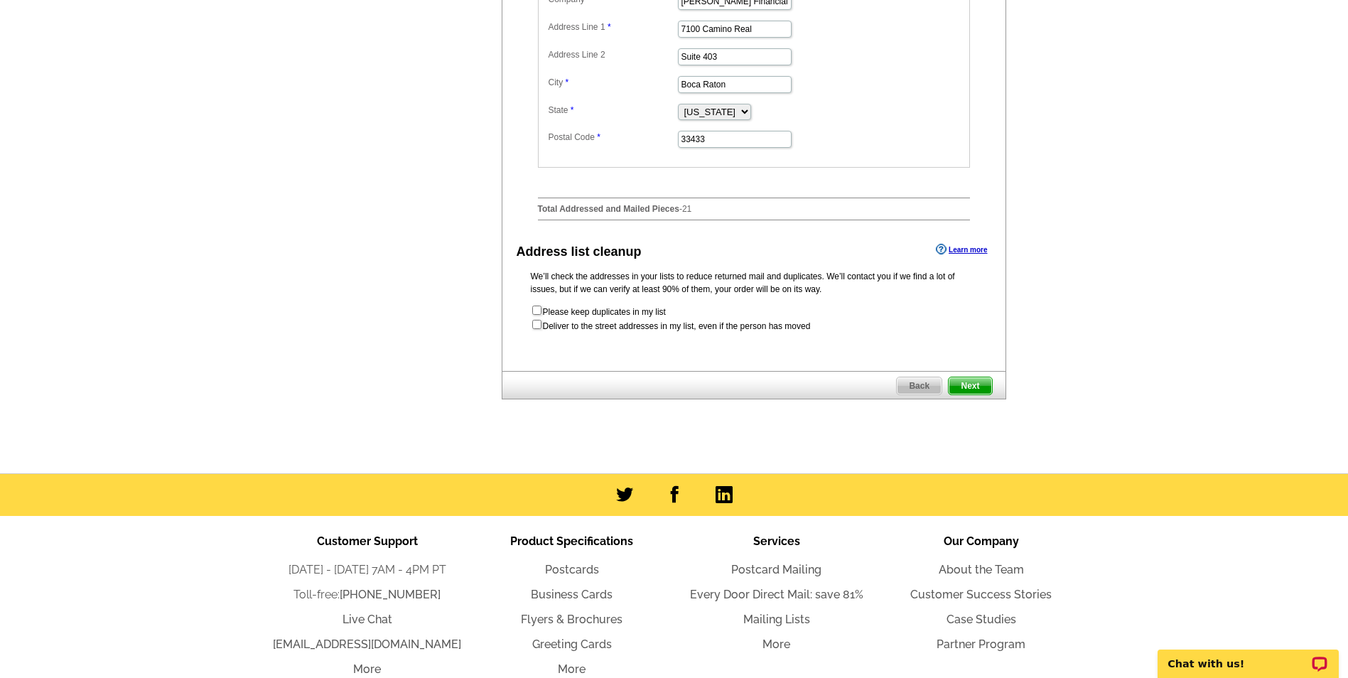
scroll to position [0, 0]
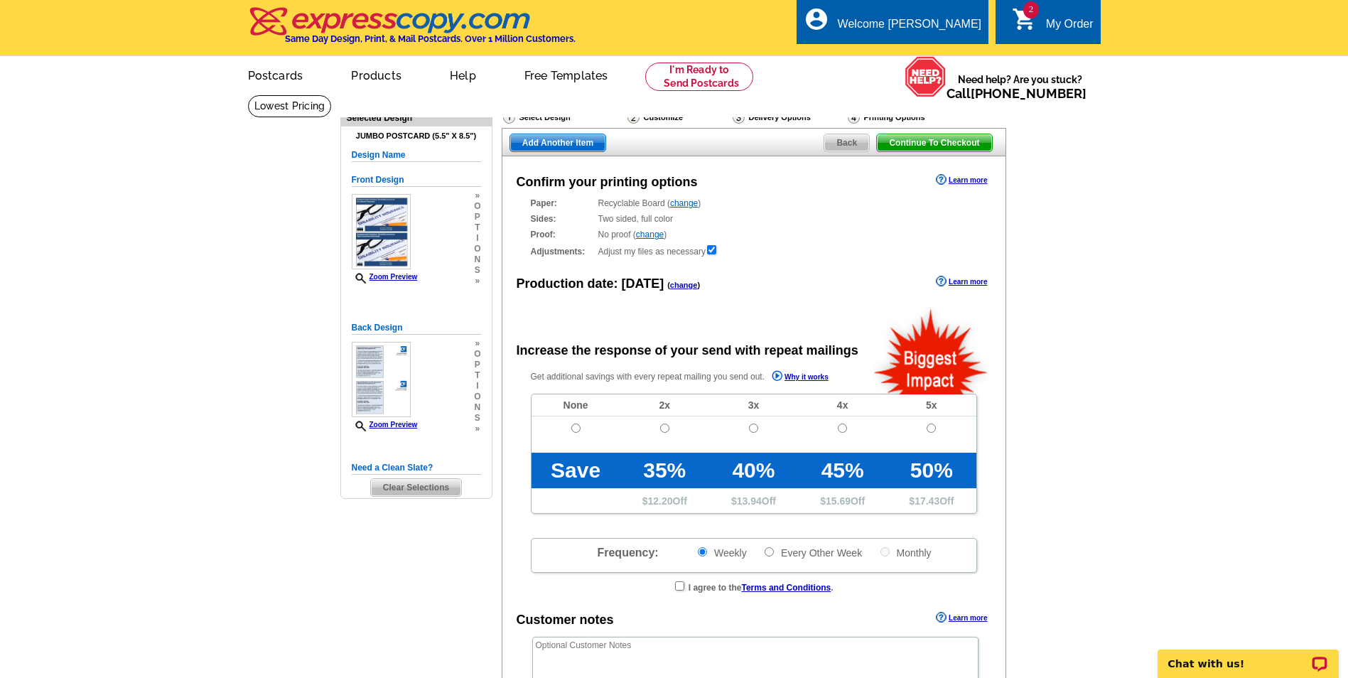
radio input "false"
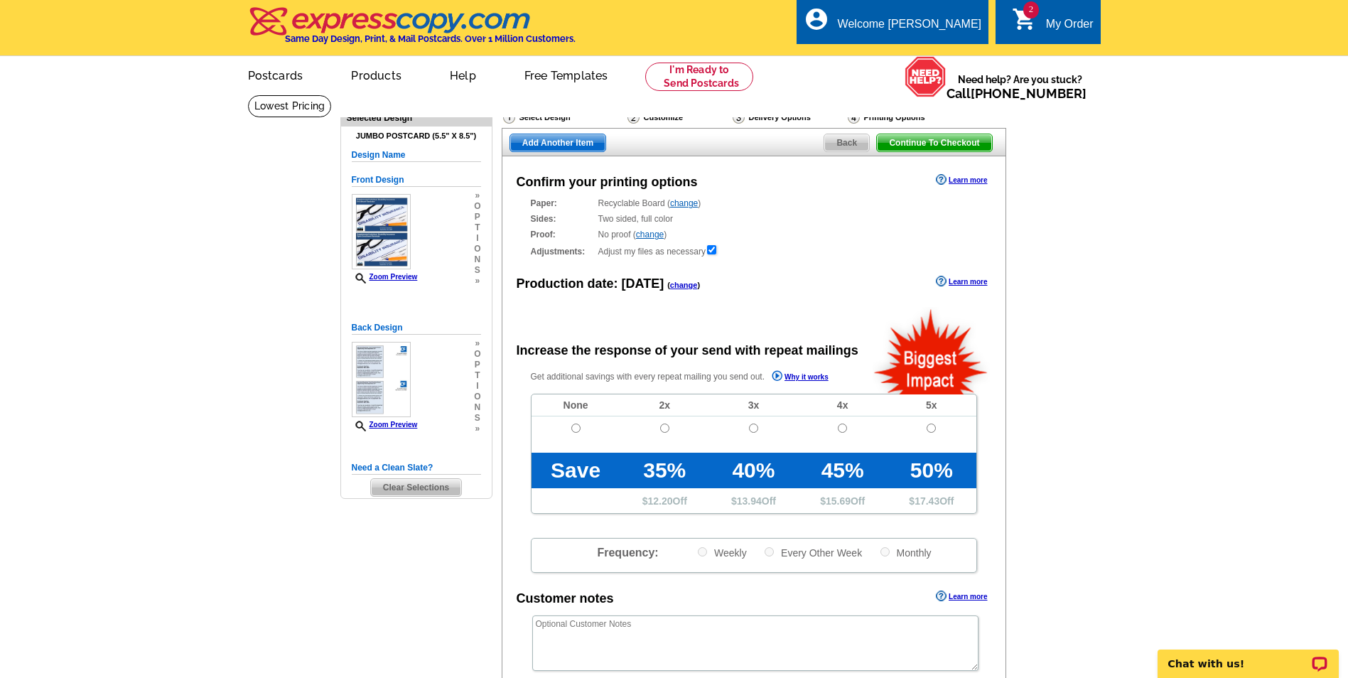
click at [651, 232] on link "change" at bounding box center [650, 234] width 28 height 10
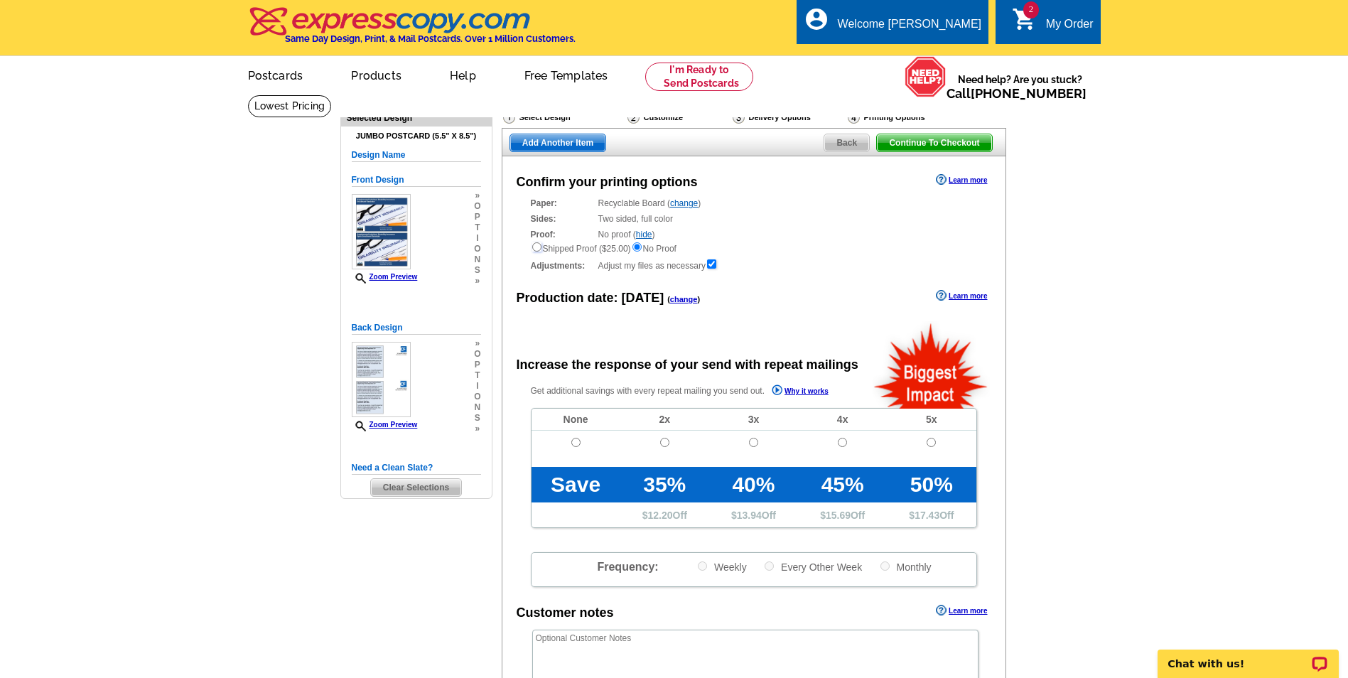
click at [538, 249] on input "radio" at bounding box center [536, 246] width 9 height 9
radio input "true"
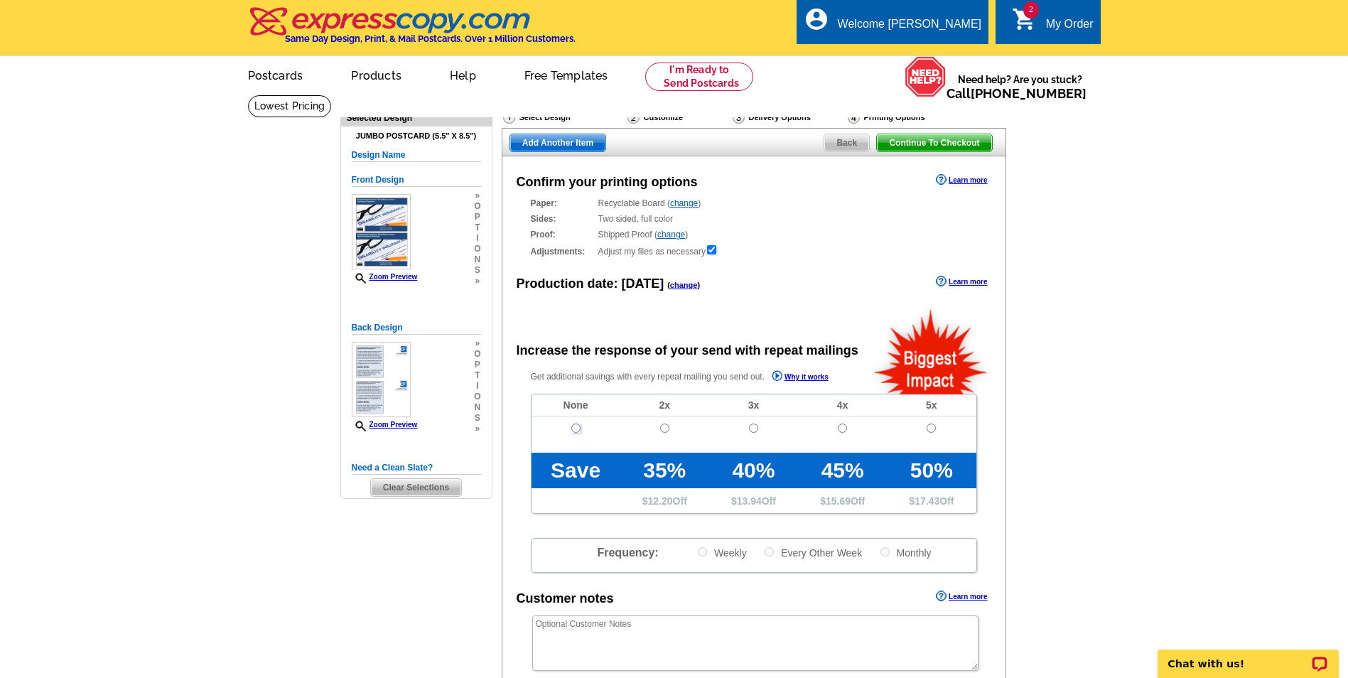
click at [572, 432] on input "radio" at bounding box center [575, 427] width 9 height 9
radio input "true"
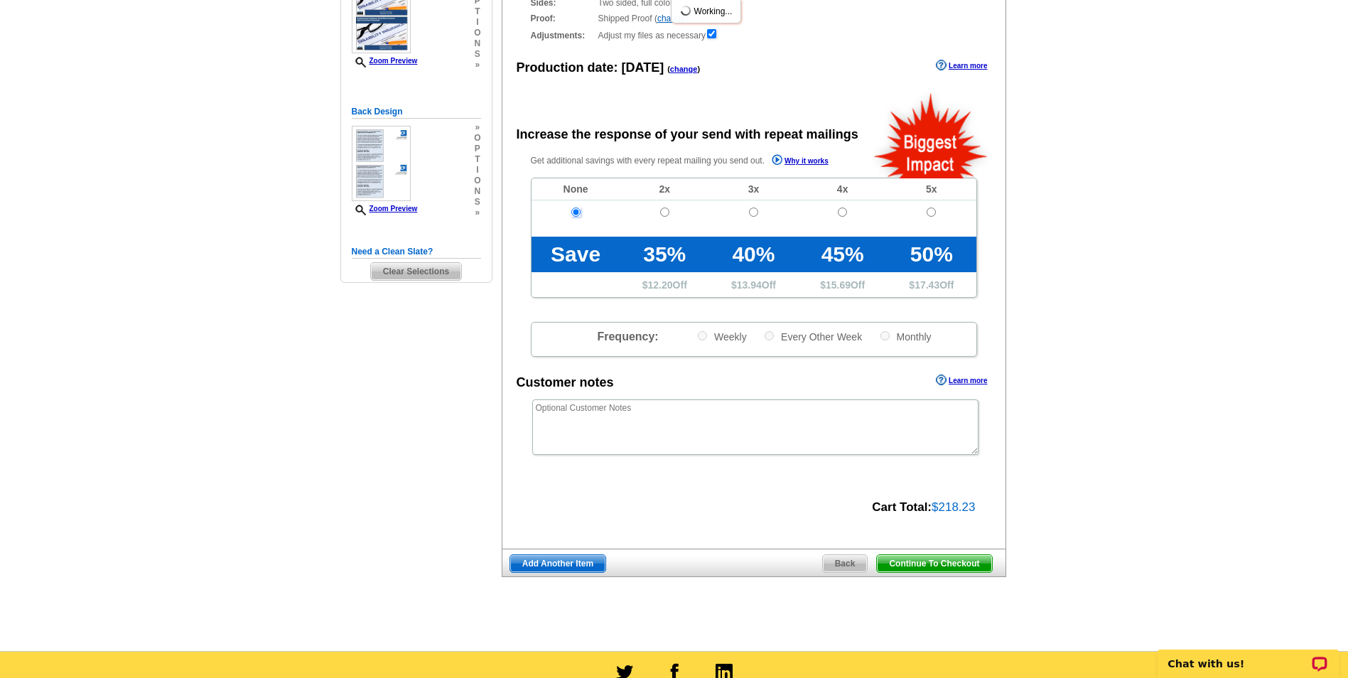
scroll to position [355, 0]
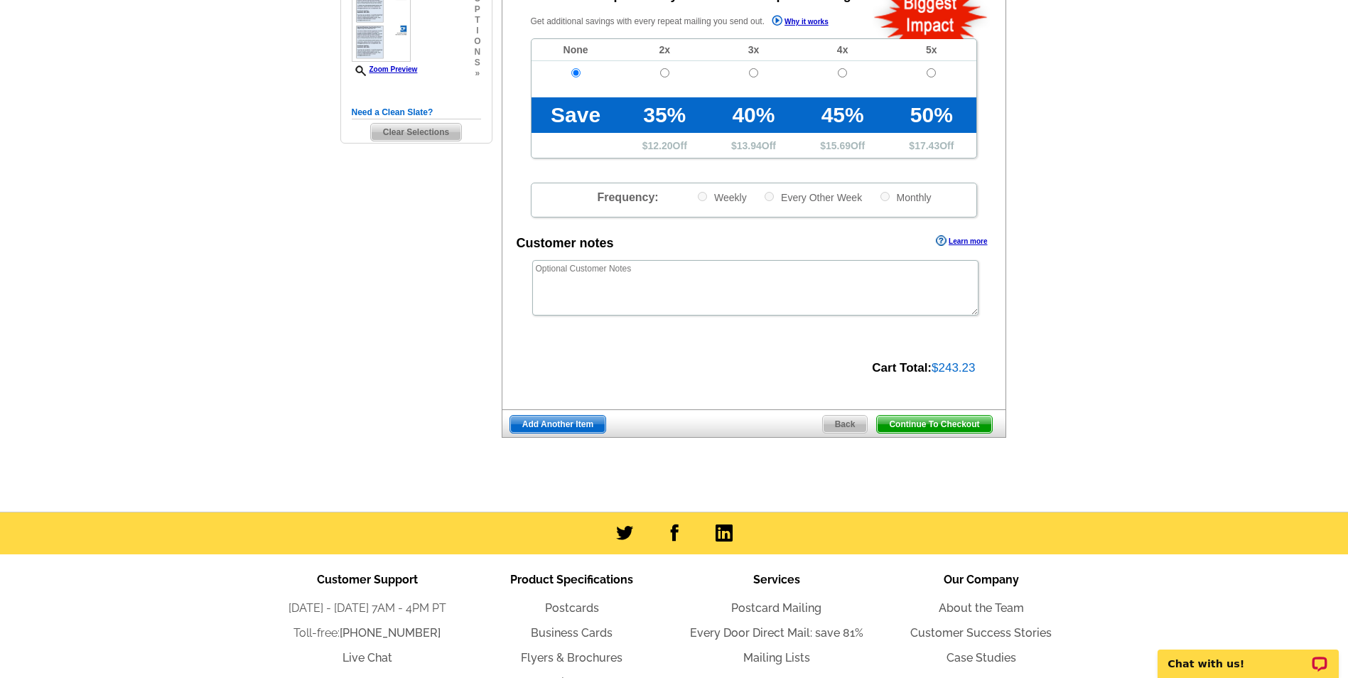
click at [929, 424] on span "Continue To Checkout" at bounding box center [934, 424] width 114 height 17
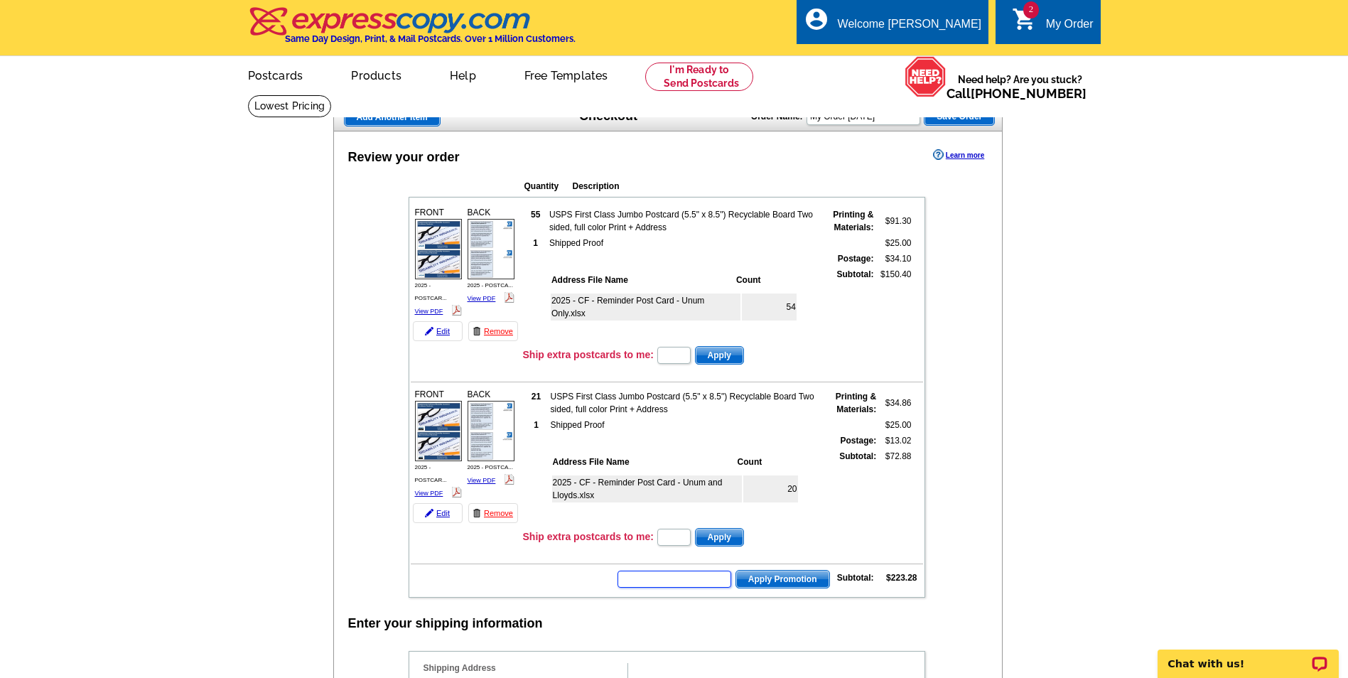
click at [688, 576] on input "text" at bounding box center [674, 578] width 114 height 17
type input "E3025"
click at [762, 579] on span "Apply Promotion" at bounding box center [782, 578] width 93 height 17
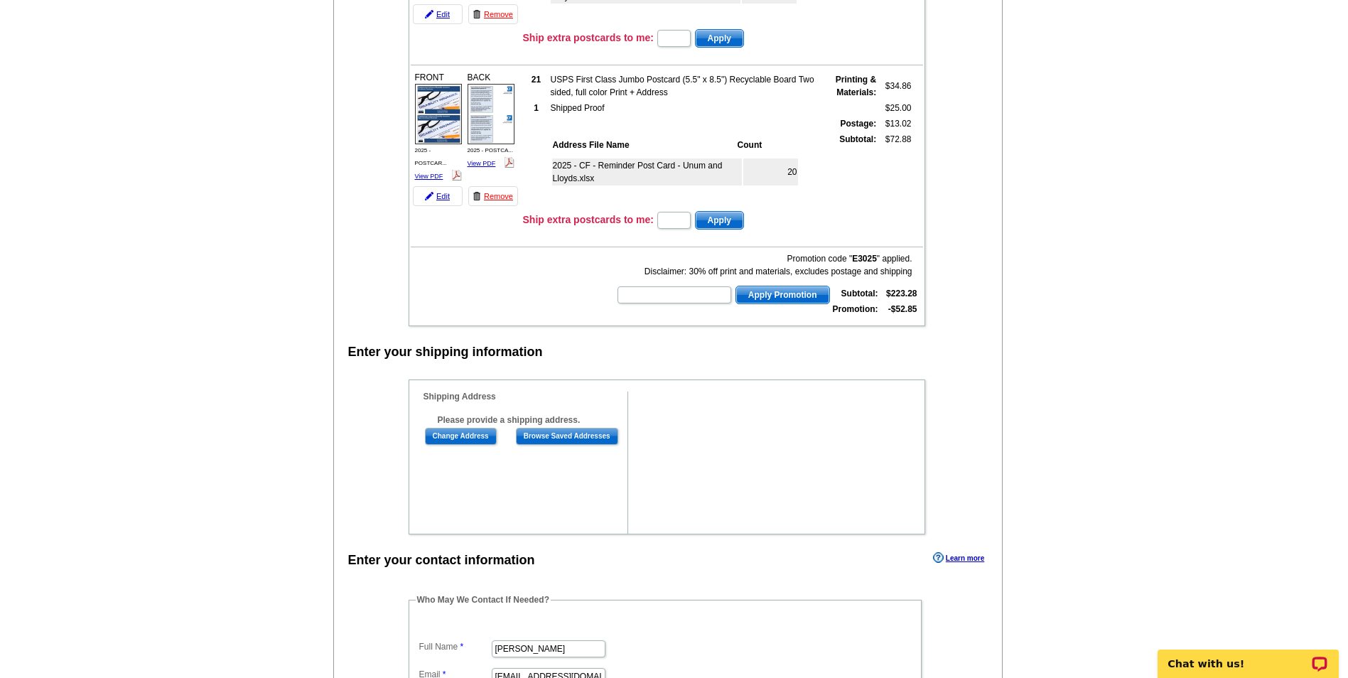
scroll to position [355, 0]
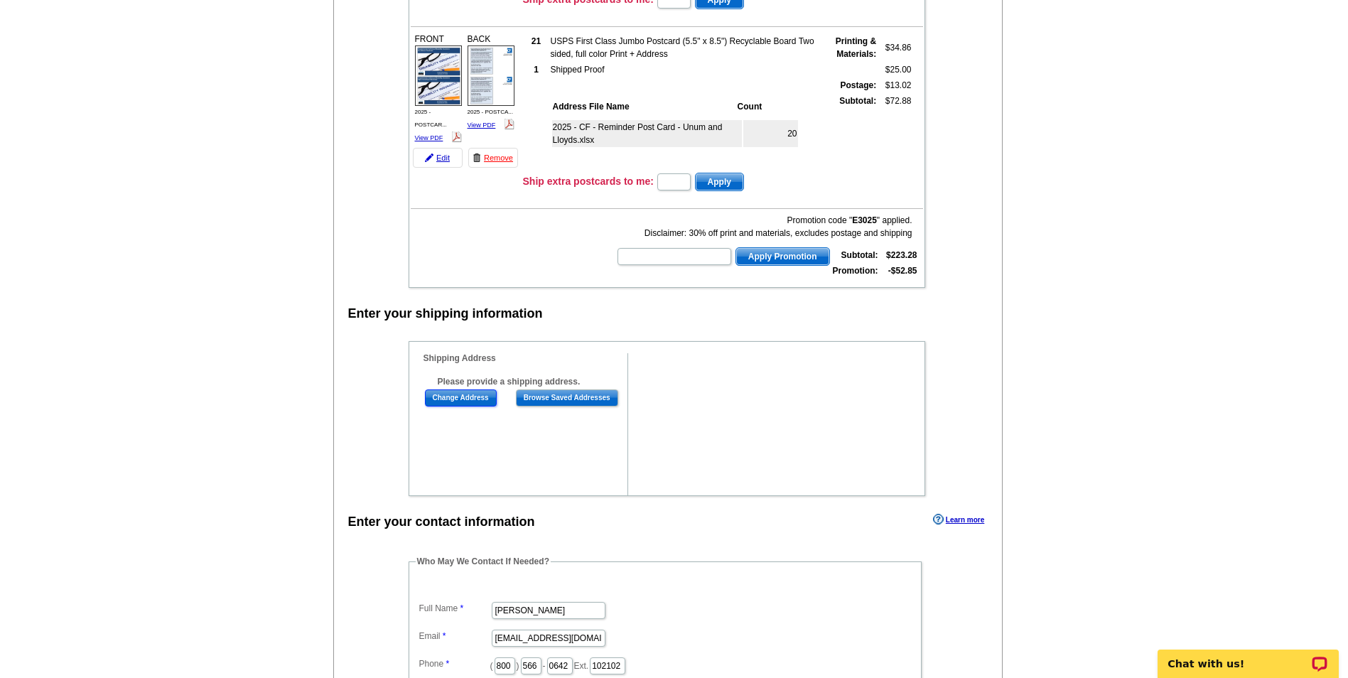
drag, startPoint x: 457, startPoint y: 404, endPoint x: 453, endPoint y: 468, distance: 64.0
click at [453, 468] on div "Shipping Information Name Company Address Line 1 Address Line 2 Address Line 3 …" at bounding box center [518, 424] width 219 height 142
click at [454, 467] on div "Shipping Information Name Company Address Line 1 Address Line 2 Address Line 3 …" at bounding box center [518, 424] width 219 height 142
click at [550, 396] on input "Browse Saved Addresses" at bounding box center [567, 397] width 102 height 17
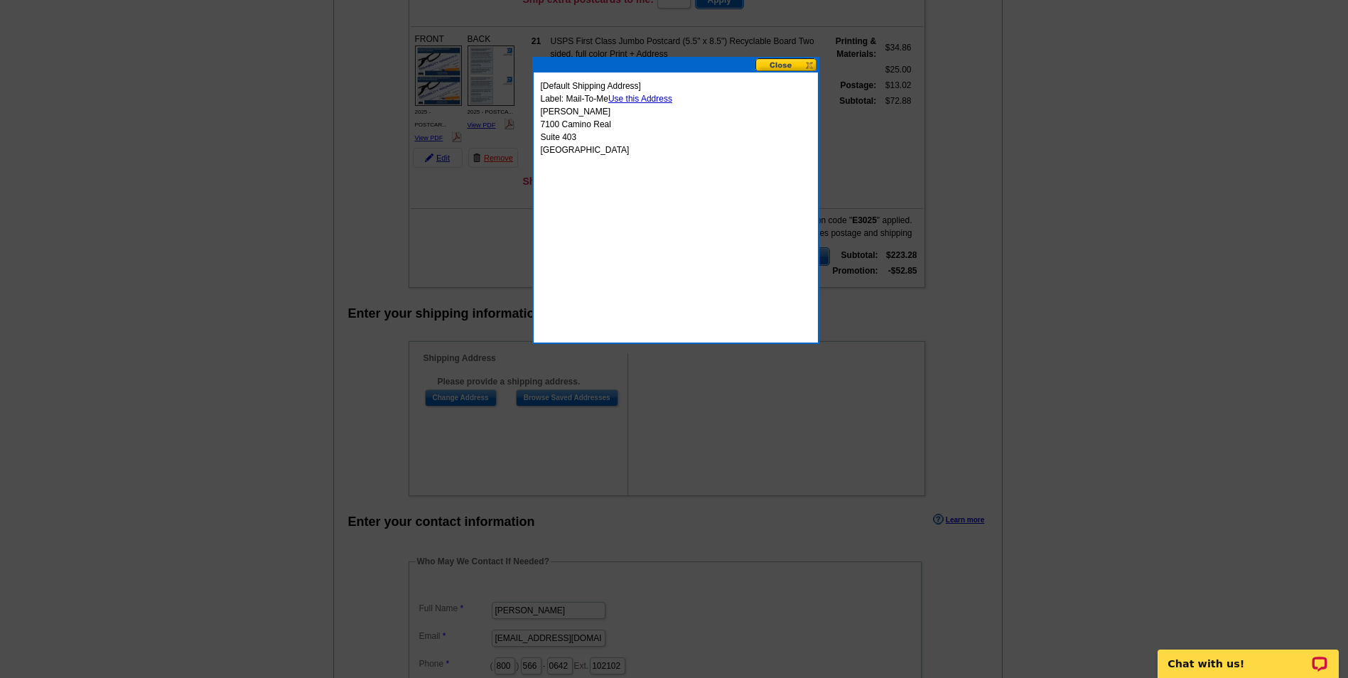
click at [656, 97] on link "Use this Address" at bounding box center [640, 99] width 64 height 10
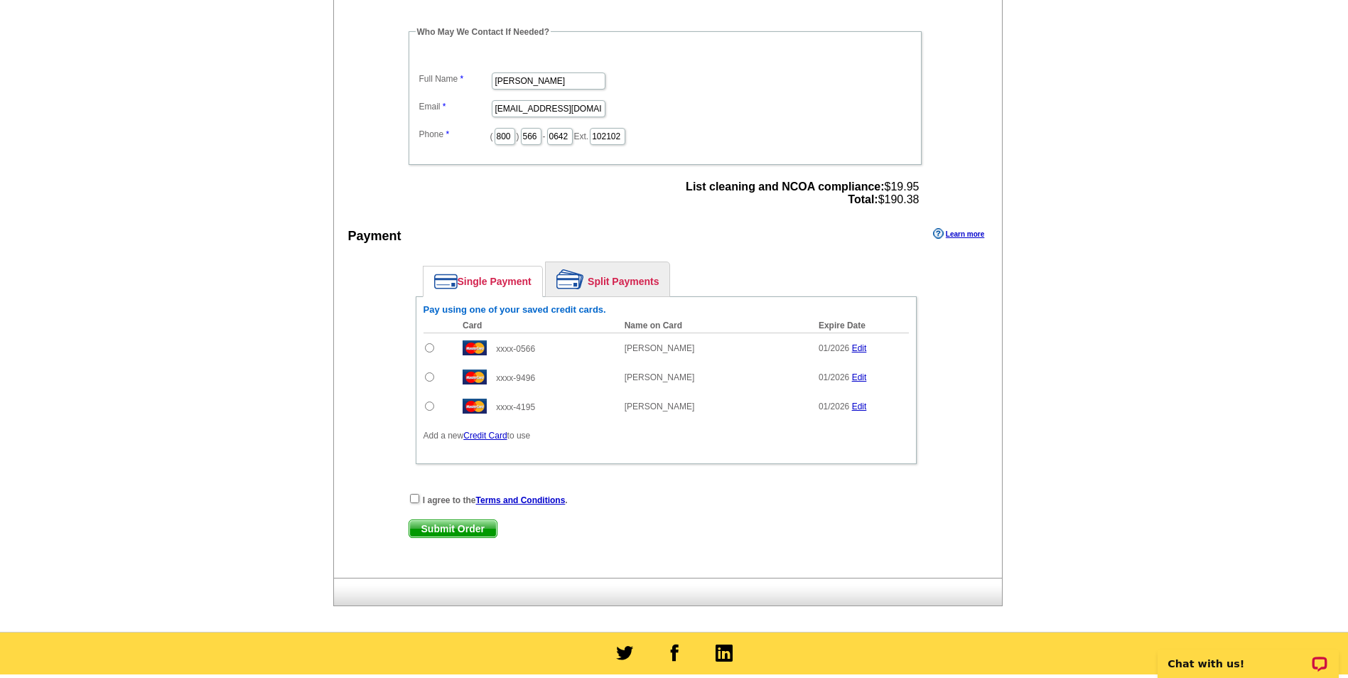
scroll to position [923, 0]
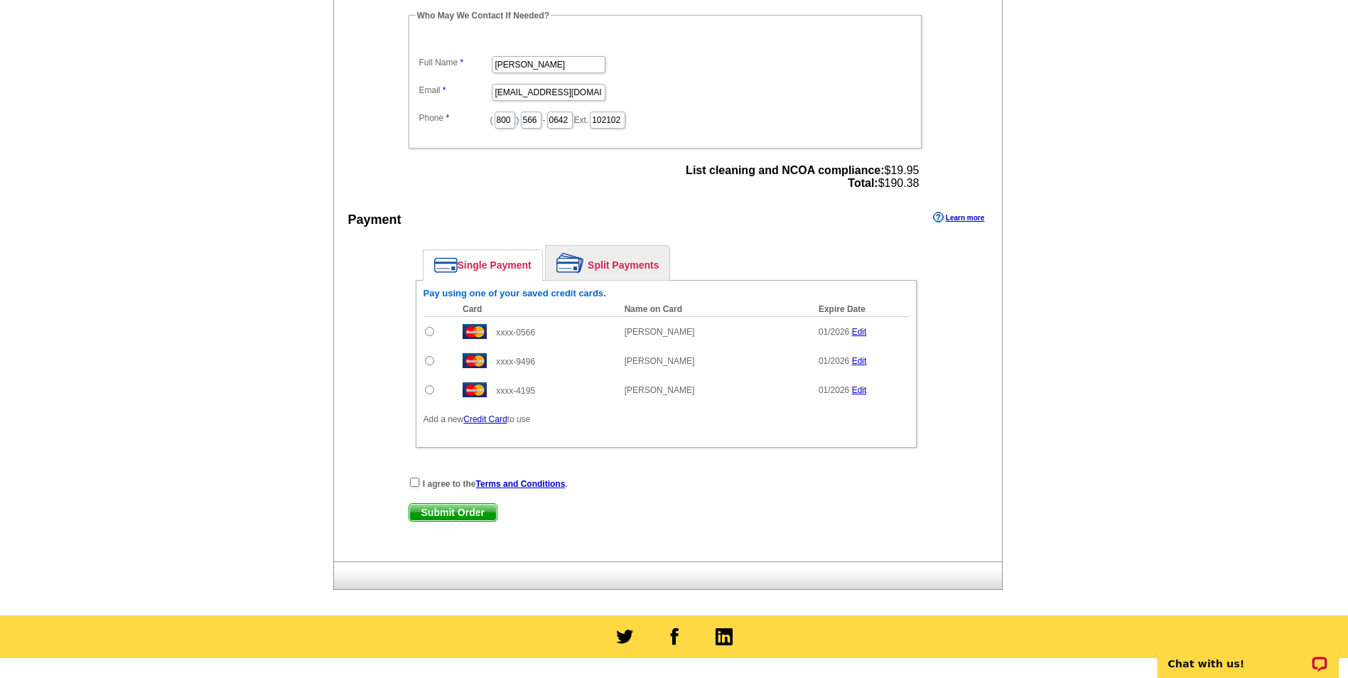
click at [432, 362] on input "radio" at bounding box center [429, 360] width 9 height 9
radio input "true"
click at [414, 480] on input "checkbox" at bounding box center [414, 481] width 9 height 9
checkbox input "true"
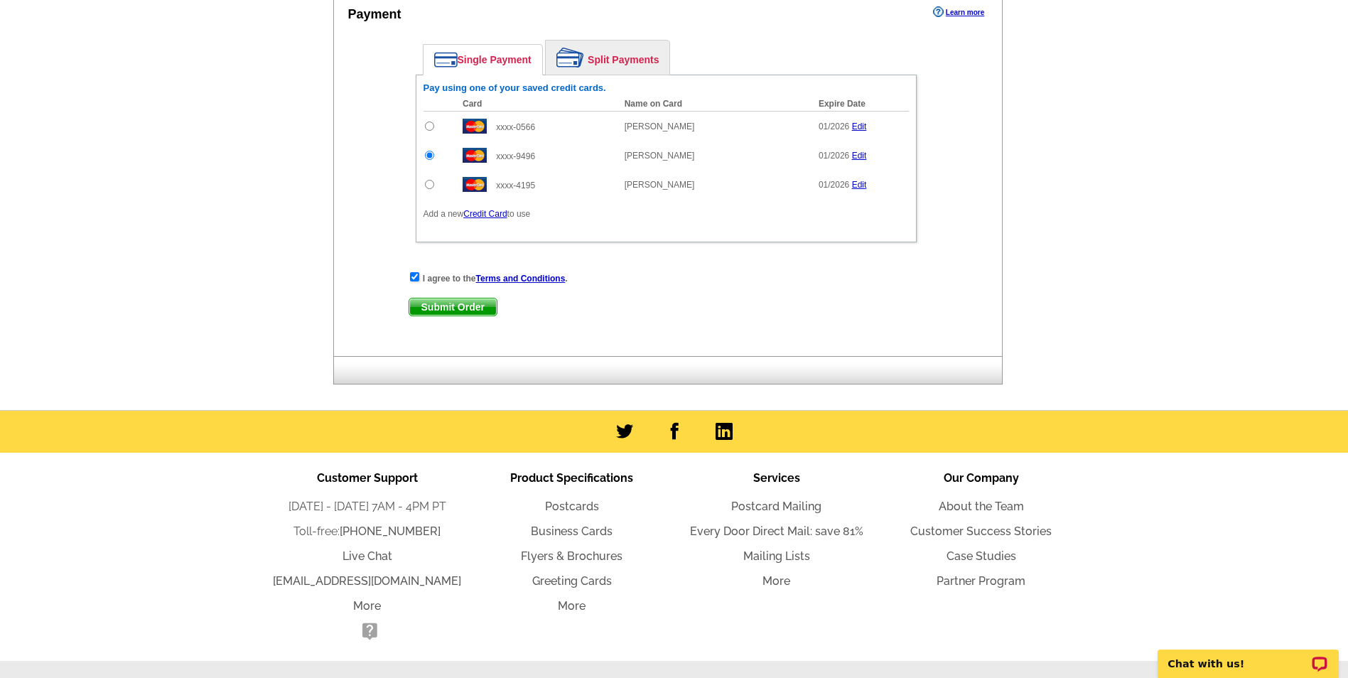
scroll to position [1137, 0]
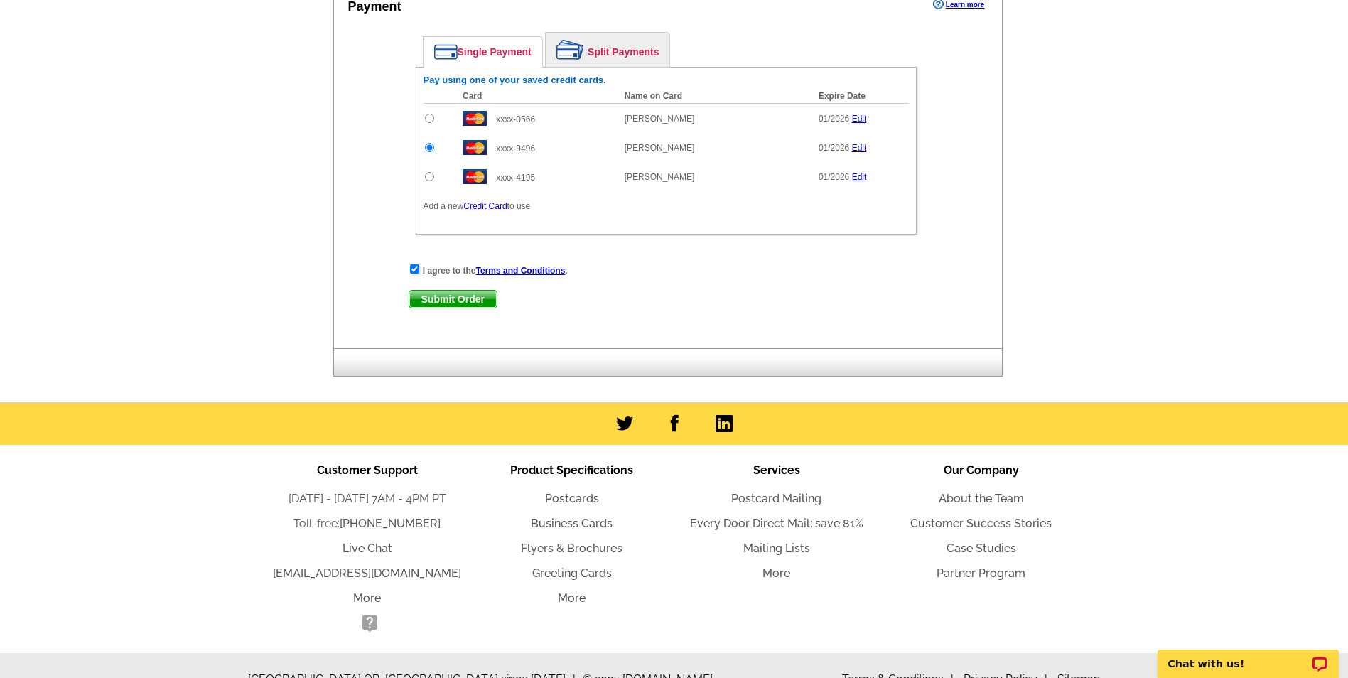
click at [445, 294] on span "Submit Order" at bounding box center [452, 299] width 87 height 17
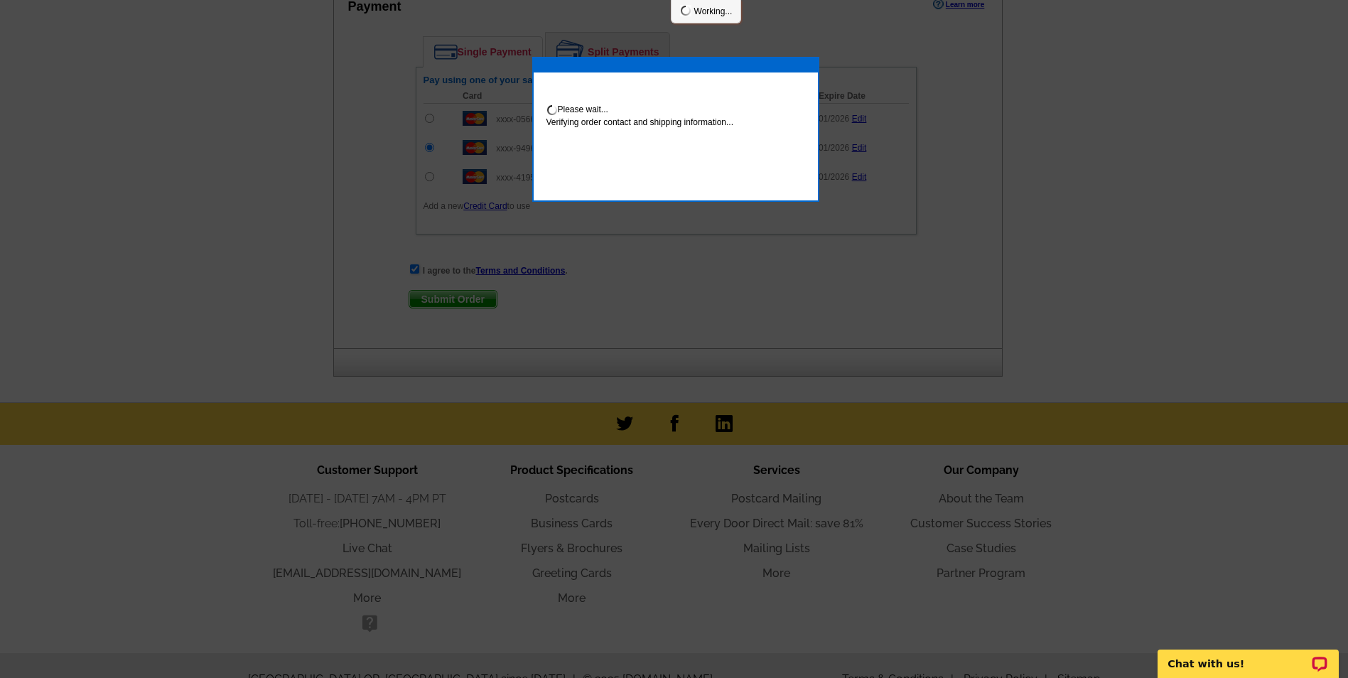
scroll to position [1208, 0]
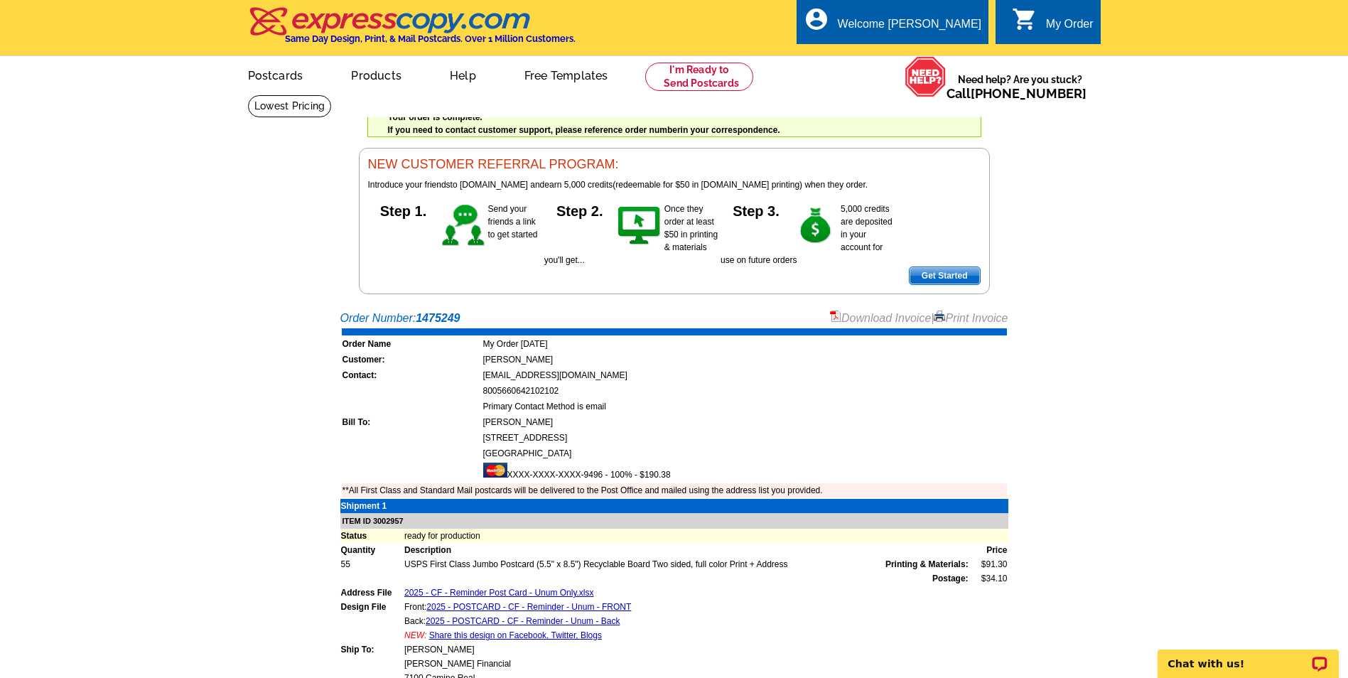
click at [973, 324] on link "Print Invoice" at bounding box center [970, 318] width 74 height 12
